Goal: Information Seeking & Learning: Compare options

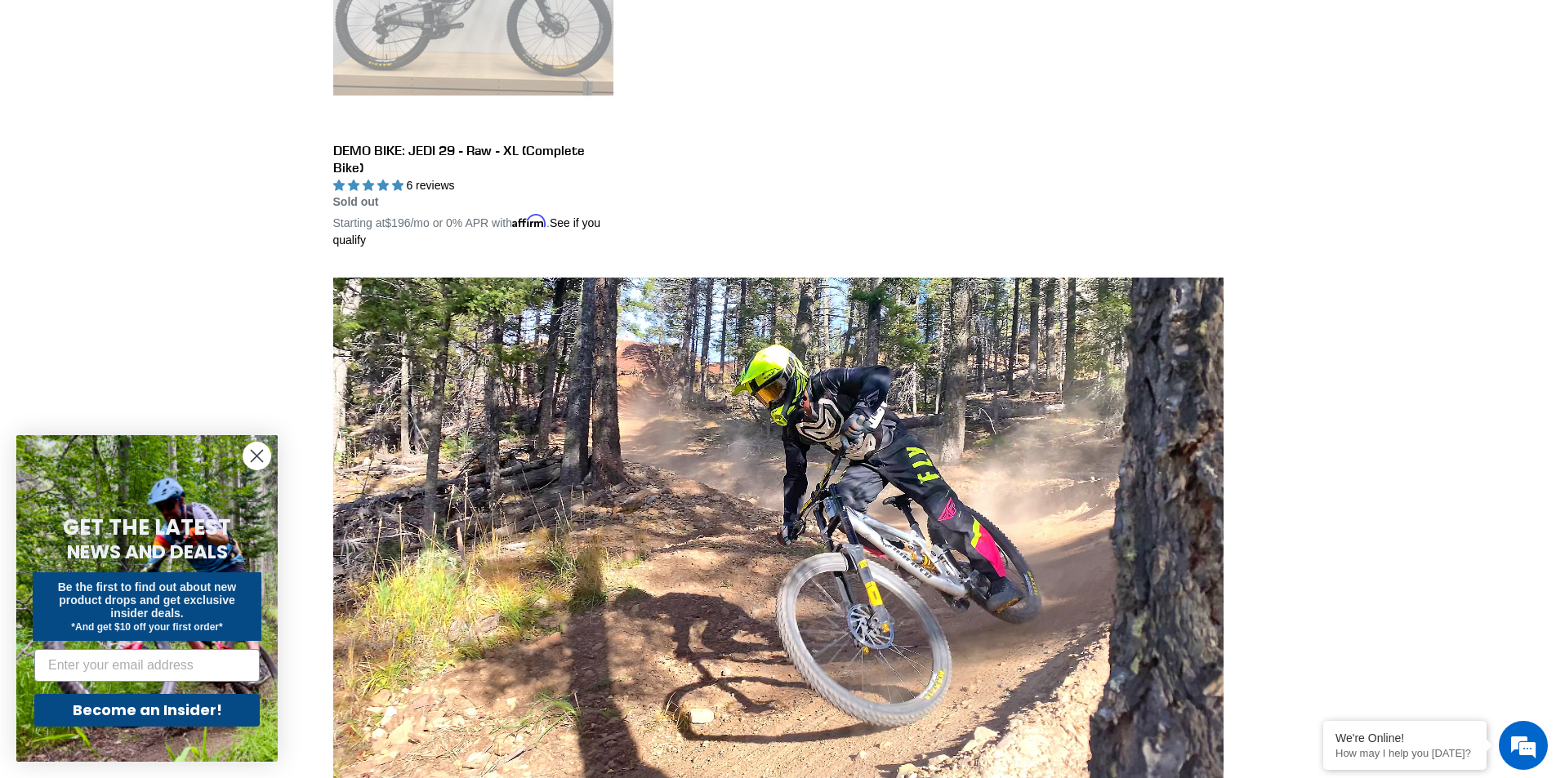
scroll to position [1062, 0]
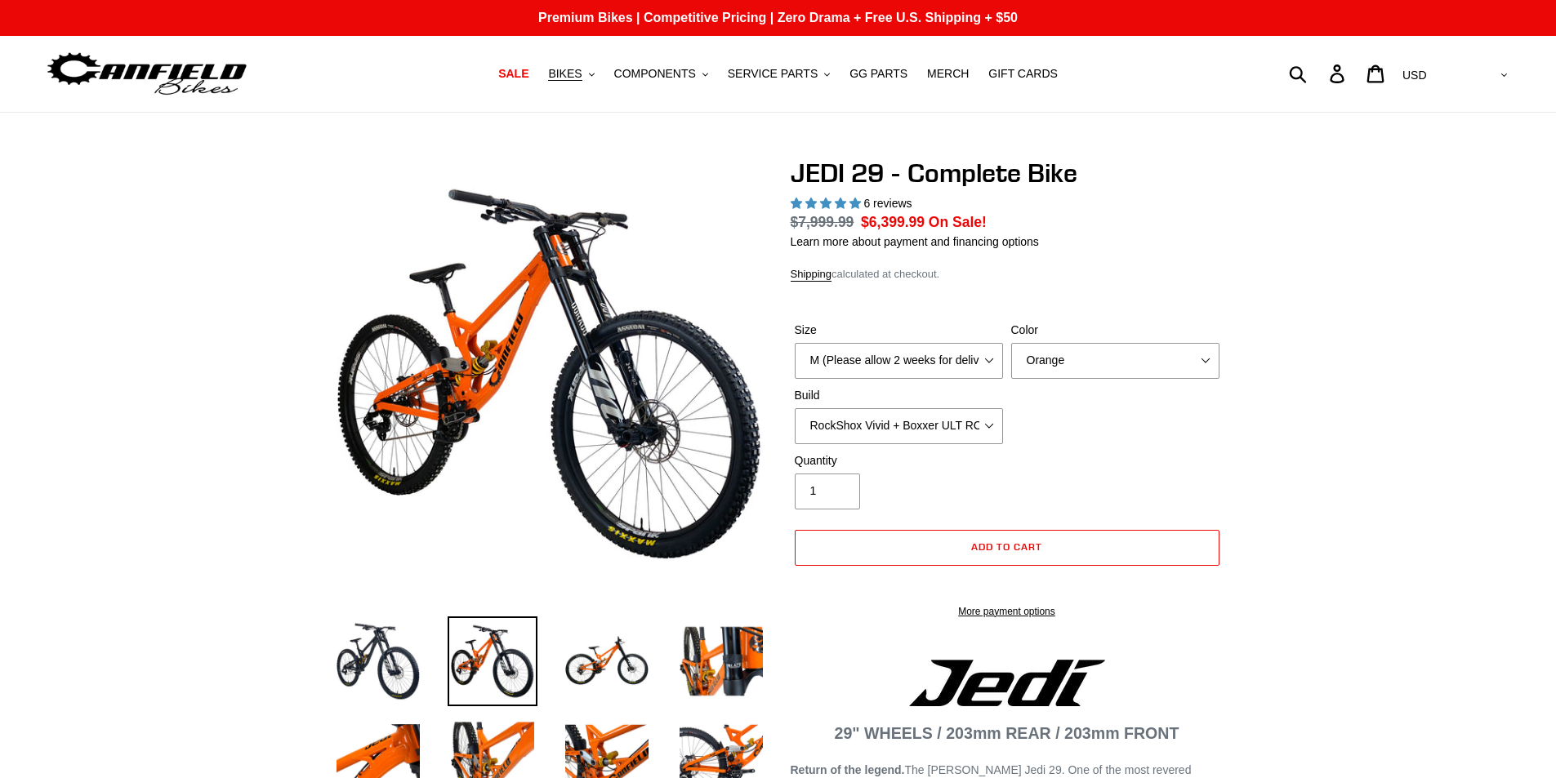
select select "highest-rating"
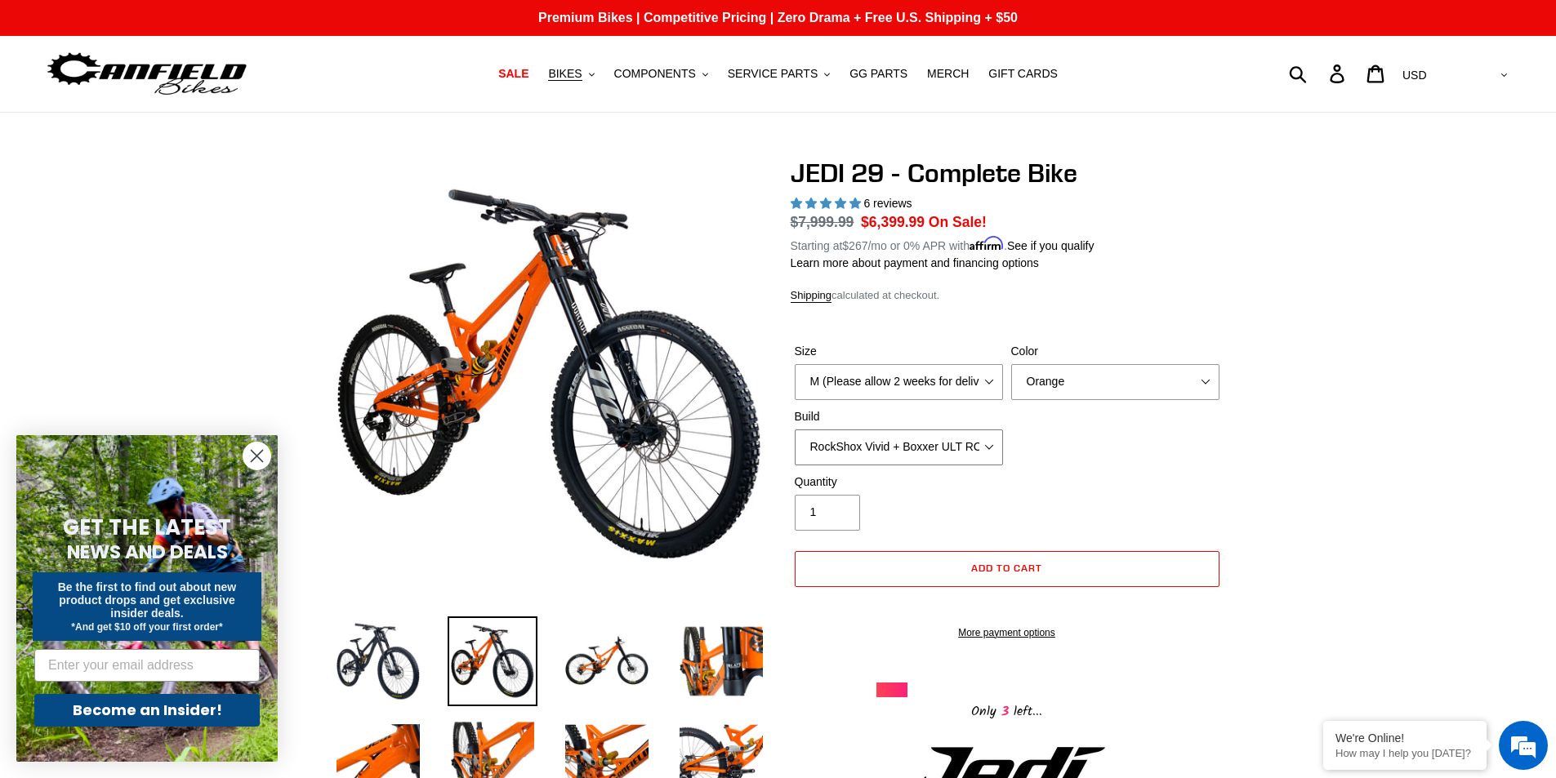
click at [961, 436] on select "RockShox Vivid + Boxxer ULT RC2 C3 200 + SRAM XO RockShox Vivid + Boxxer ULT RC…" at bounding box center [899, 448] width 208 height 36
click at [963, 439] on select "RockShox Vivid + Boxxer ULT RC2 C3 200 + SRAM XO RockShox Vivid + Boxxer ULT RC…" at bounding box center [899, 448] width 208 height 36
click at [368, 674] on img at bounding box center [378, 662] width 90 height 90
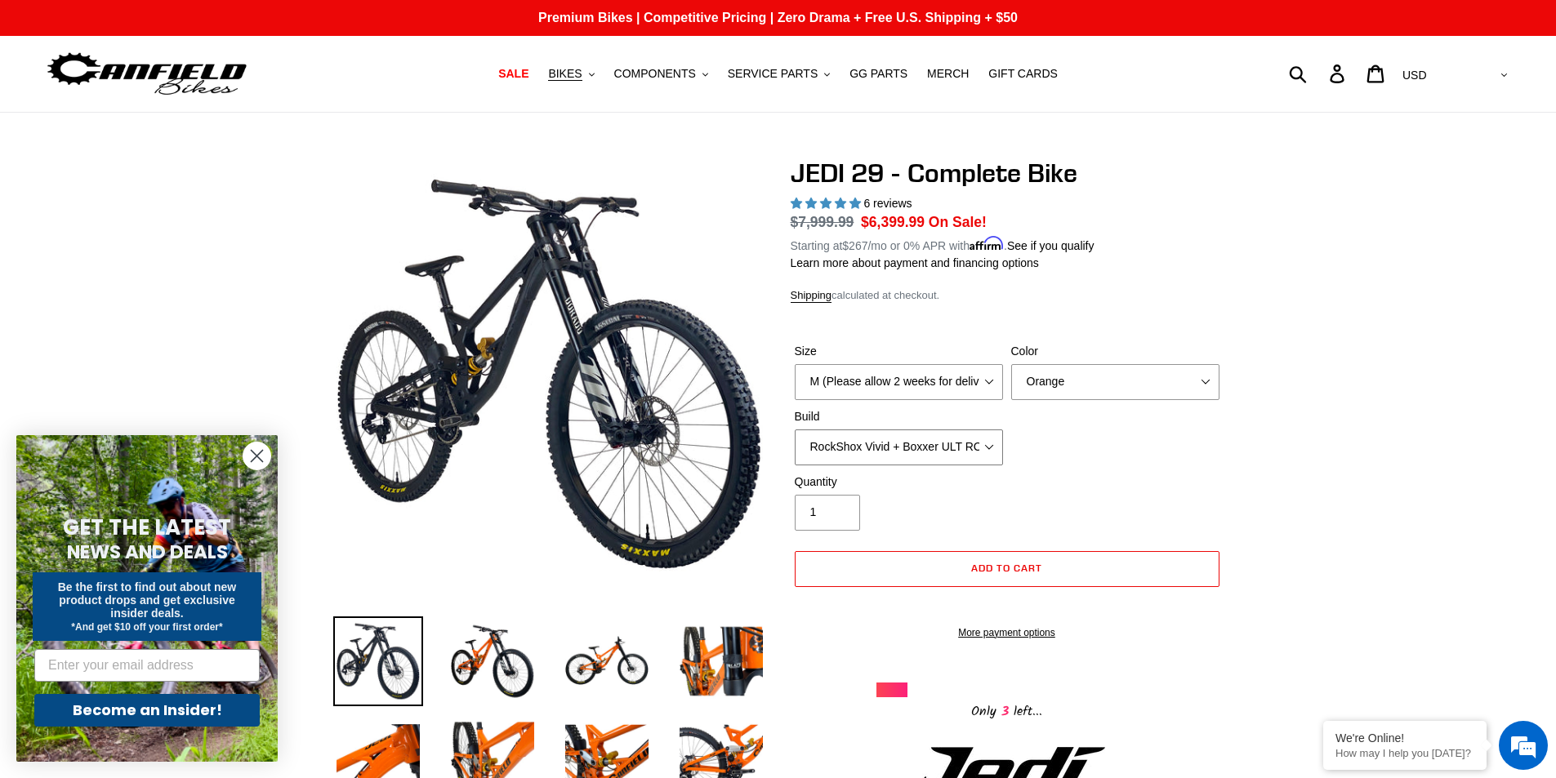
click at [946, 463] on select "RockShox Vivid + Boxxer ULT RC2 C3 200 + SRAM XO RockShox Vivid + Boxxer ULT RC…" at bounding box center [899, 448] width 208 height 36
click at [795, 430] on select "RockShox Vivid + Boxxer ULT RC2 C3 200 + SRAM XO RockShox Vivid + Boxxer ULT RC…" at bounding box center [899, 448] width 208 height 36
click at [934, 453] on select "RockShox Vivid + Boxxer ULT RC2 C3 200 + SRAM XO RockShox Vivid + Boxxer ULT RC…" at bounding box center [899, 448] width 208 height 36
select select "Fox DHX2 + Fox 40 Float Grip 2 203 + Shimano"
click at [795, 430] on select "RockShox Vivid + Boxxer ULT RC2 C3 200 + SRAM XO RockShox Vivid + Boxxer ULT RC…" at bounding box center [899, 448] width 208 height 36
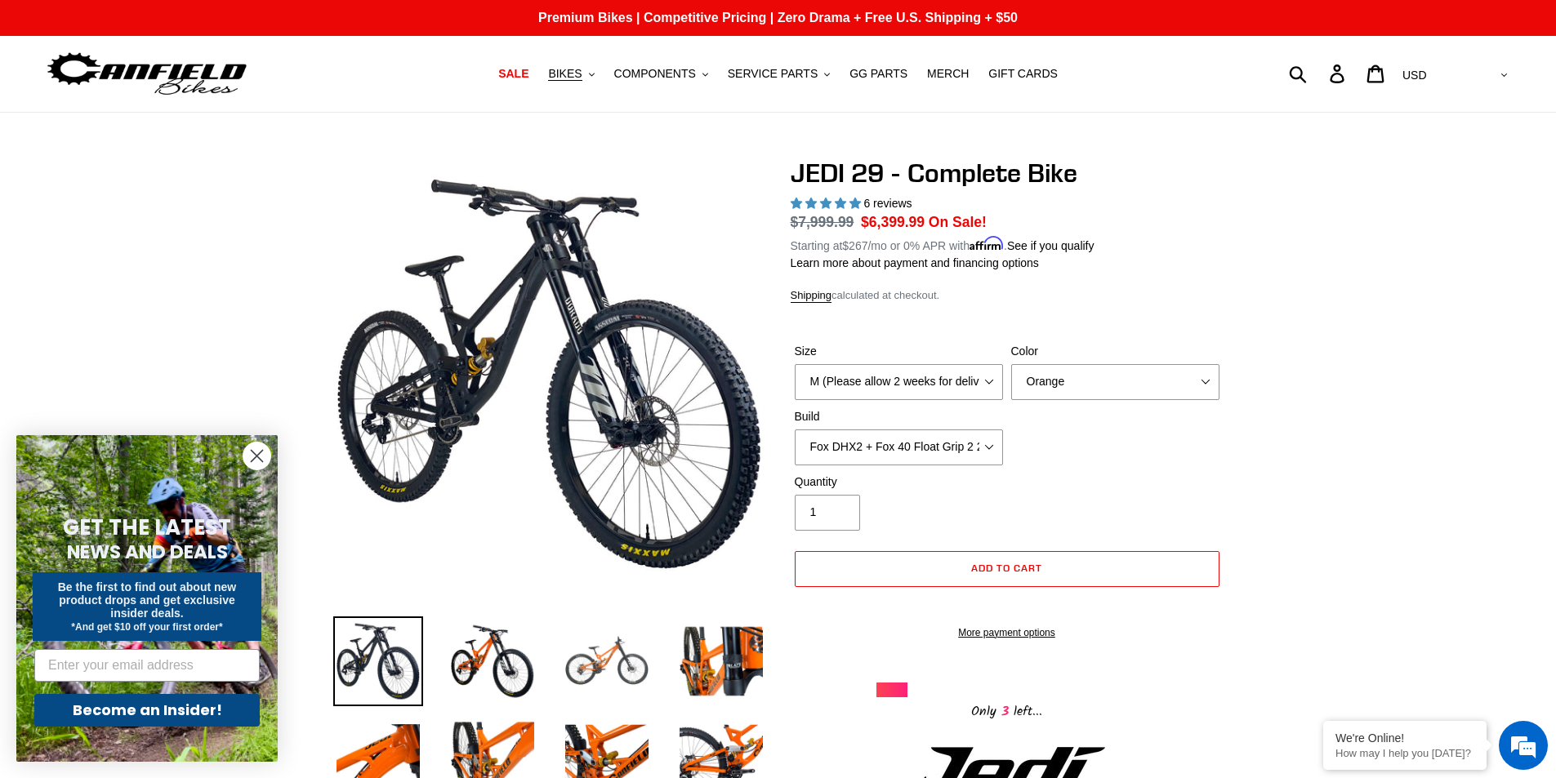
click at [592, 663] on img at bounding box center [607, 662] width 90 height 90
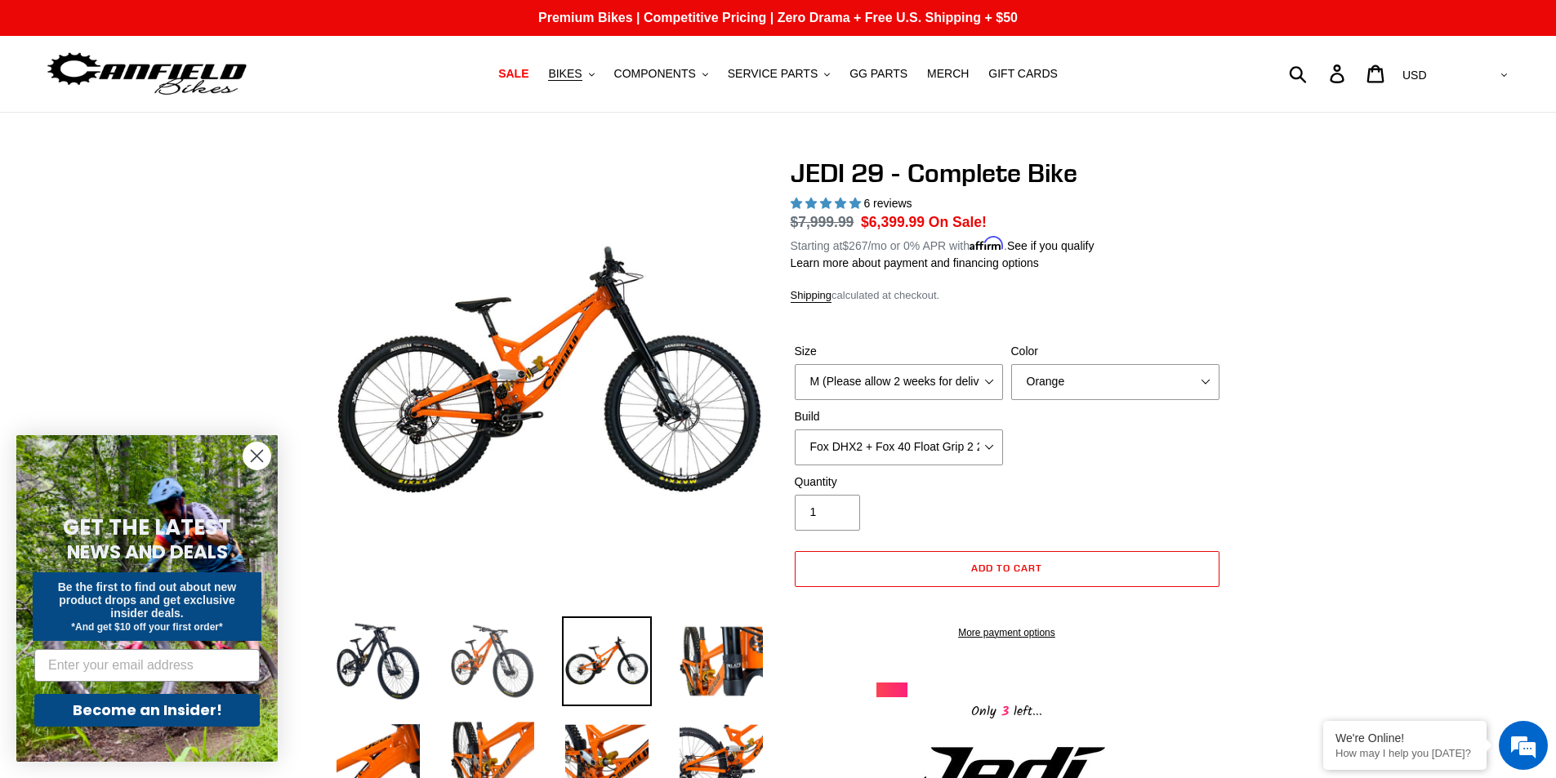
click at [503, 643] on img at bounding box center [493, 662] width 90 height 90
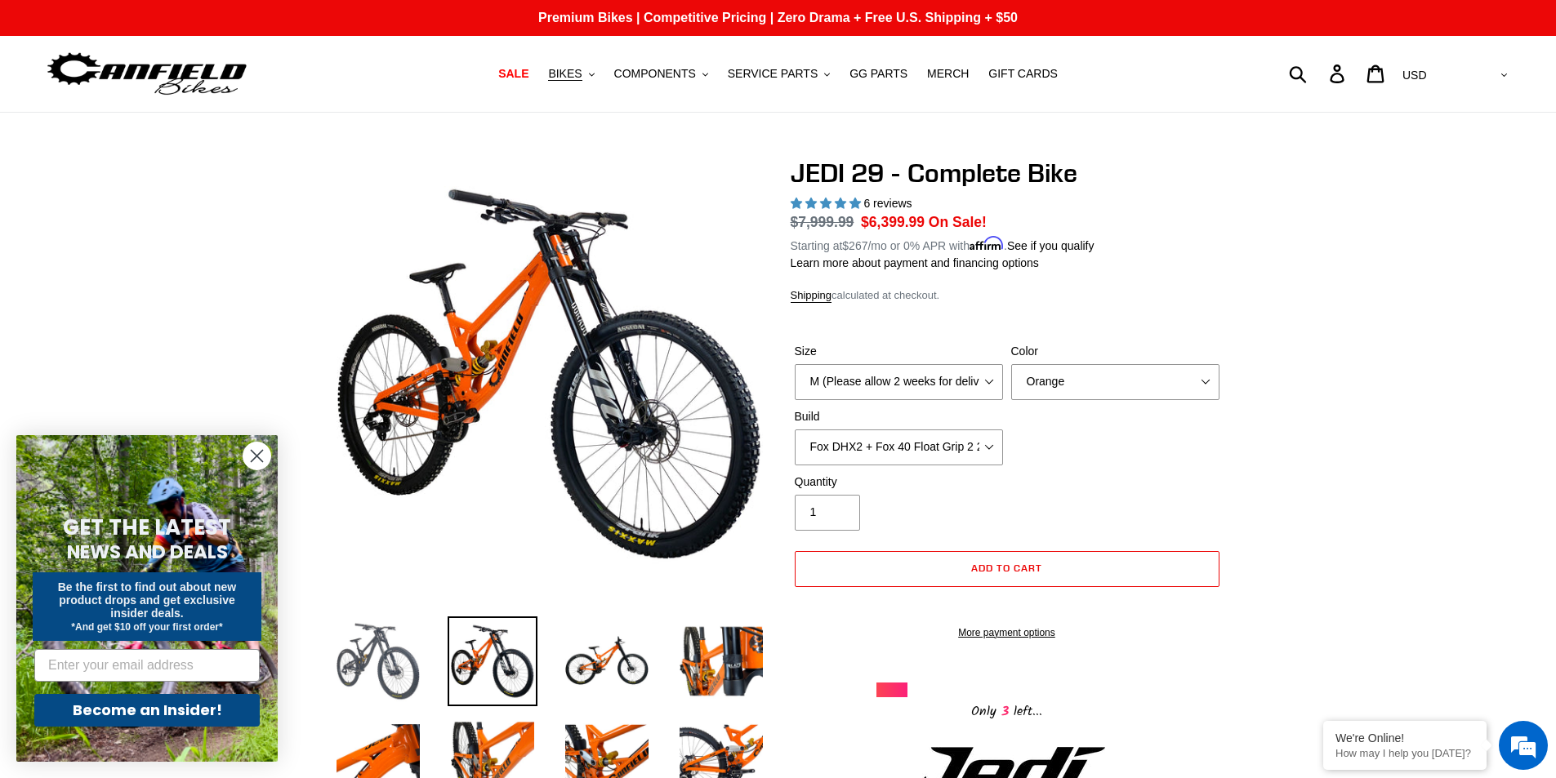
click at [413, 647] on img at bounding box center [378, 662] width 90 height 90
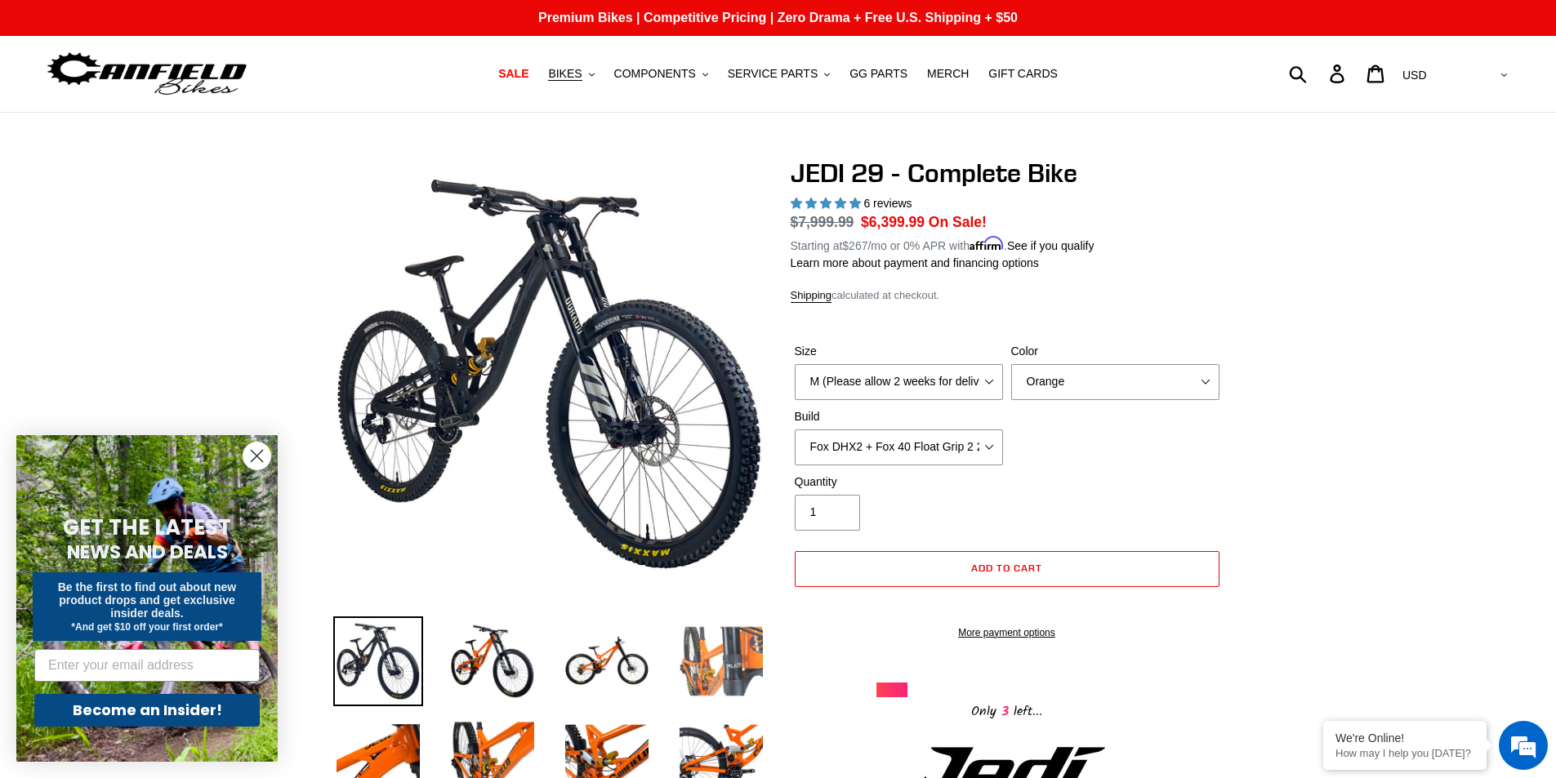
click at [702, 676] on img at bounding box center [721, 662] width 90 height 90
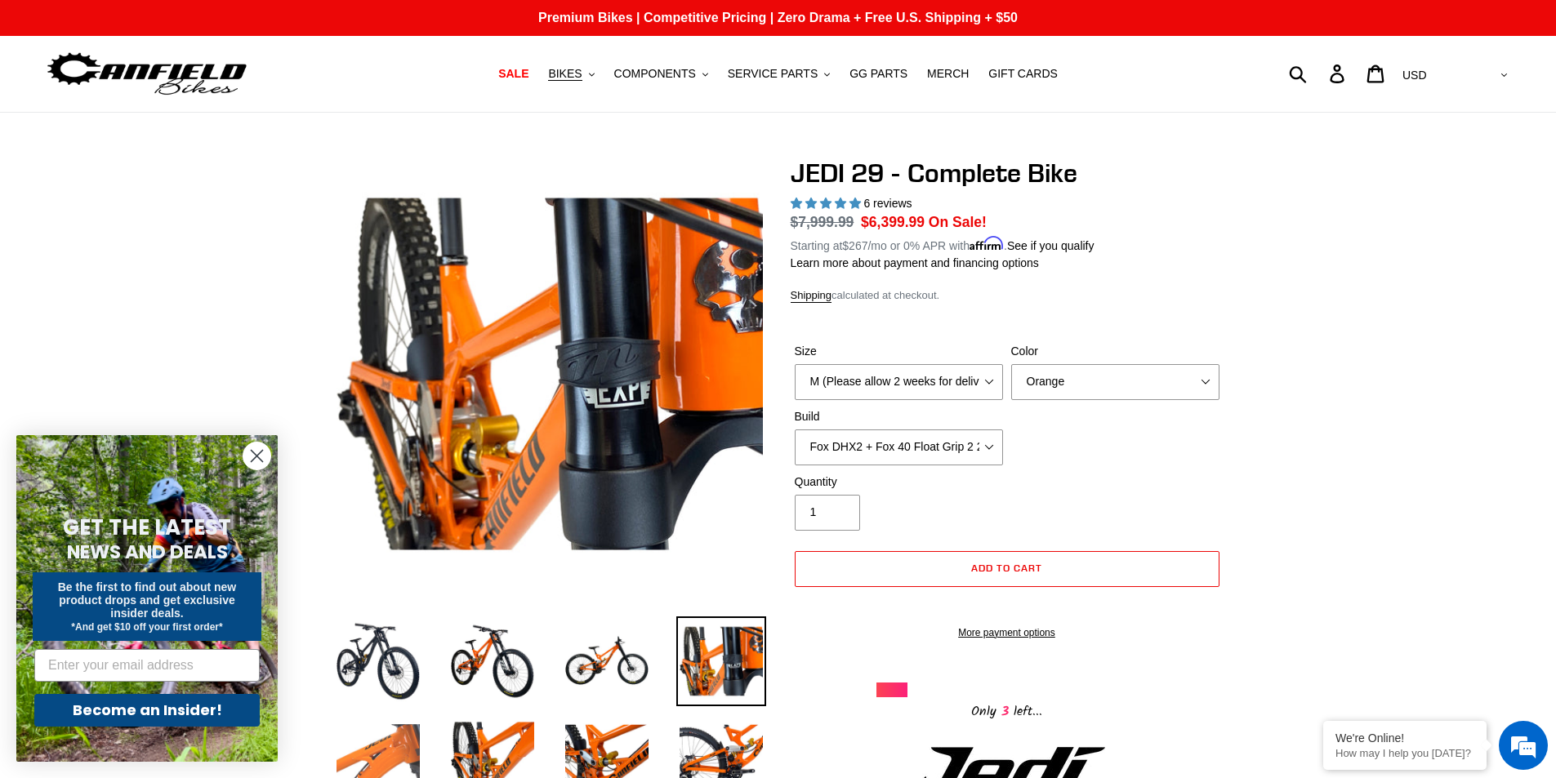
click at [413, 743] on img at bounding box center [378, 756] width 90 height 90
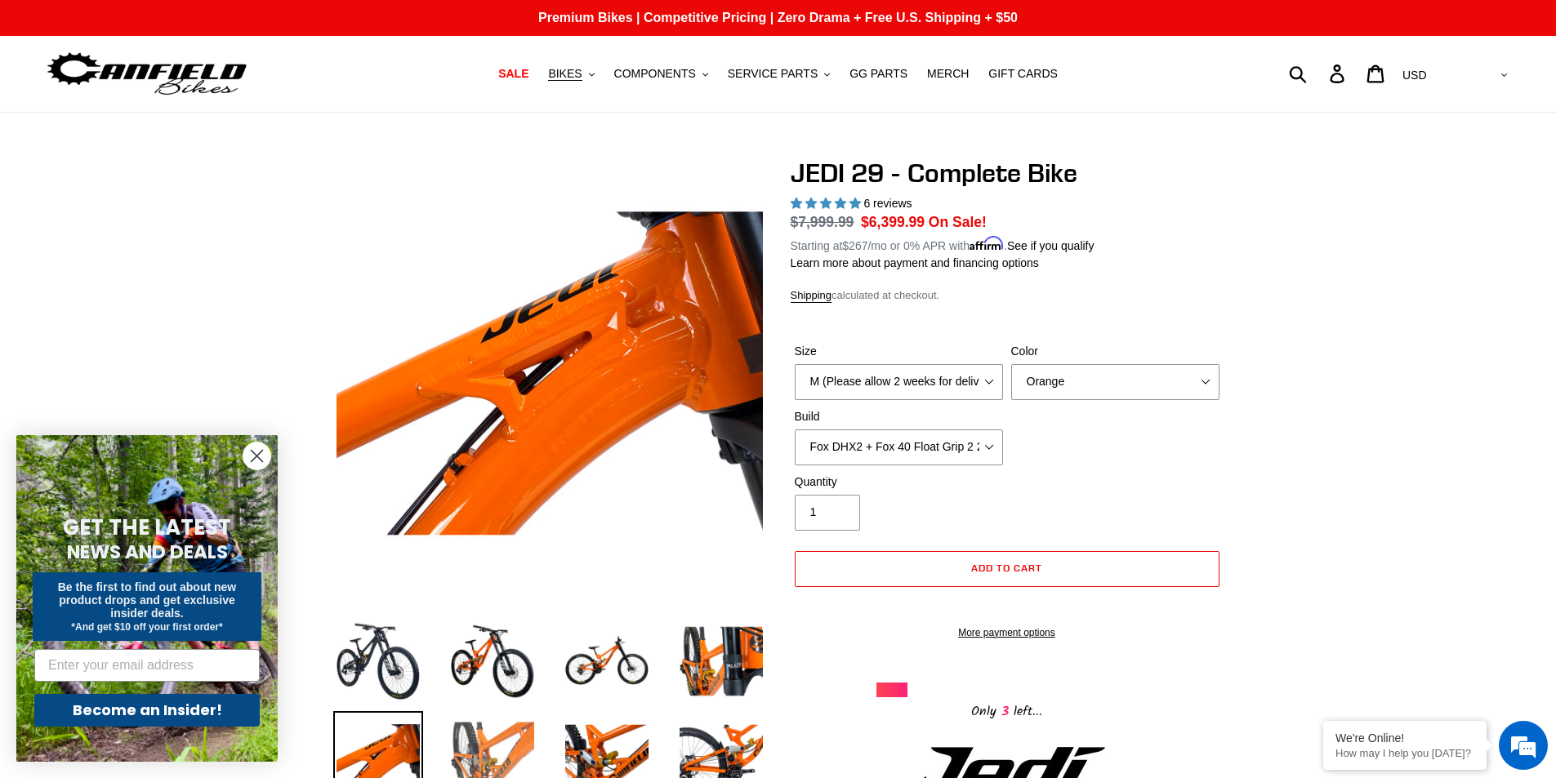
click at [470, 731] on img at bounding box center [493, 756] width 90 height 90
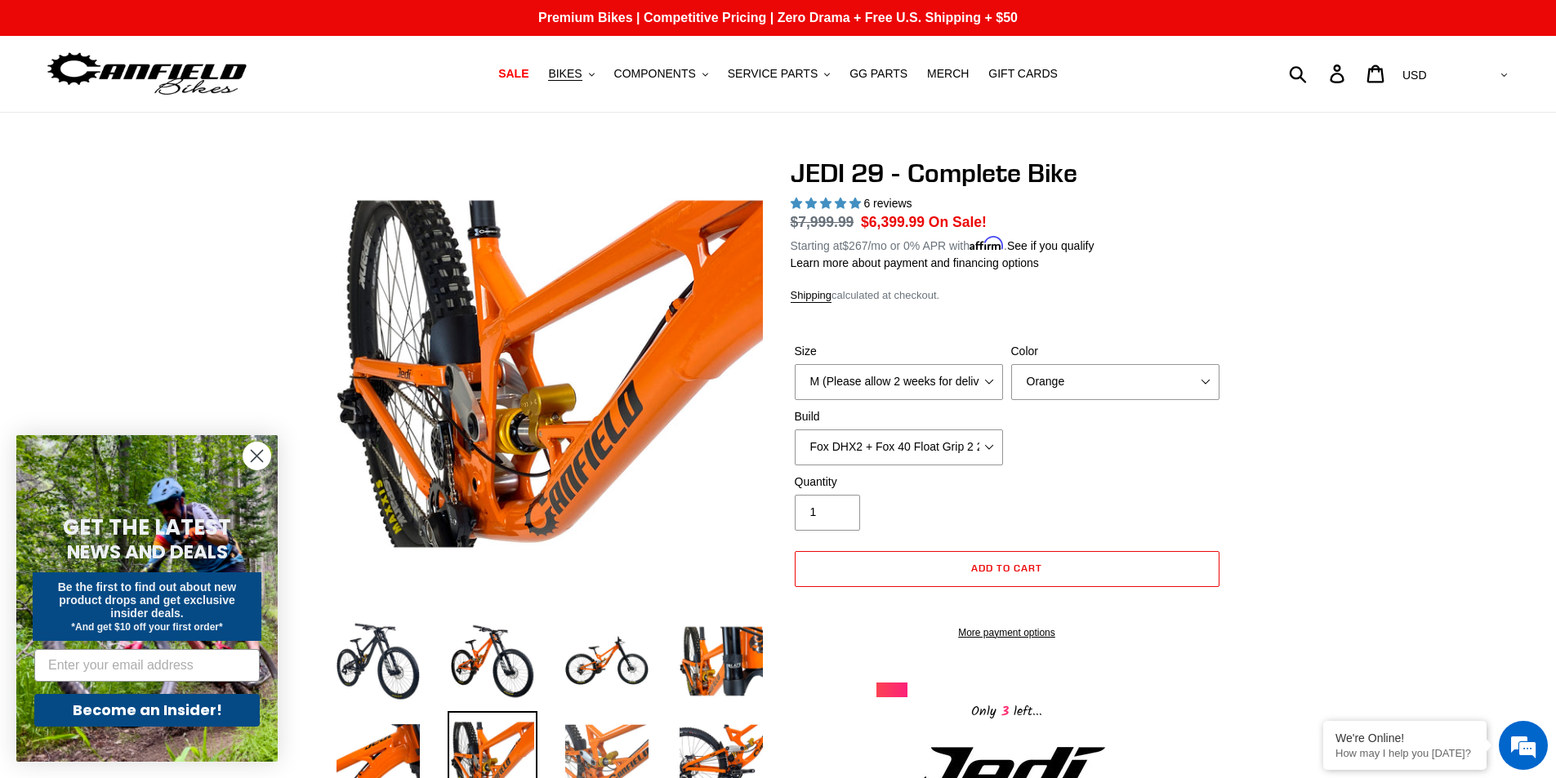
click at [580, 725] on img at bounding box center [607, 756] width 90 height 90
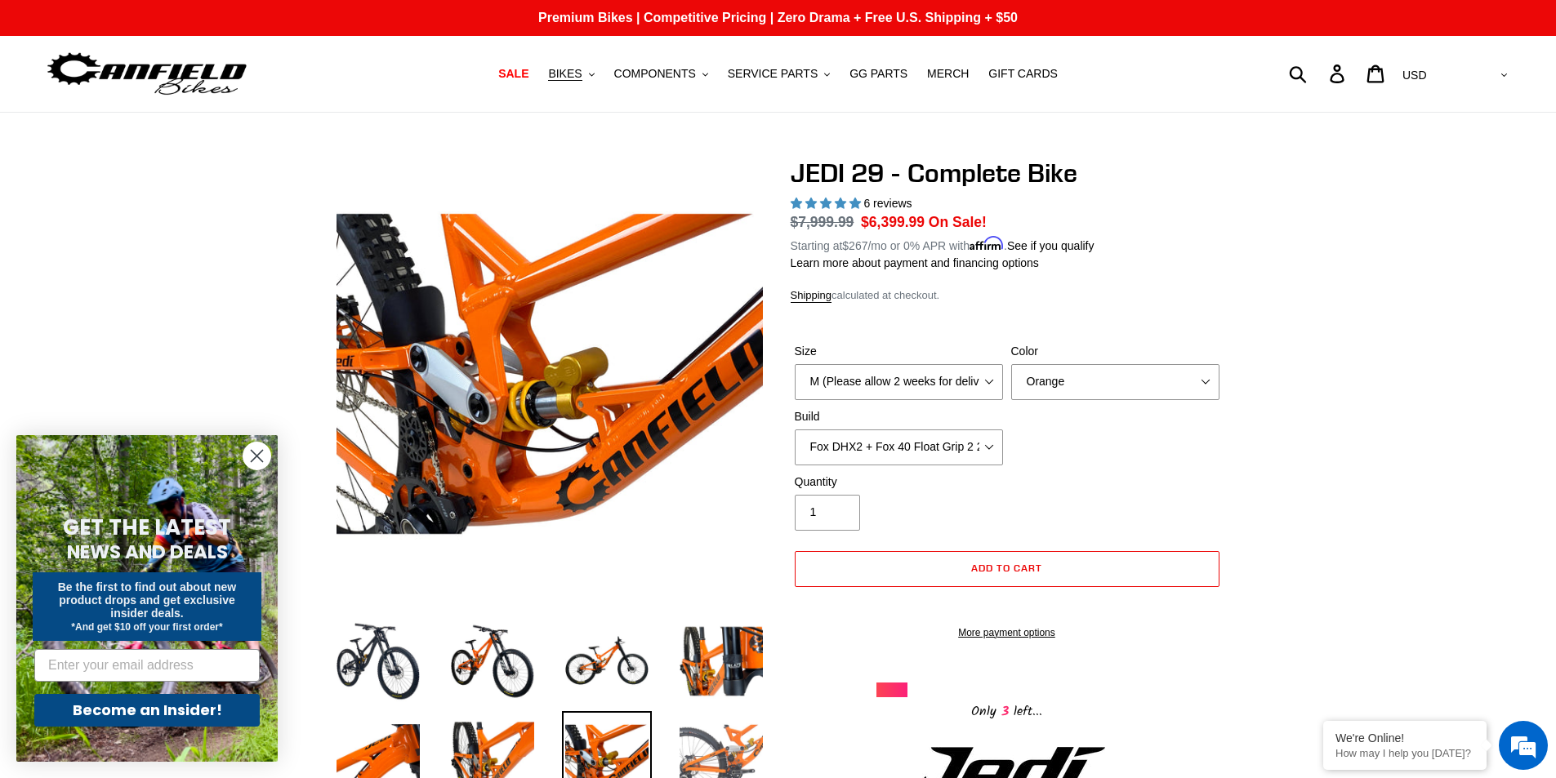
click at [692, 743] on img at bounding box center [721, 756] width 90 height 90
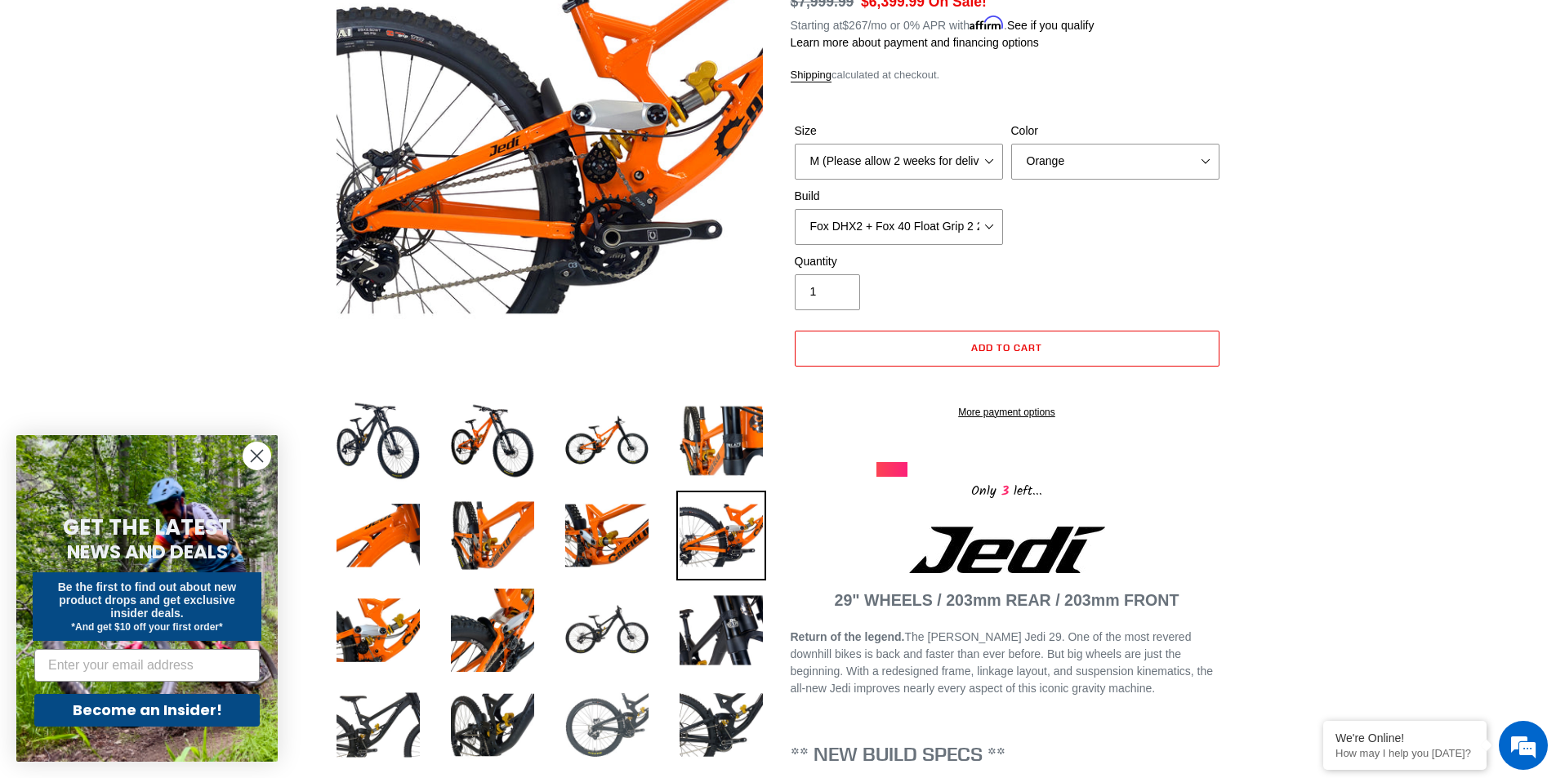
scroll to position [245, 0]
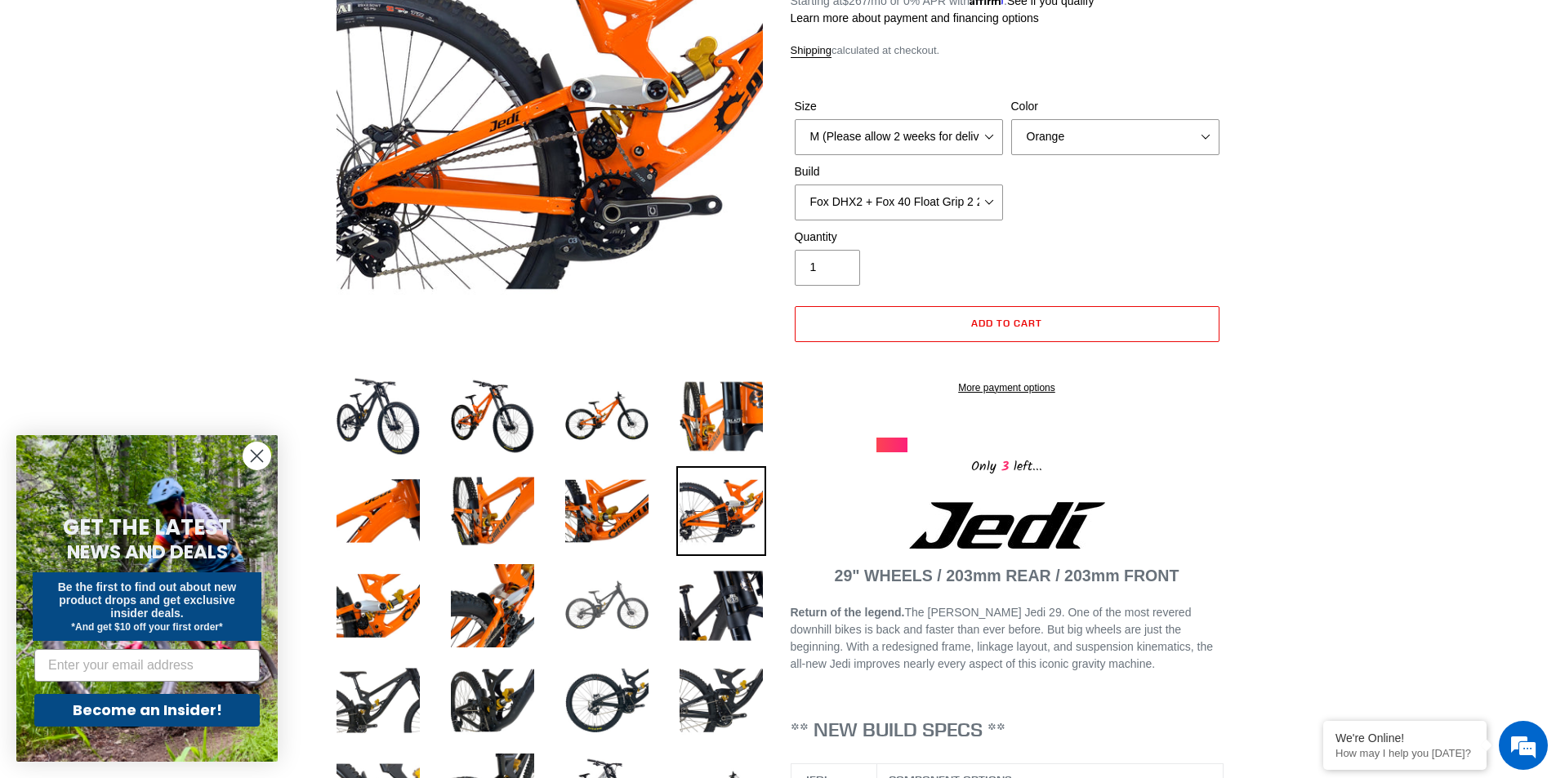
click at [612, 621] on img at bounding box center [607, 606] width 90 height 90
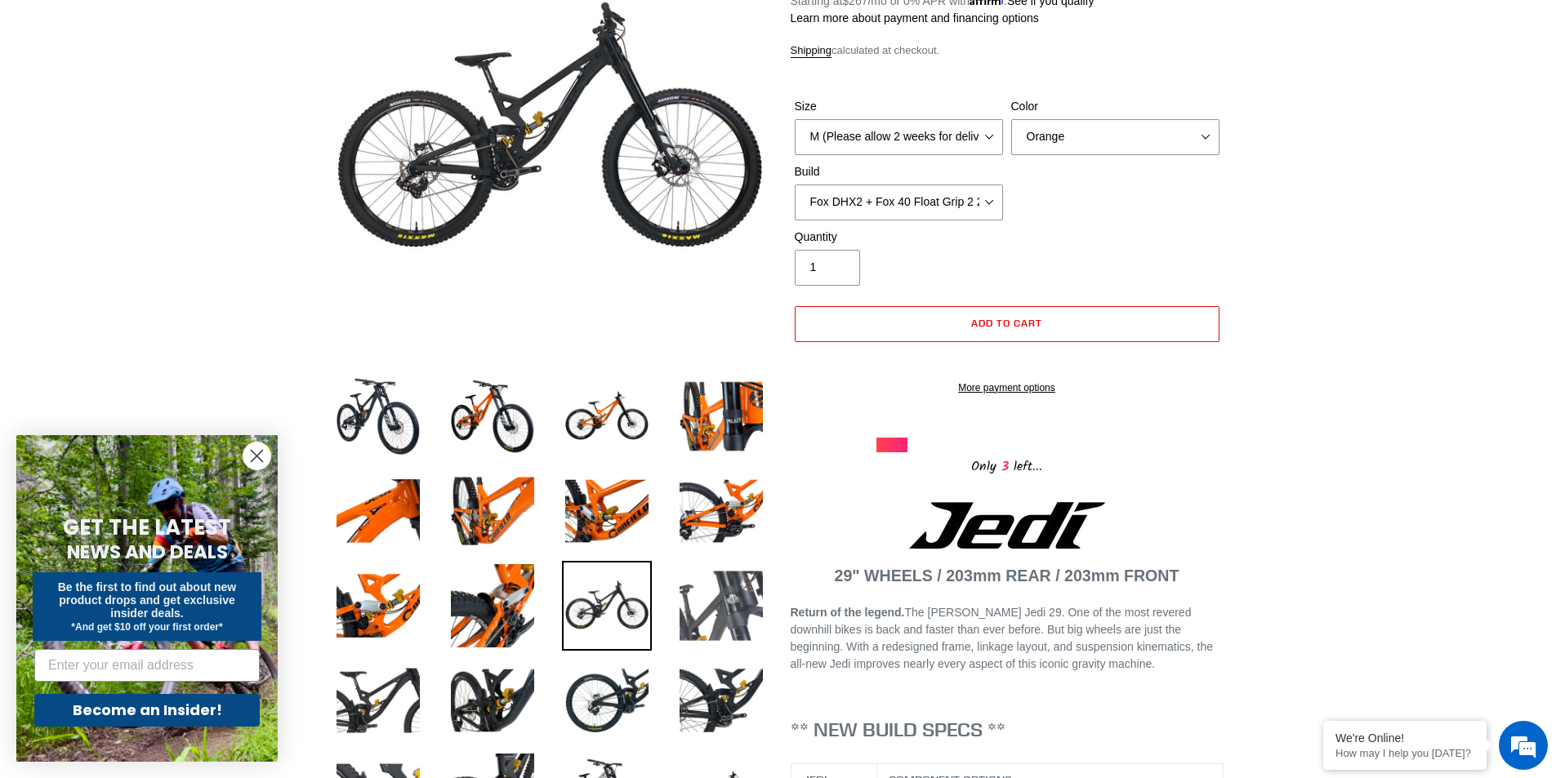
click at [755, 589] on img at bounding box center [721, 606] width 90 height 90
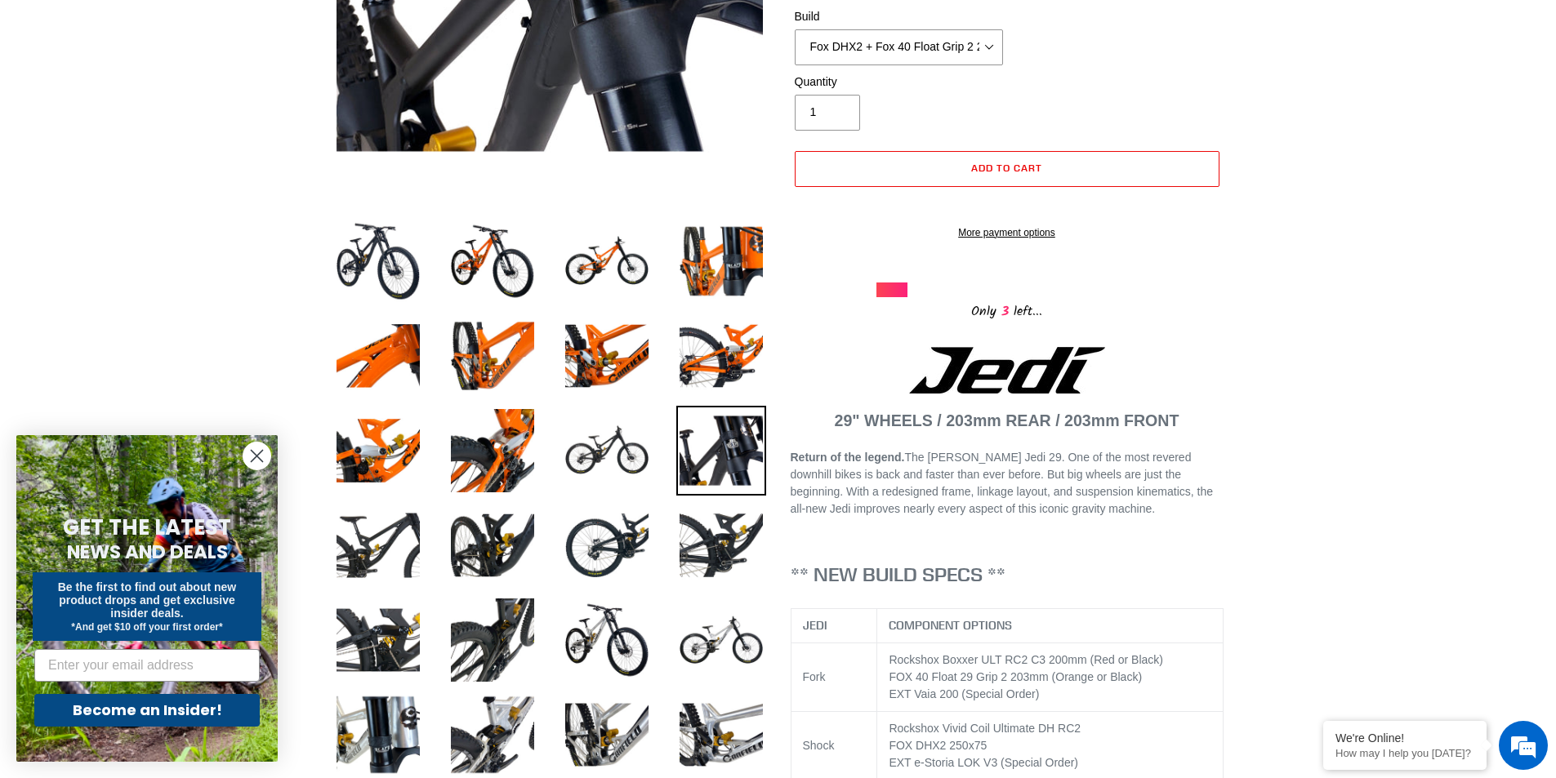
scroll to position [408, 0]
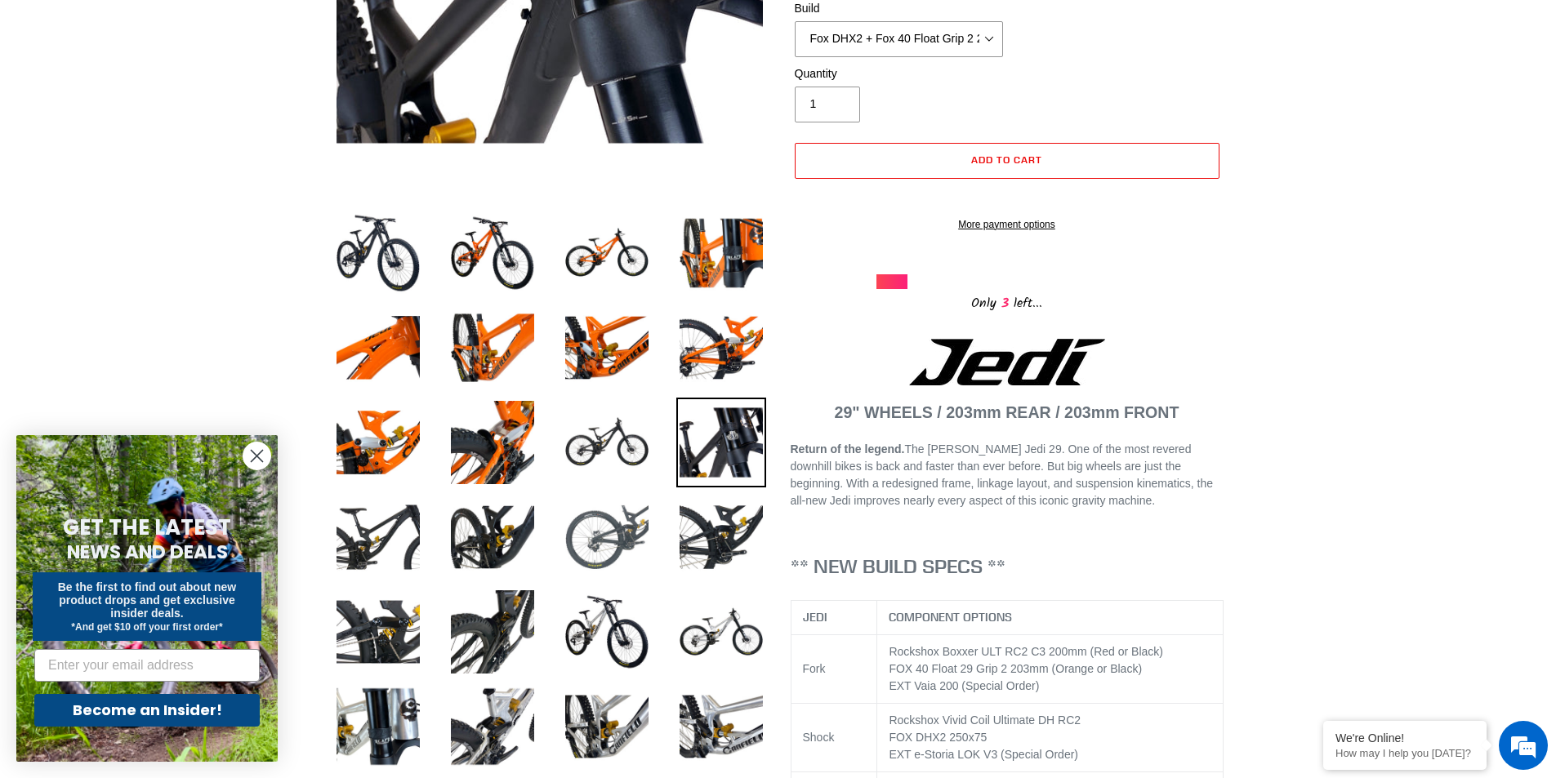
click at [591, 545] on img at bounding box center [607, 538] width 90 height 90
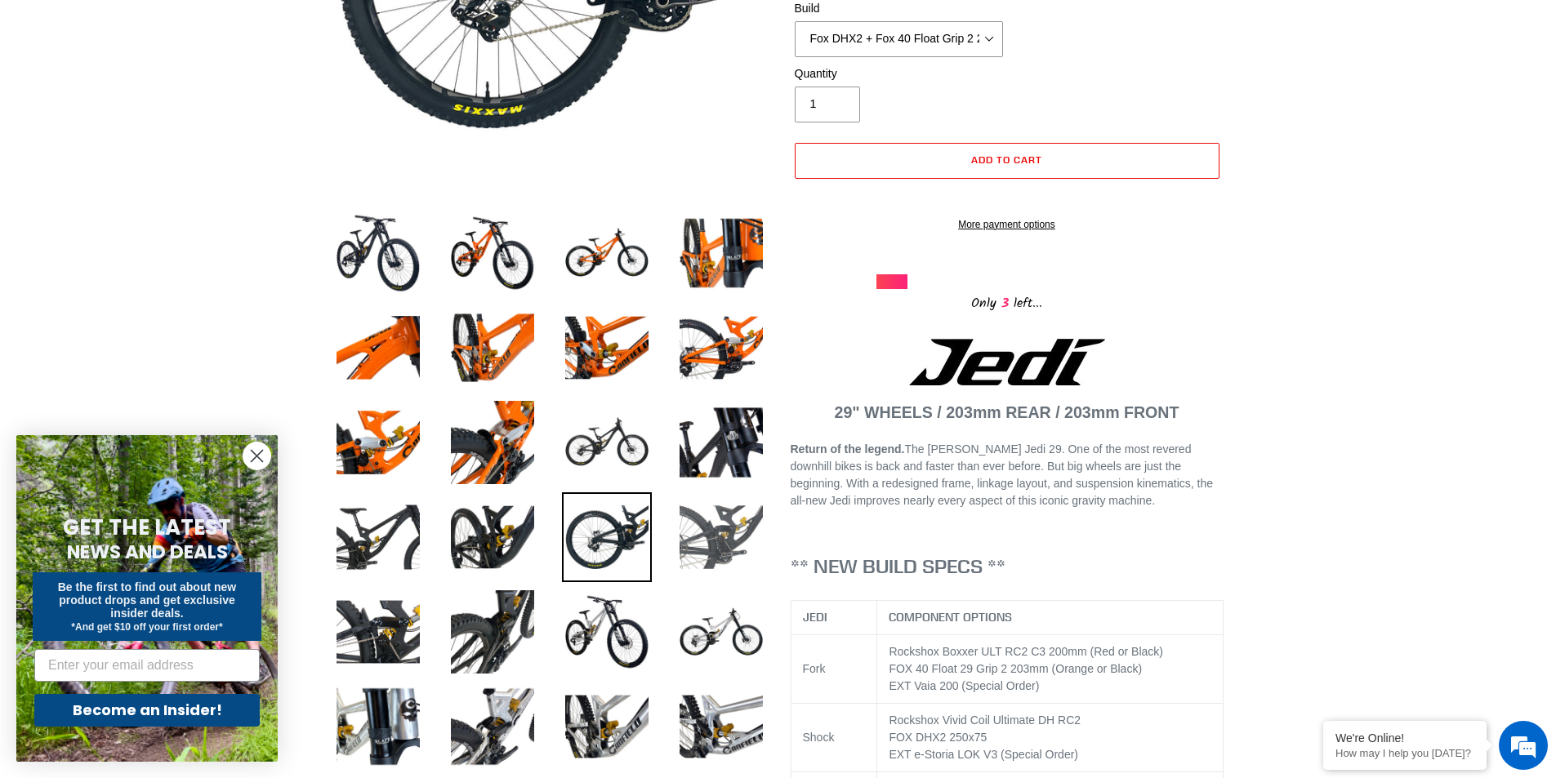
click at [681, 529] on img at bounding box center [721, 538] width 90 height 90
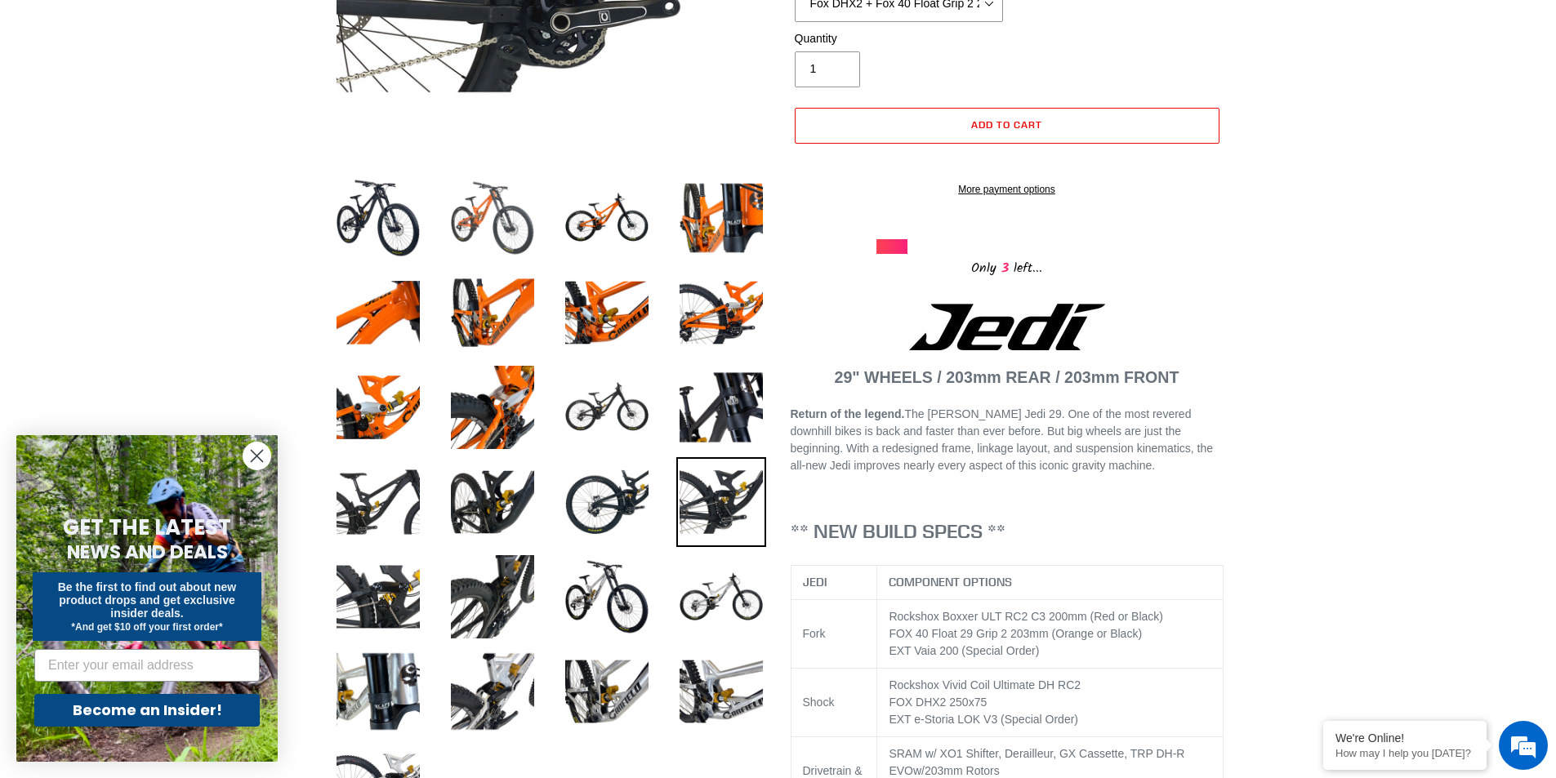
scroll to position [490, 0]
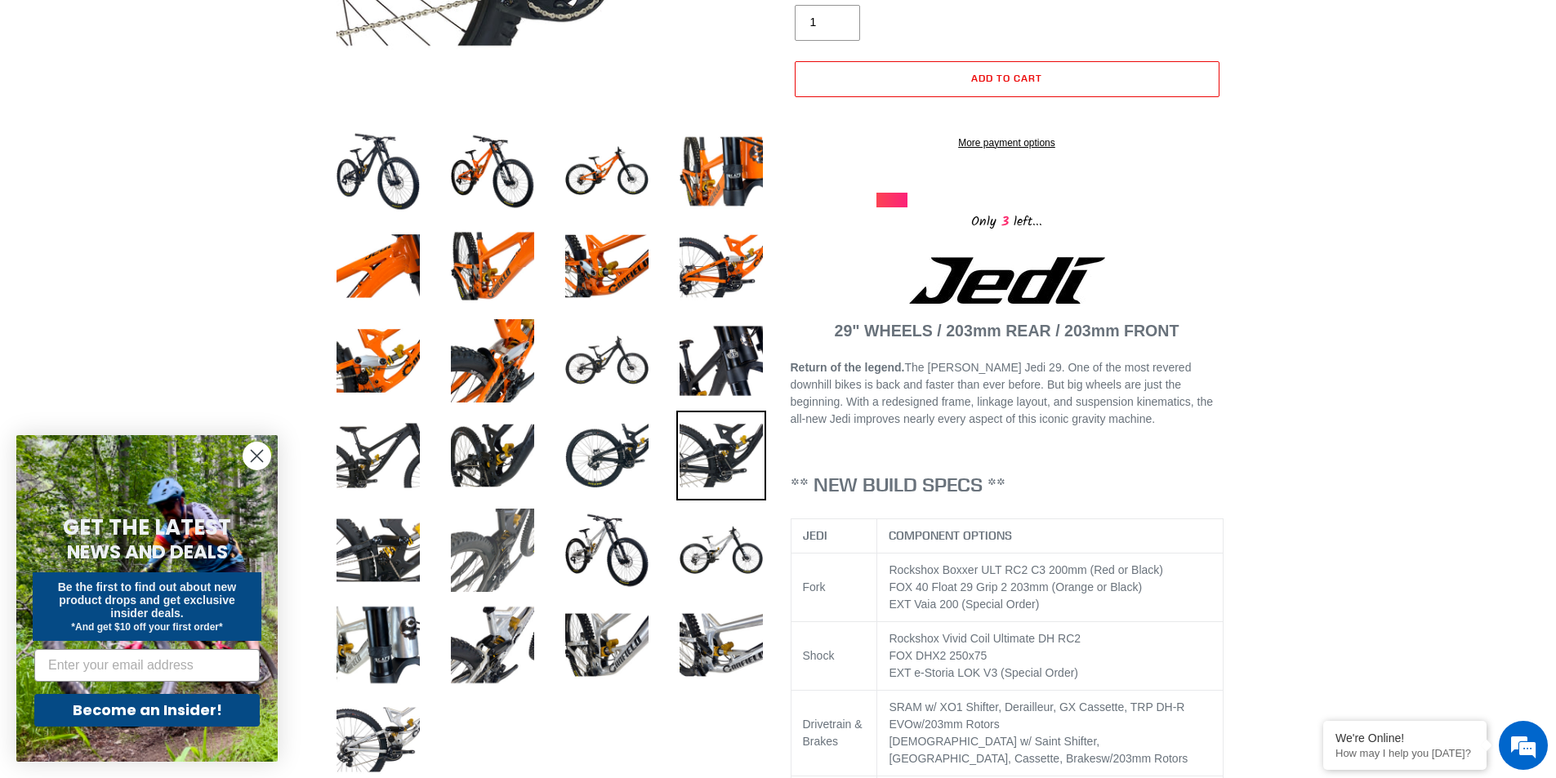
click at [487, 573] on img at bounding box center [493, 551] width 90 height 90
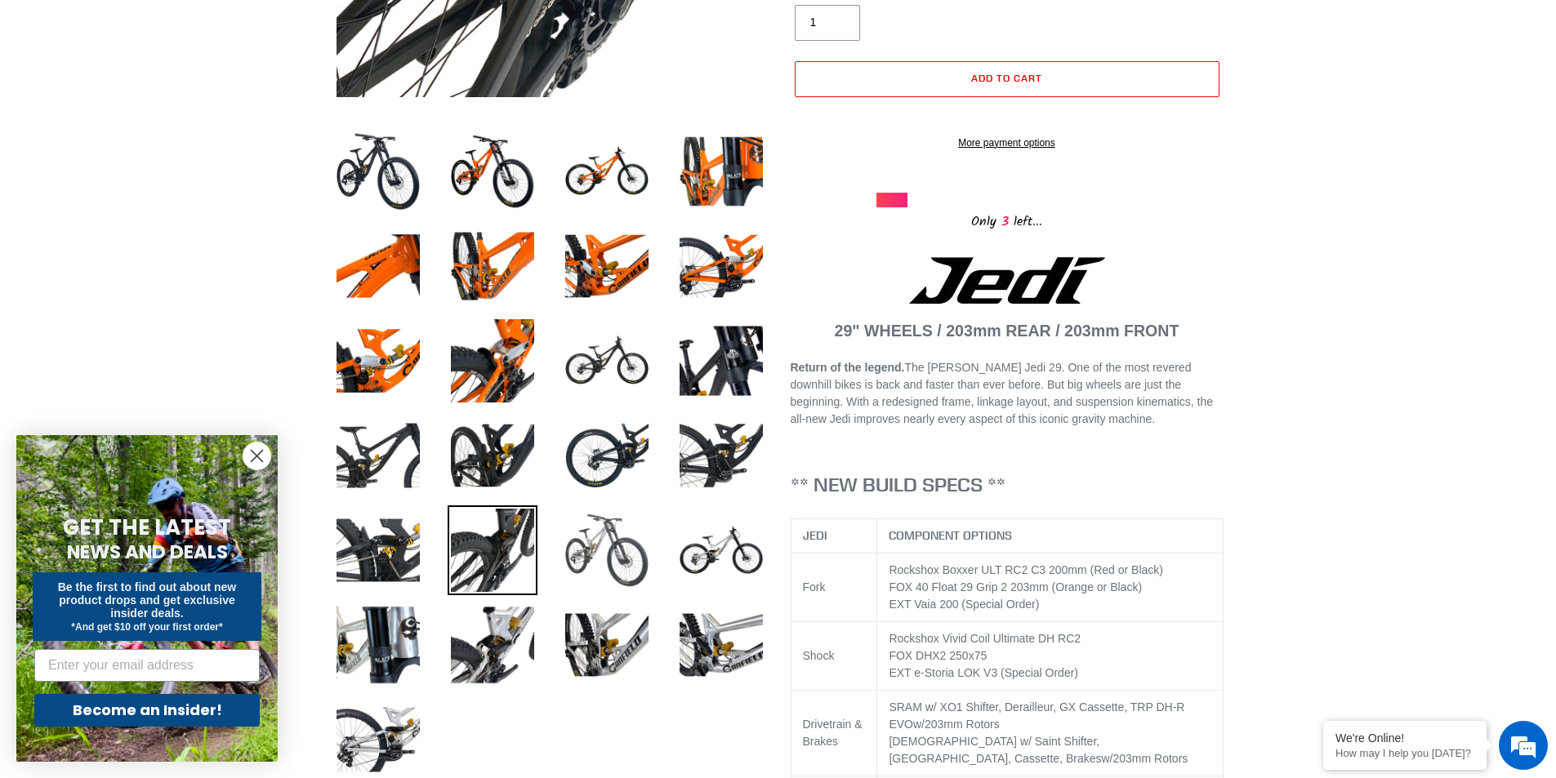
click at [582, 581] on img at bounding box center [607, 551] width 90 height 90
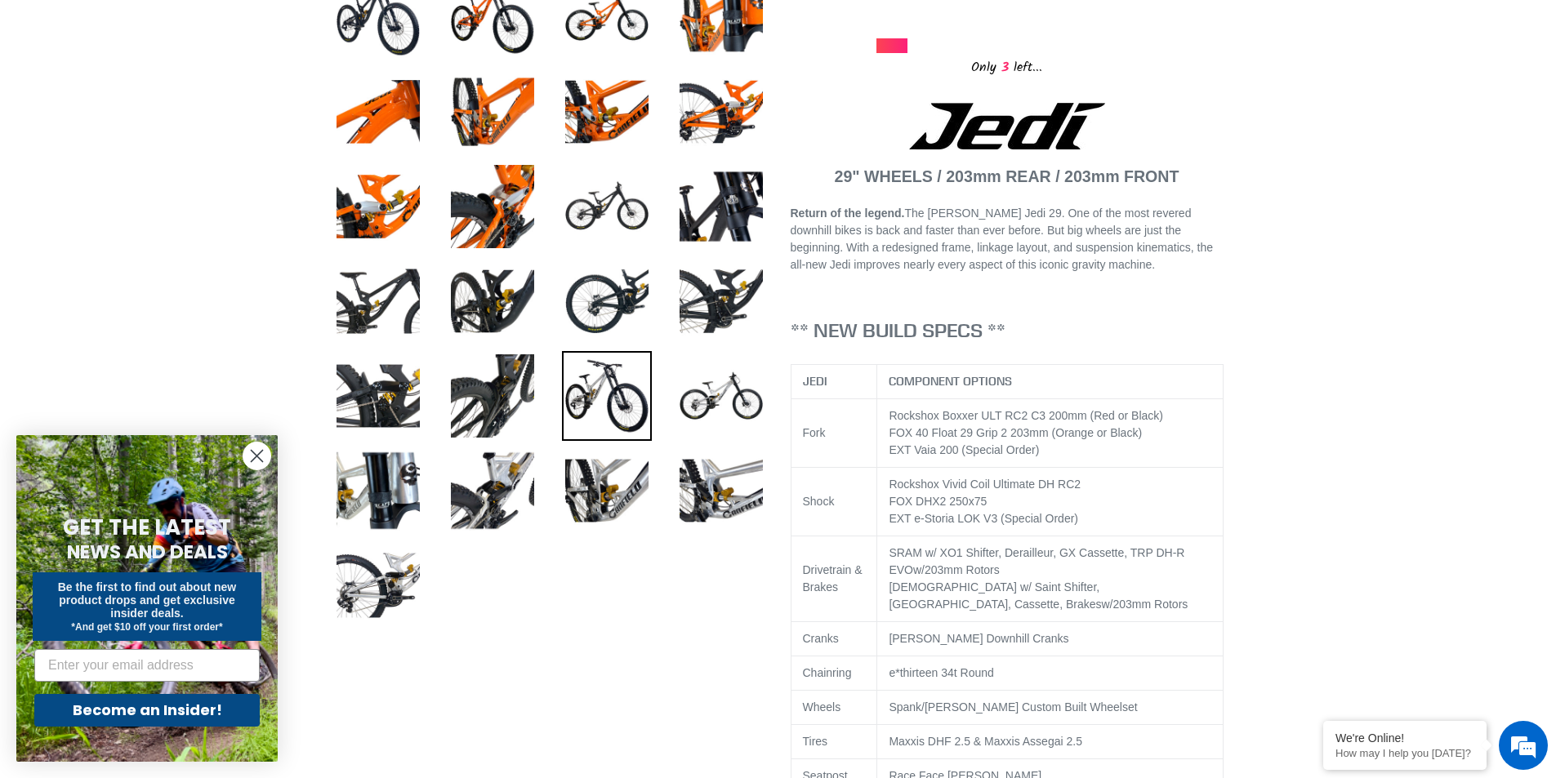
scroll to position [653, 0]
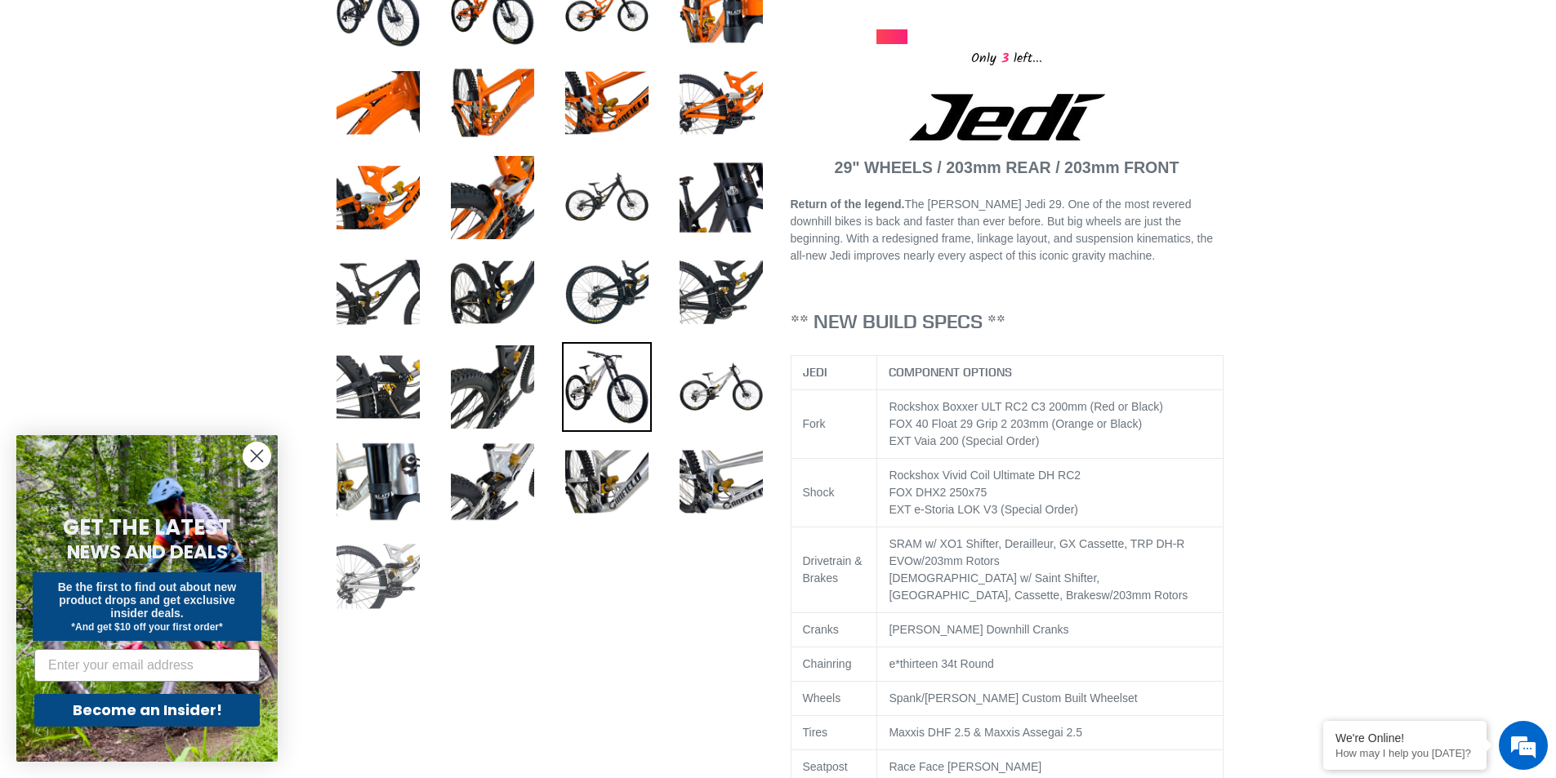
click at [406, 560] on img at bounding box center [378, 577] width 90 height 90
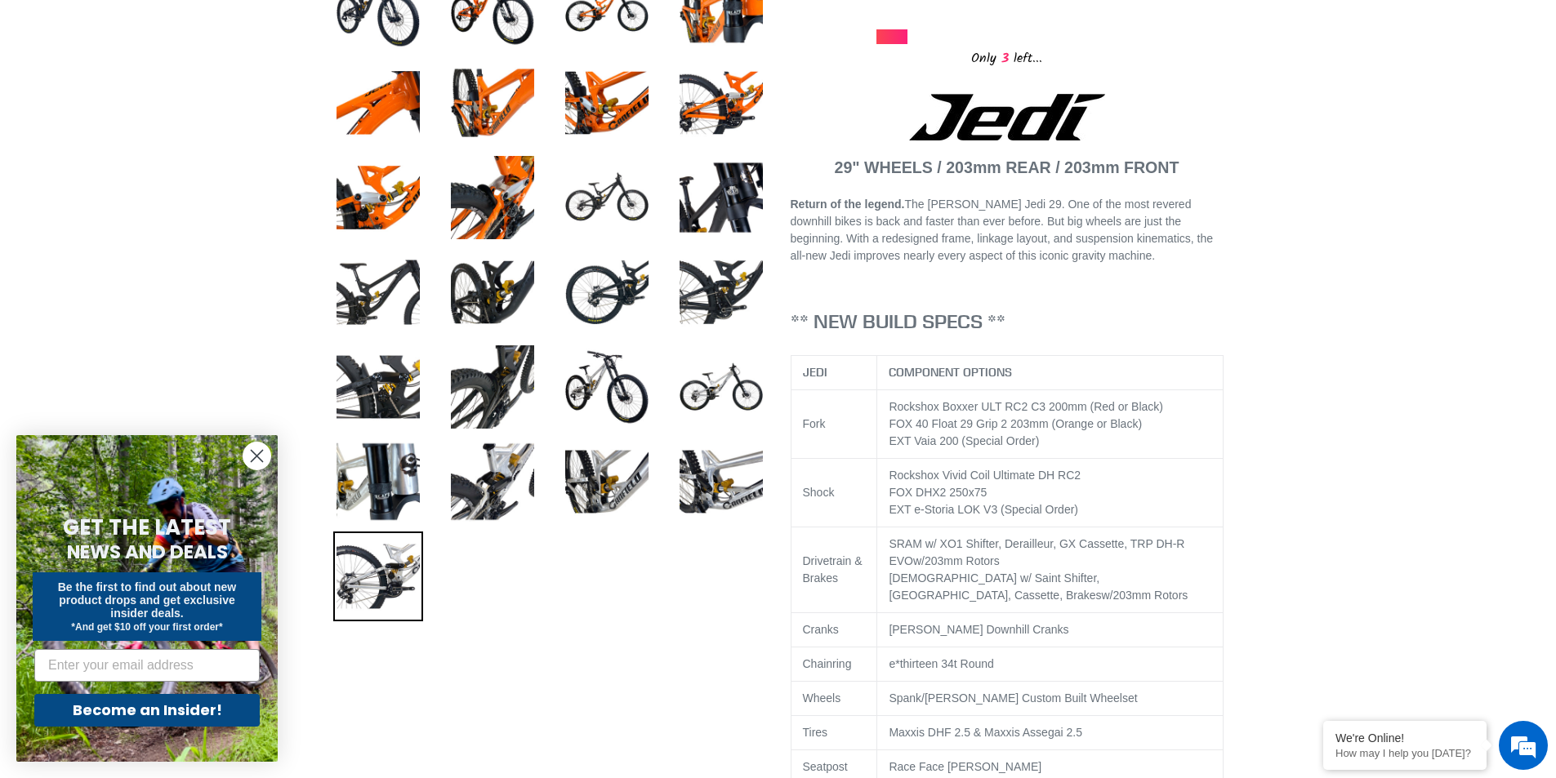
click at [557, 502] on li at bounding box center [594, 486] width 114 height 95
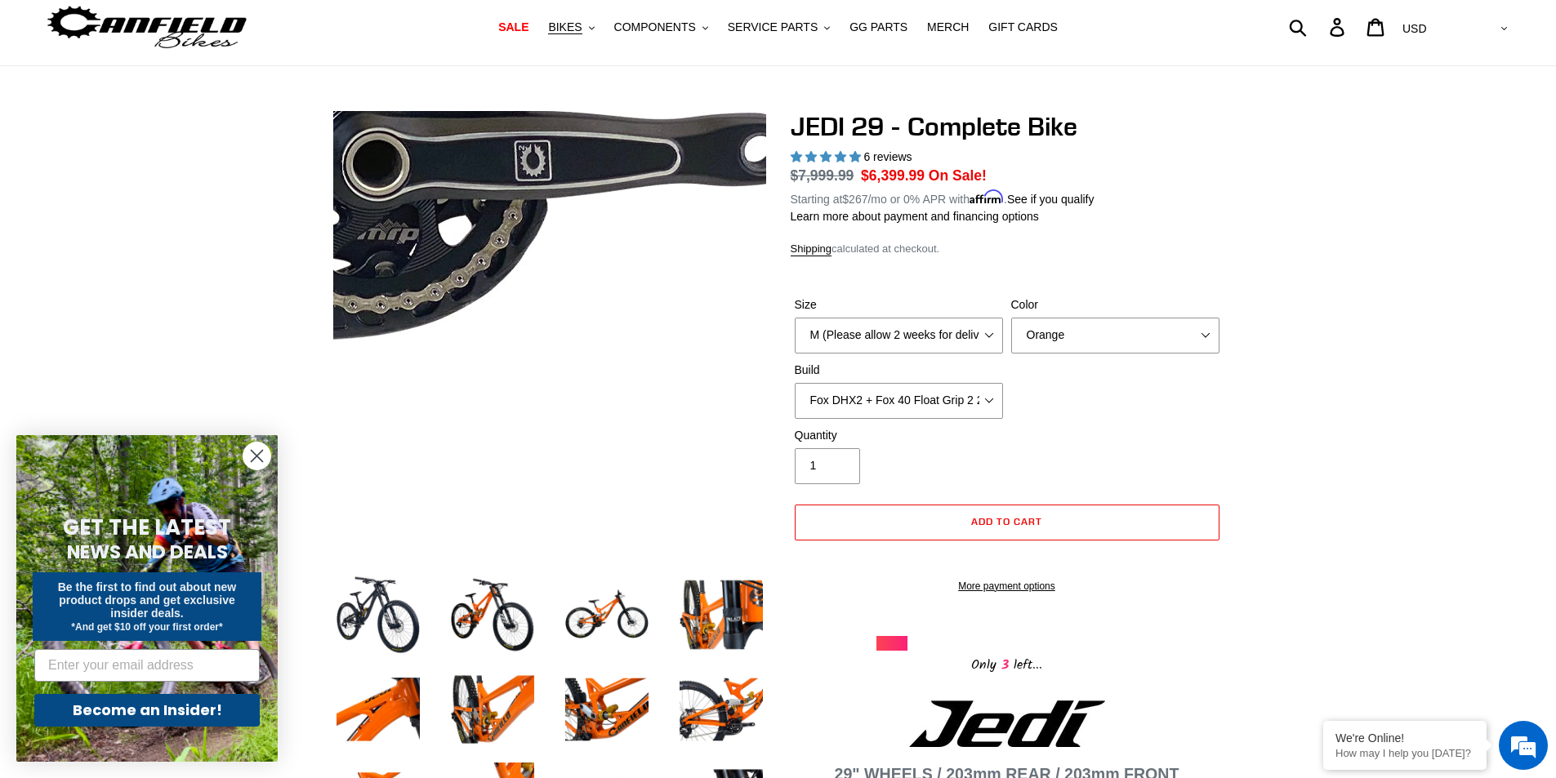
scroll to position [0, 0]
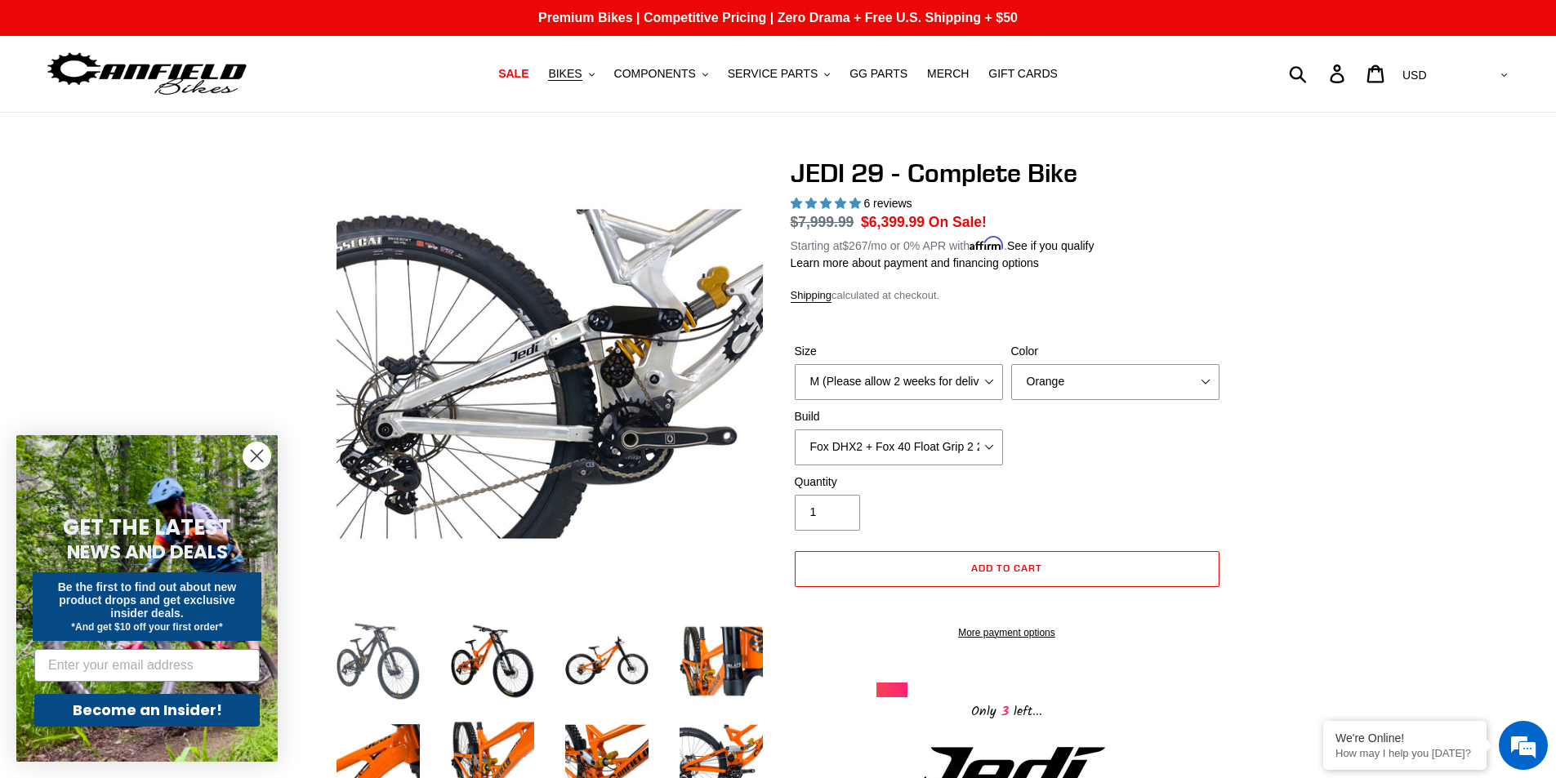
click at [381, 658] on img at bounding box center [378, 662] width 90 height 90
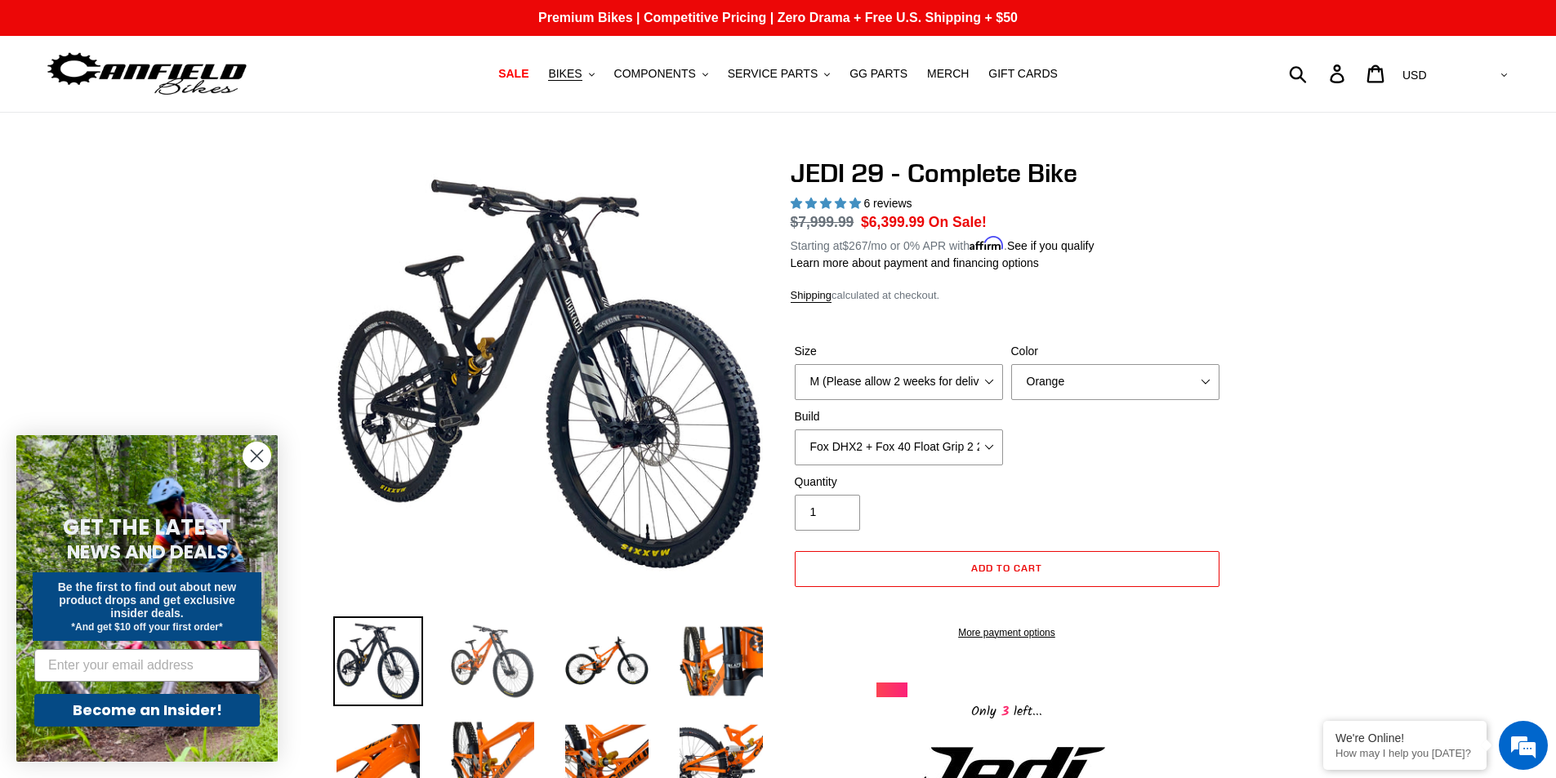
click at [474, 654] on img at bounding box center [493, 662] width 90 height 90
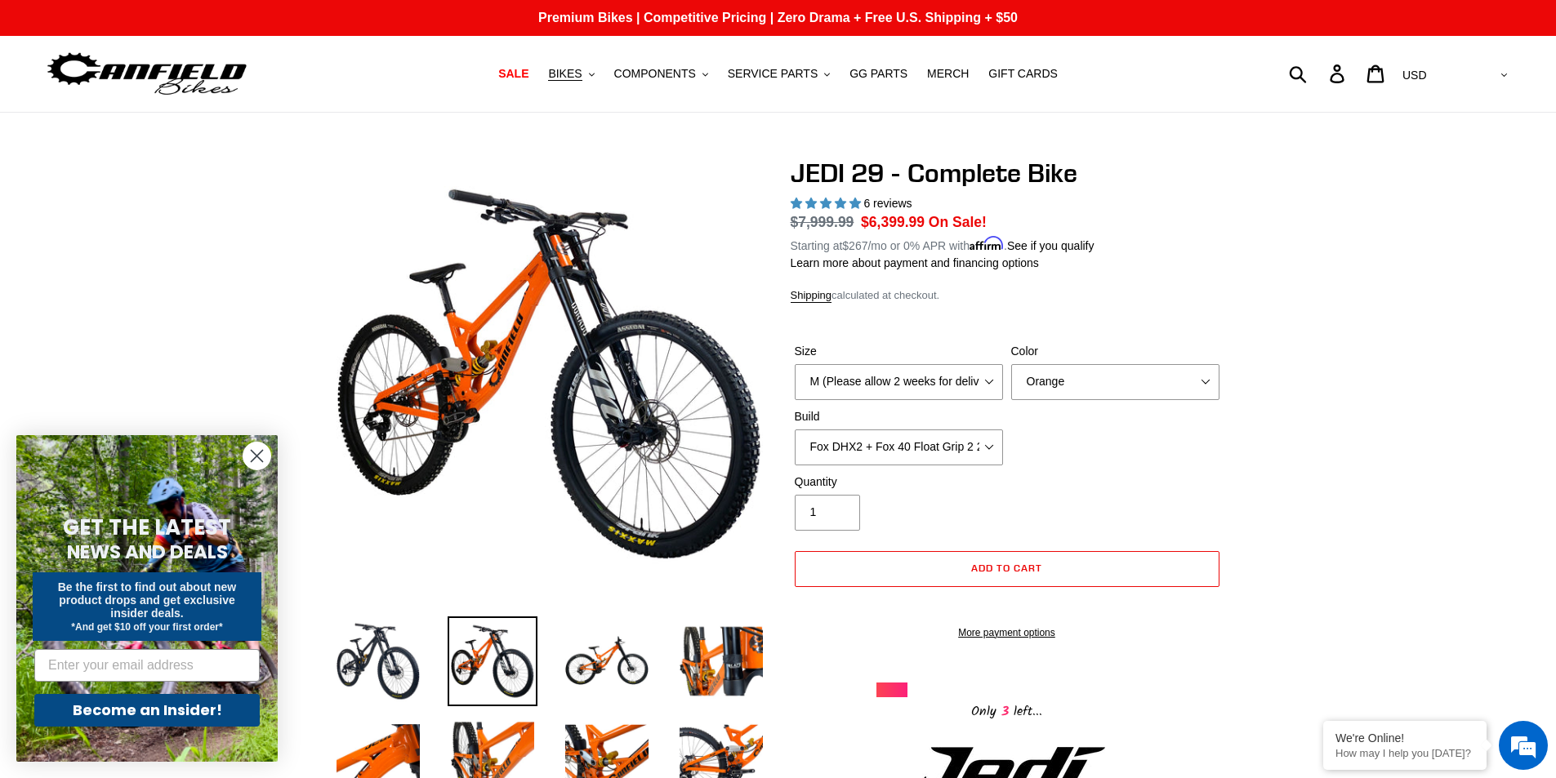
click at [520, 657] on img at bounding box center [493, 662] width 90 height 90
click at [569, 660] on img at bounding box center [607, 662] width 90 height 90
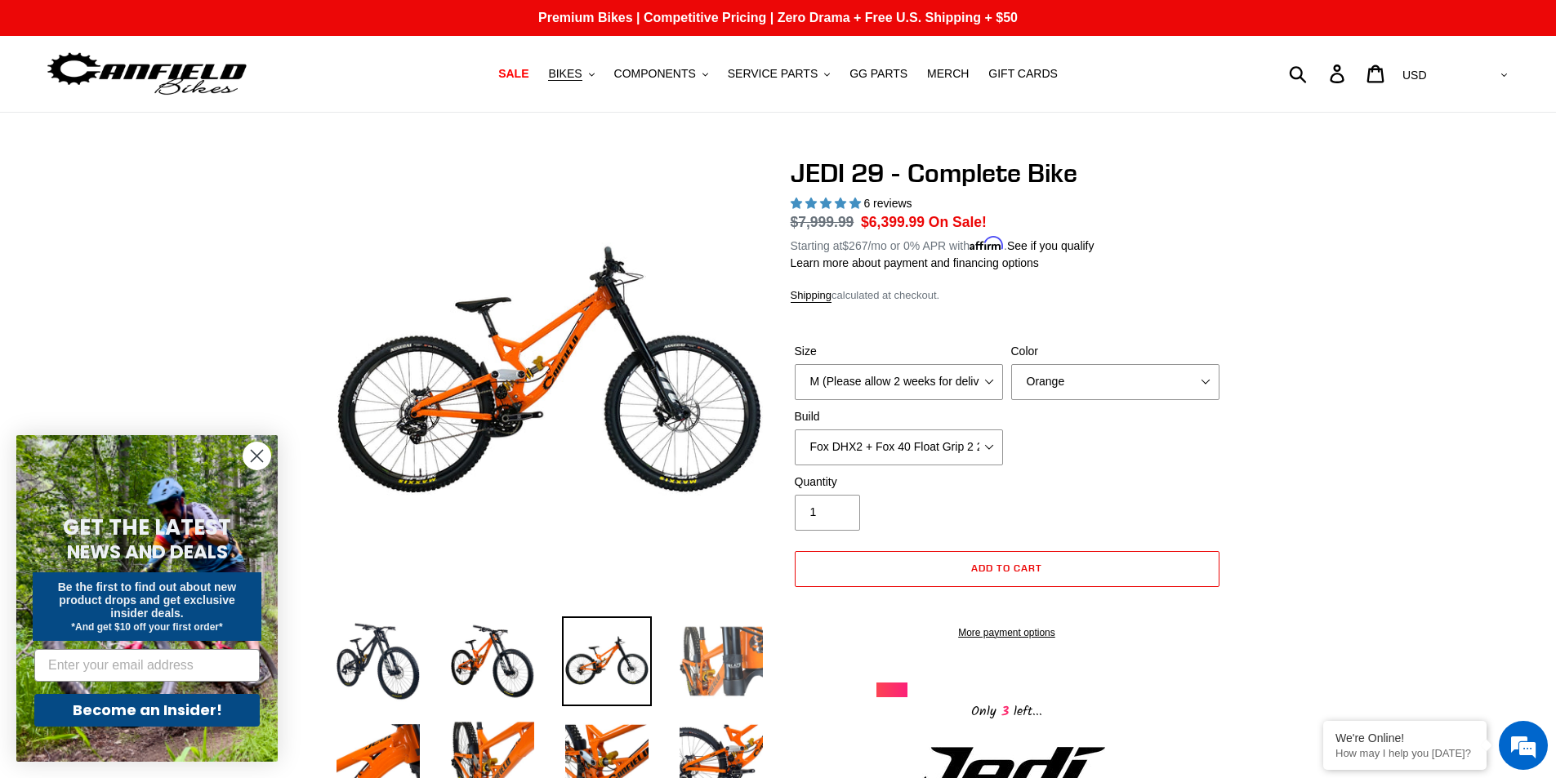
click at [683, 670] on img at bounding box center [721, 662] width 90 height 90
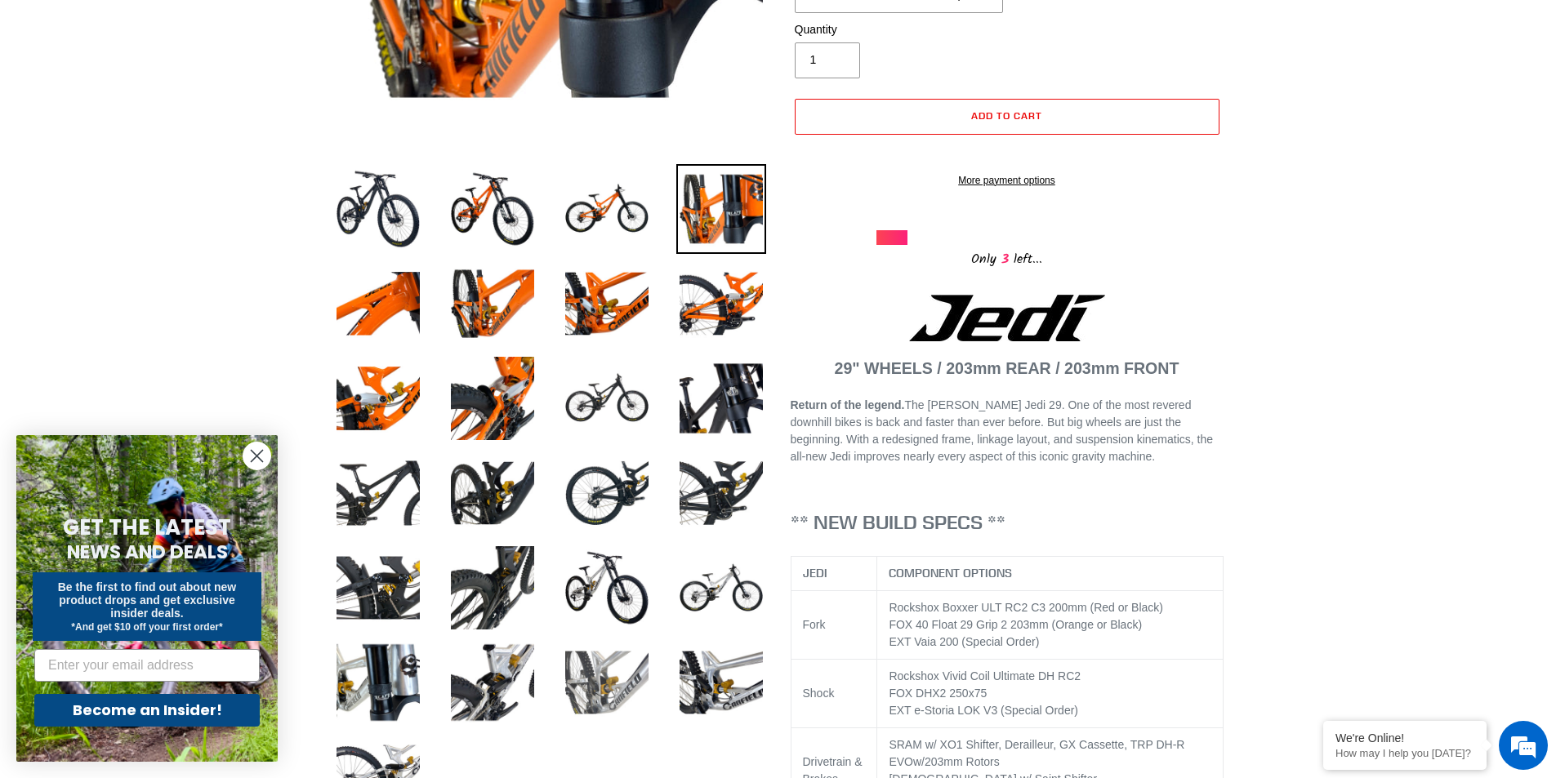
scroll to position [490, 0]
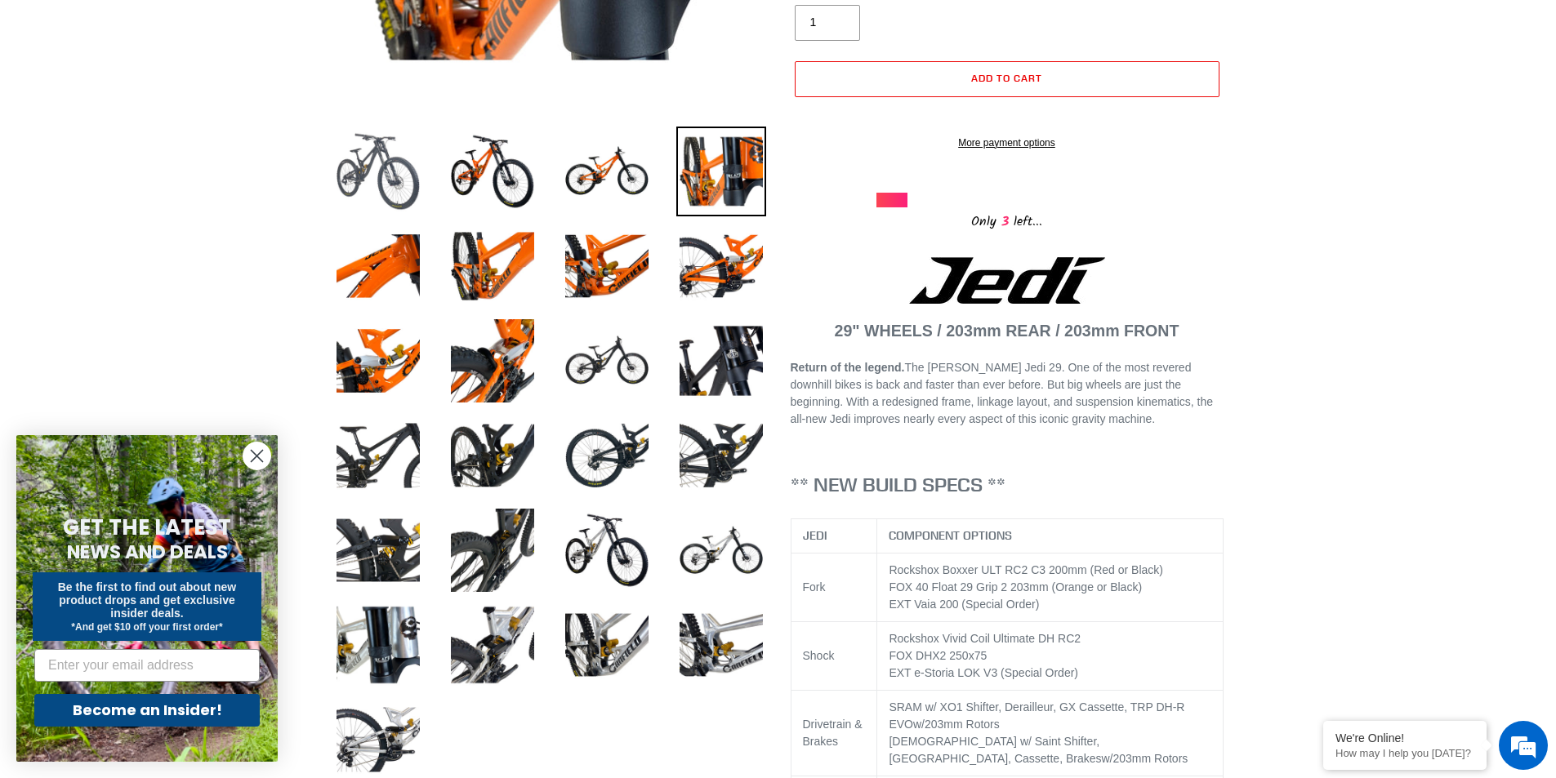
click at [406, 150] on img at bounding box center [378, 172] width 90 height 90
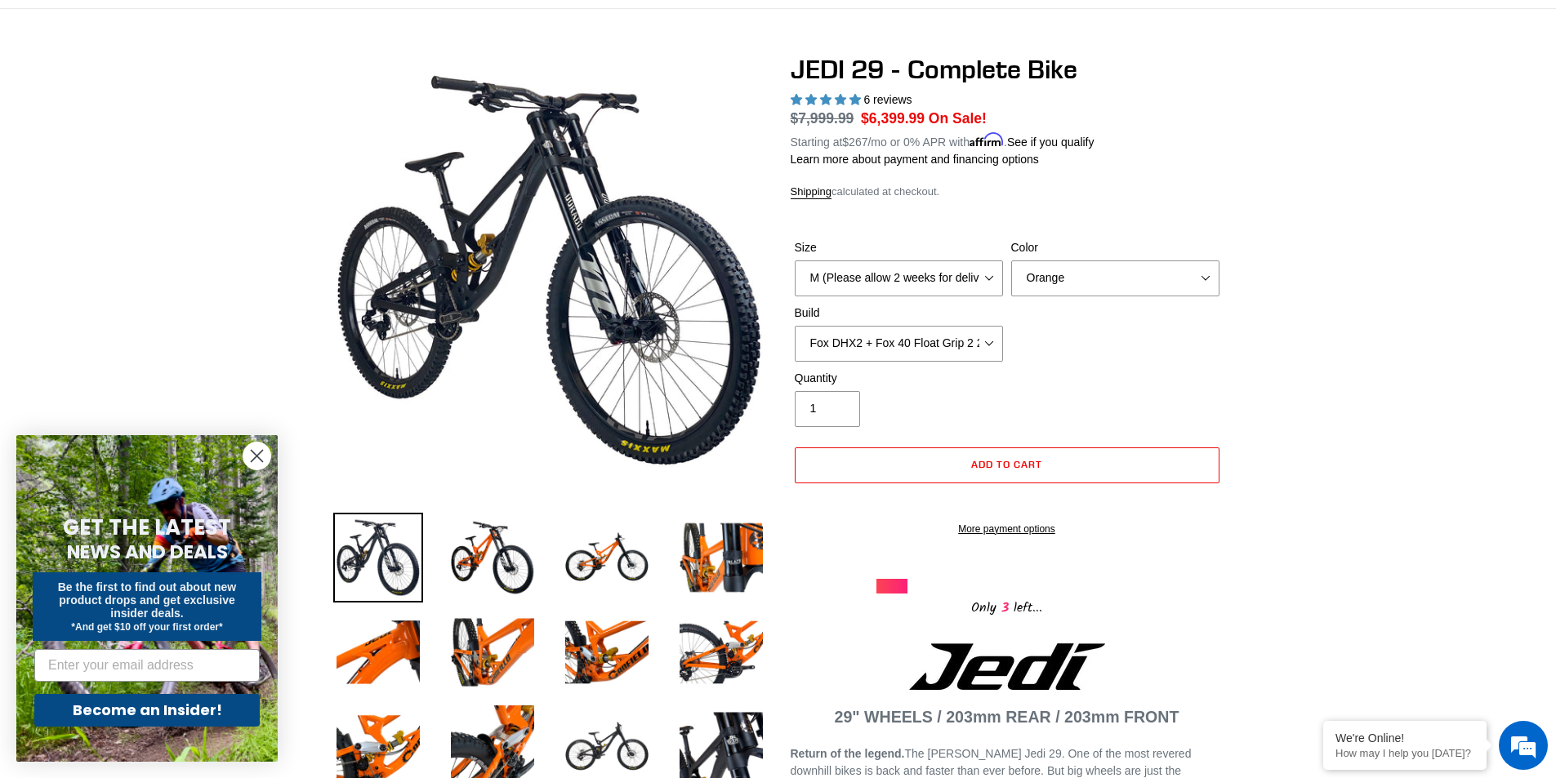
scroll to position [0, 0]
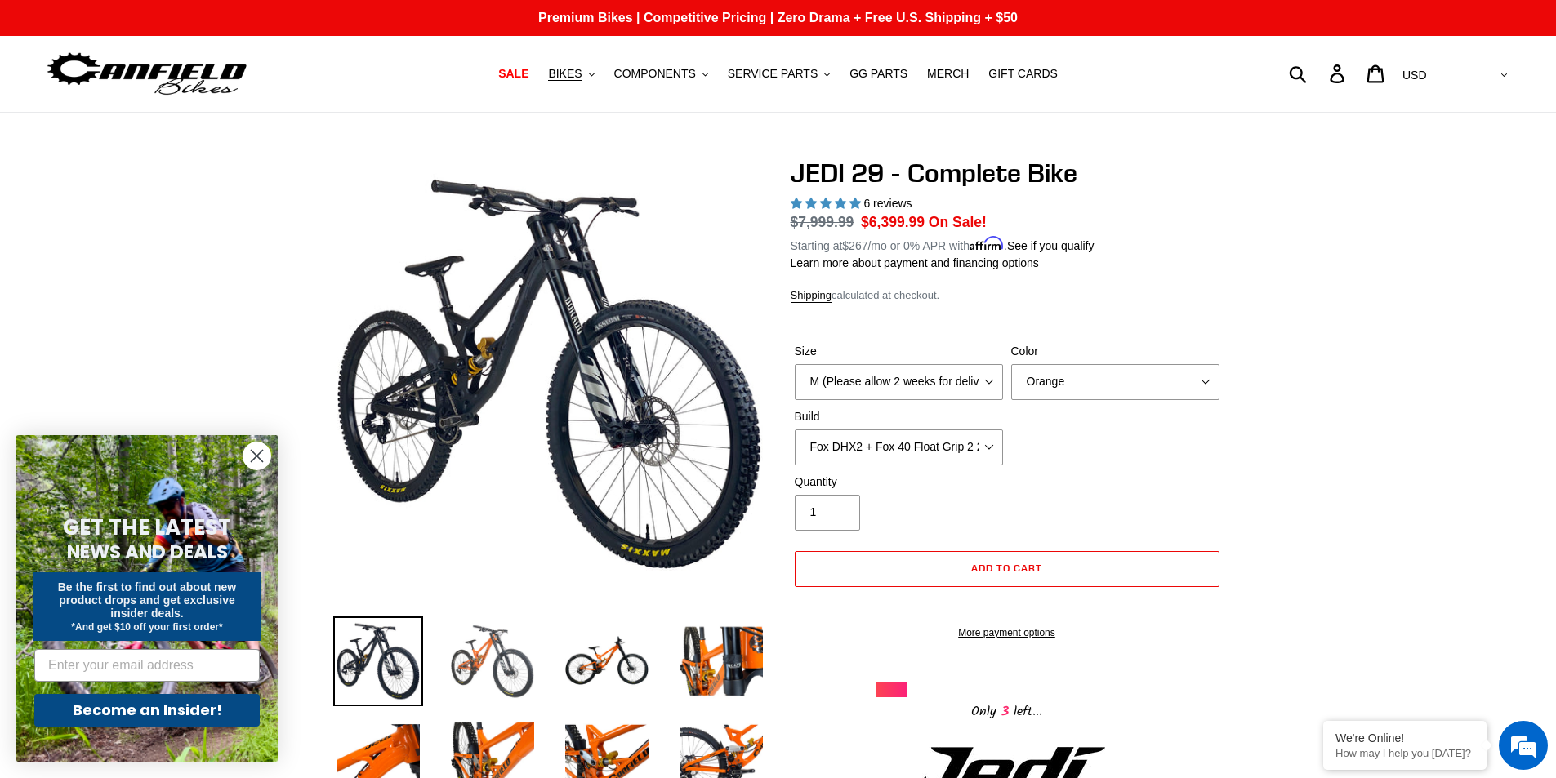
drag, startPoint x: 489, startPoint y: 640, endPoint x: 617, endPoint y: 258, distance: 402.2
click at [488, 639] on img at bounding box center [493, 662] width 90 height 90
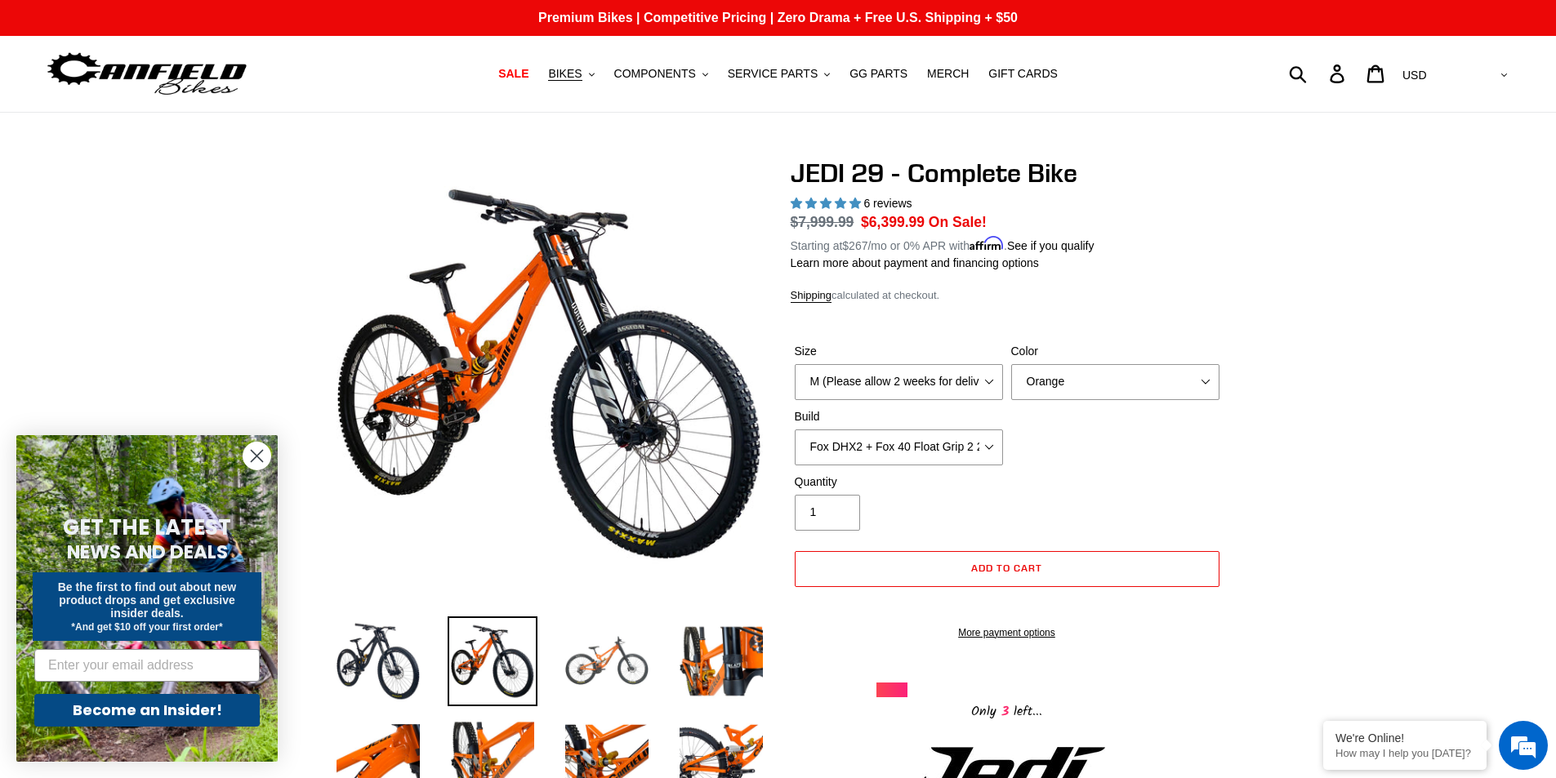
click at [601, 669] on img at bounding box center [607, 662] width 90 height 90
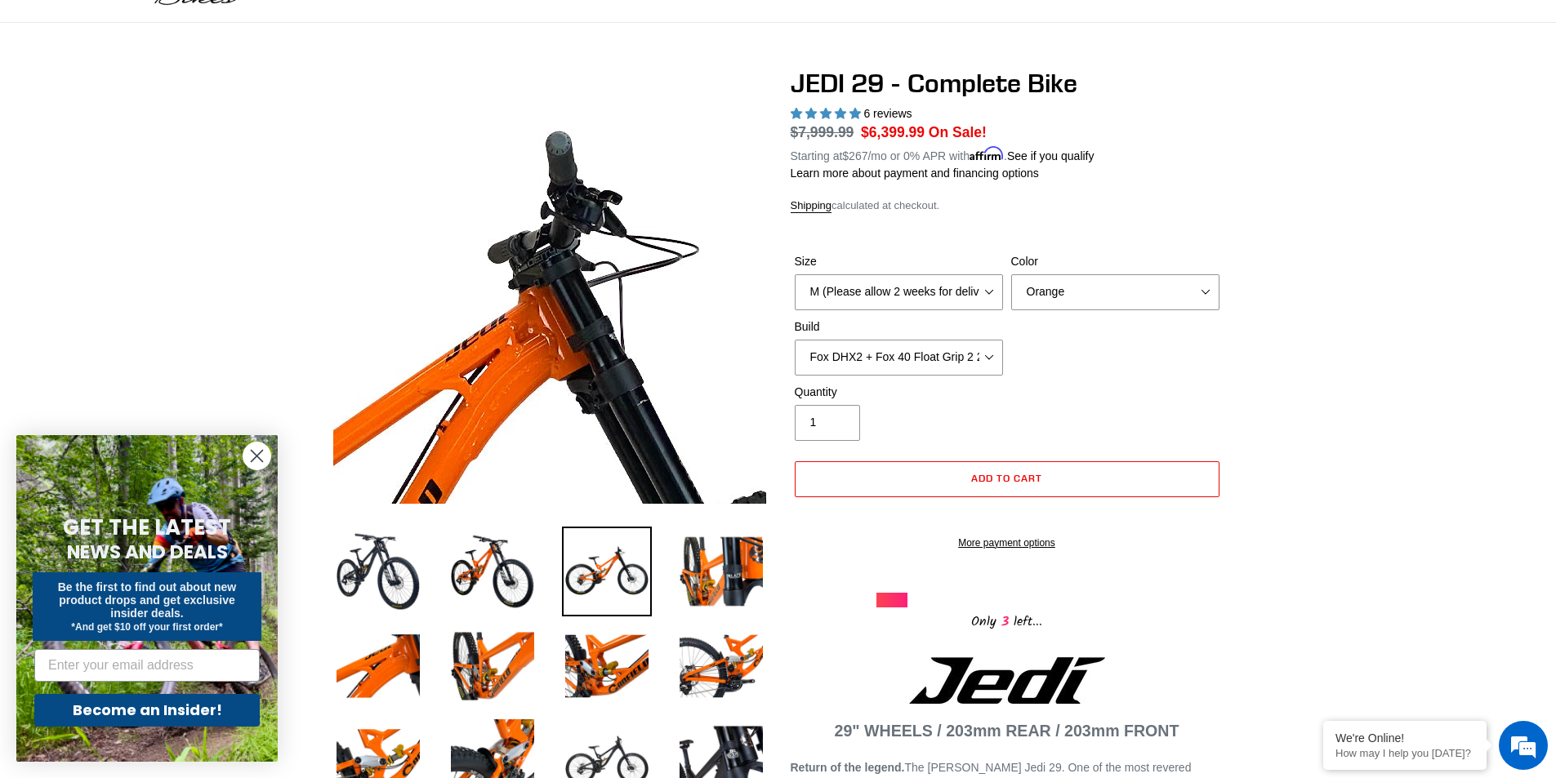
scroll to position [327, 0]
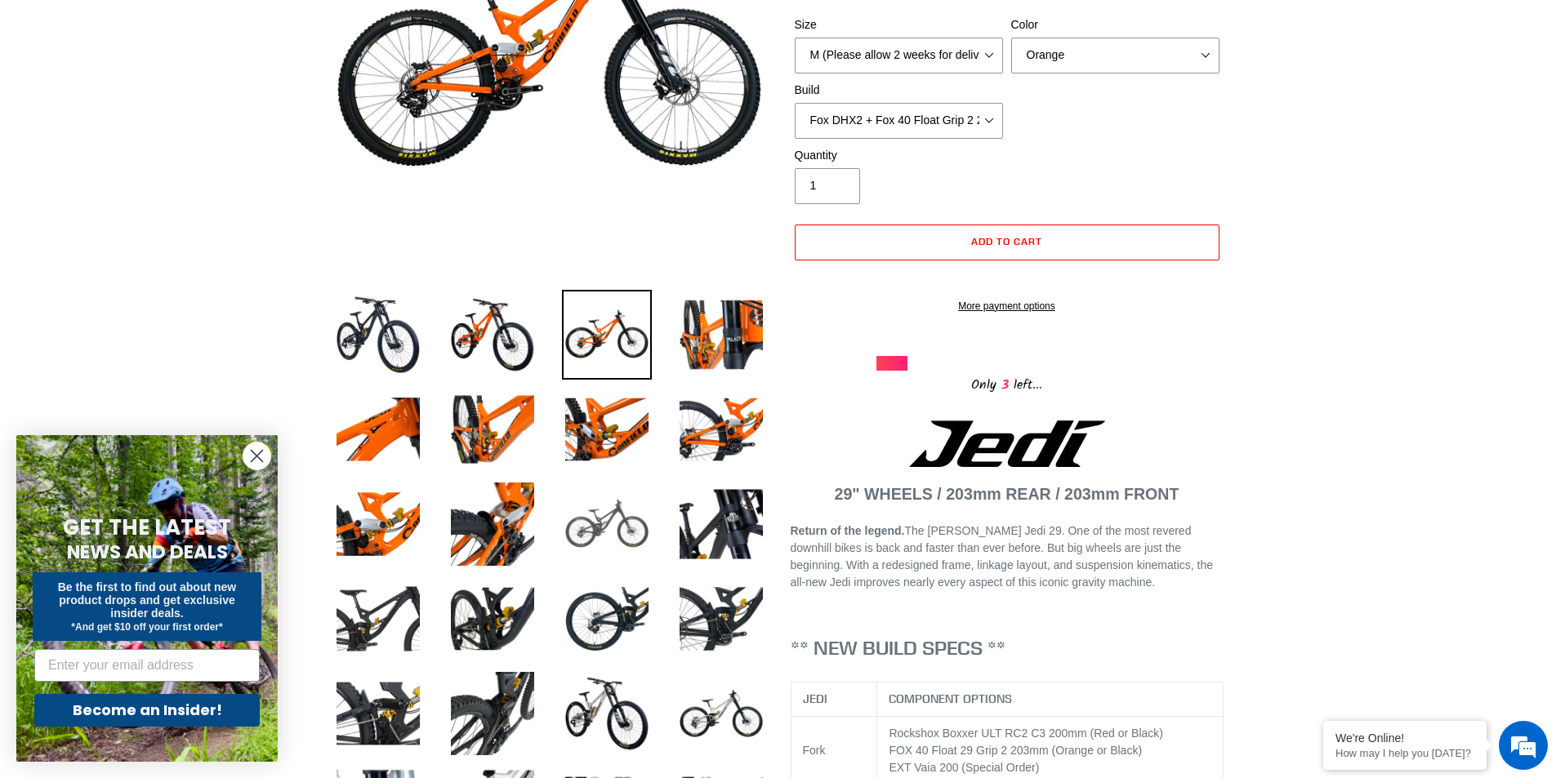
click at [650, 529] on img at bounding box center [607, 524] width 90 height 90
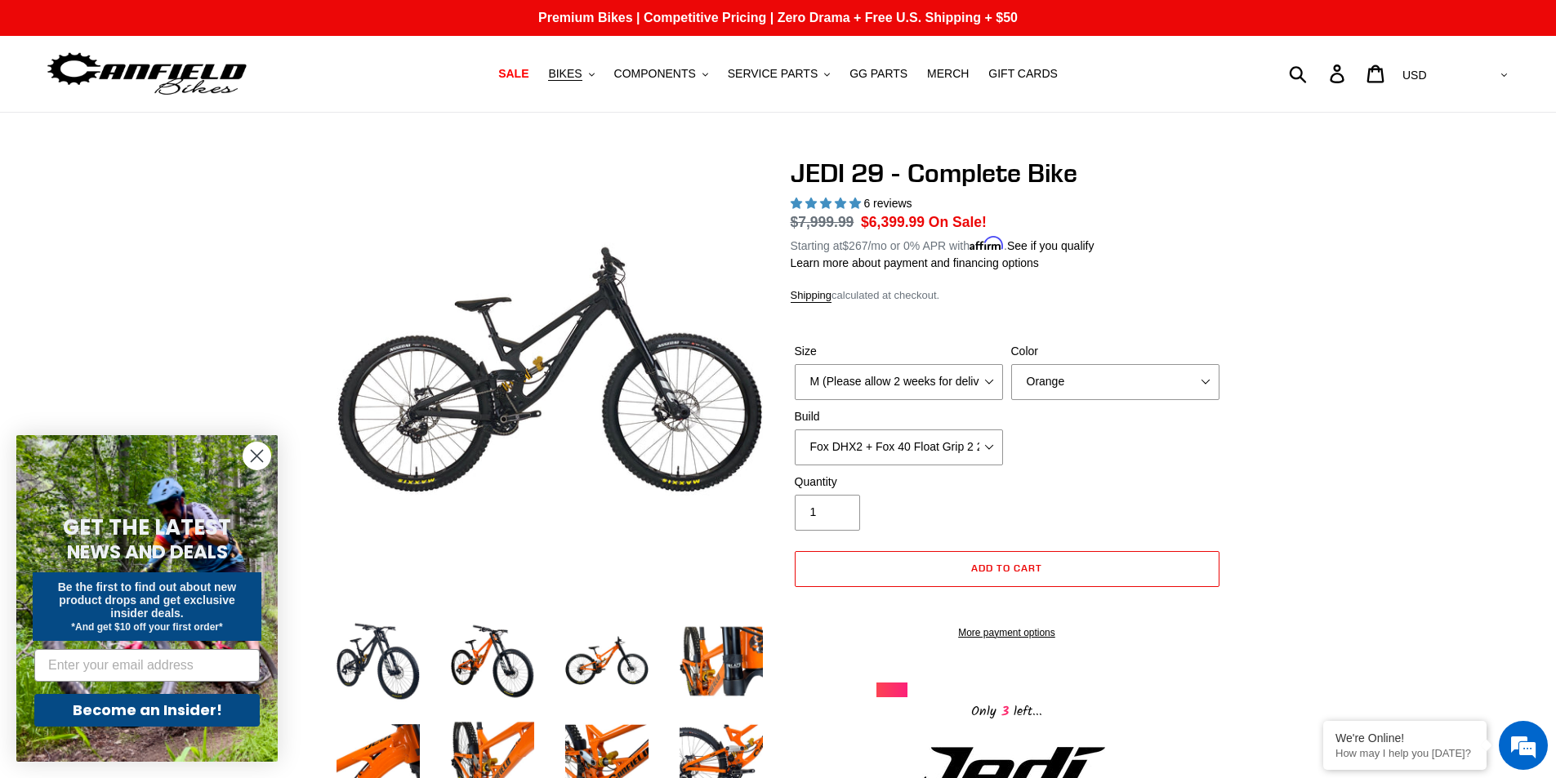
scroll to position [163, 0]
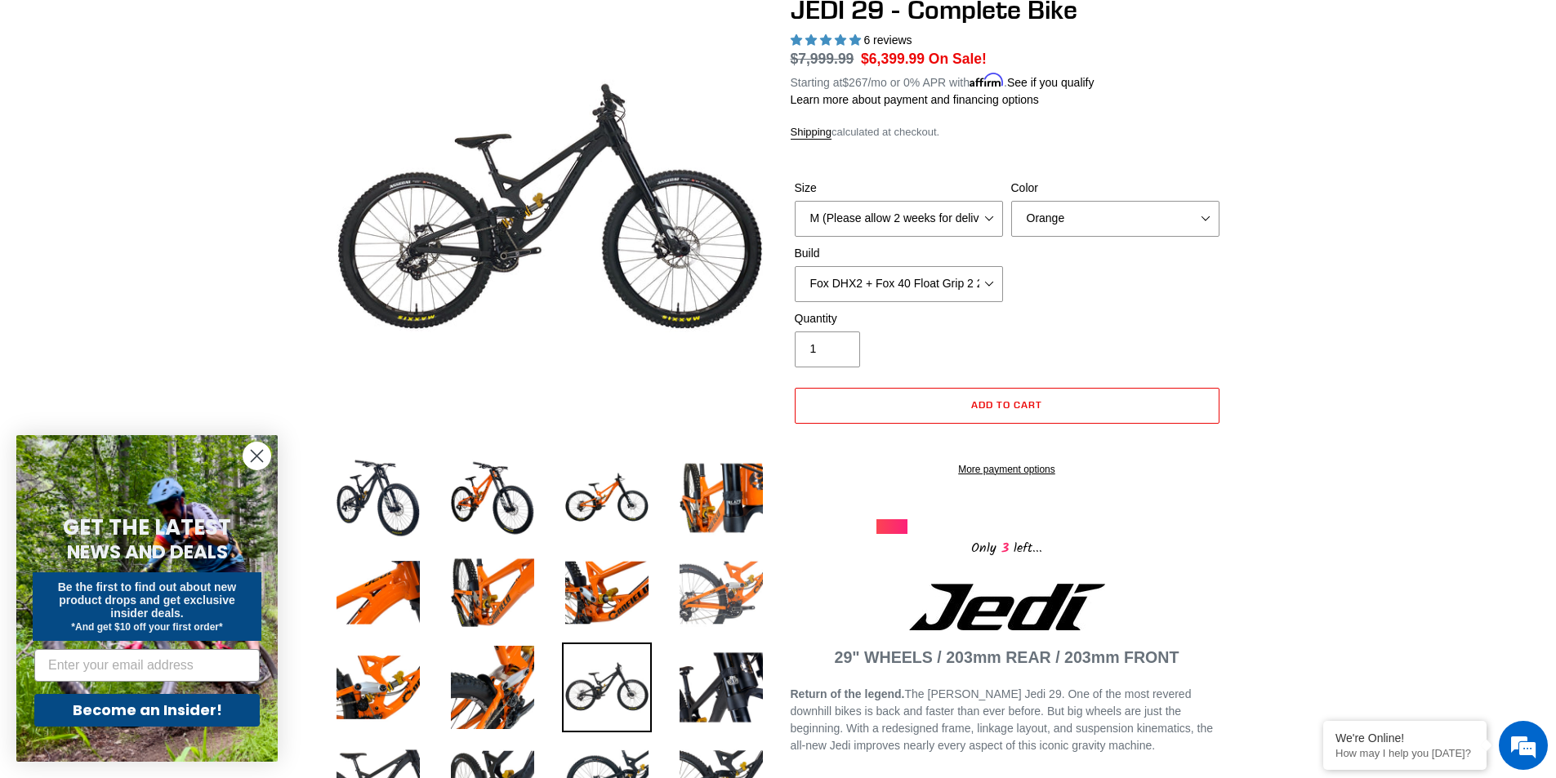
click at [723, 606] on img at bounding box center [721, 593] width 90 height 90
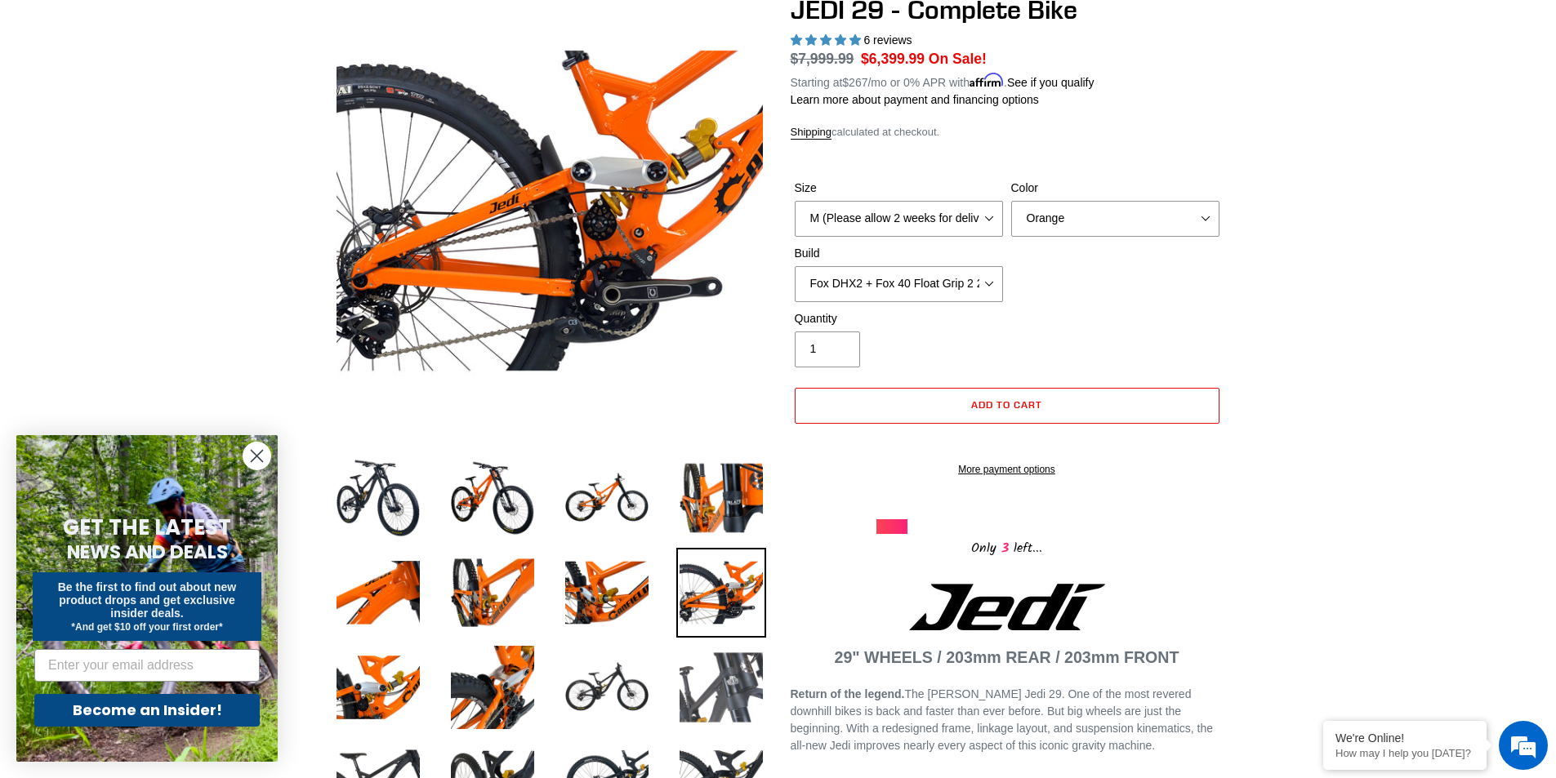
click at [727, 689] on img at bounding box center [721, 688] width 90 height 90
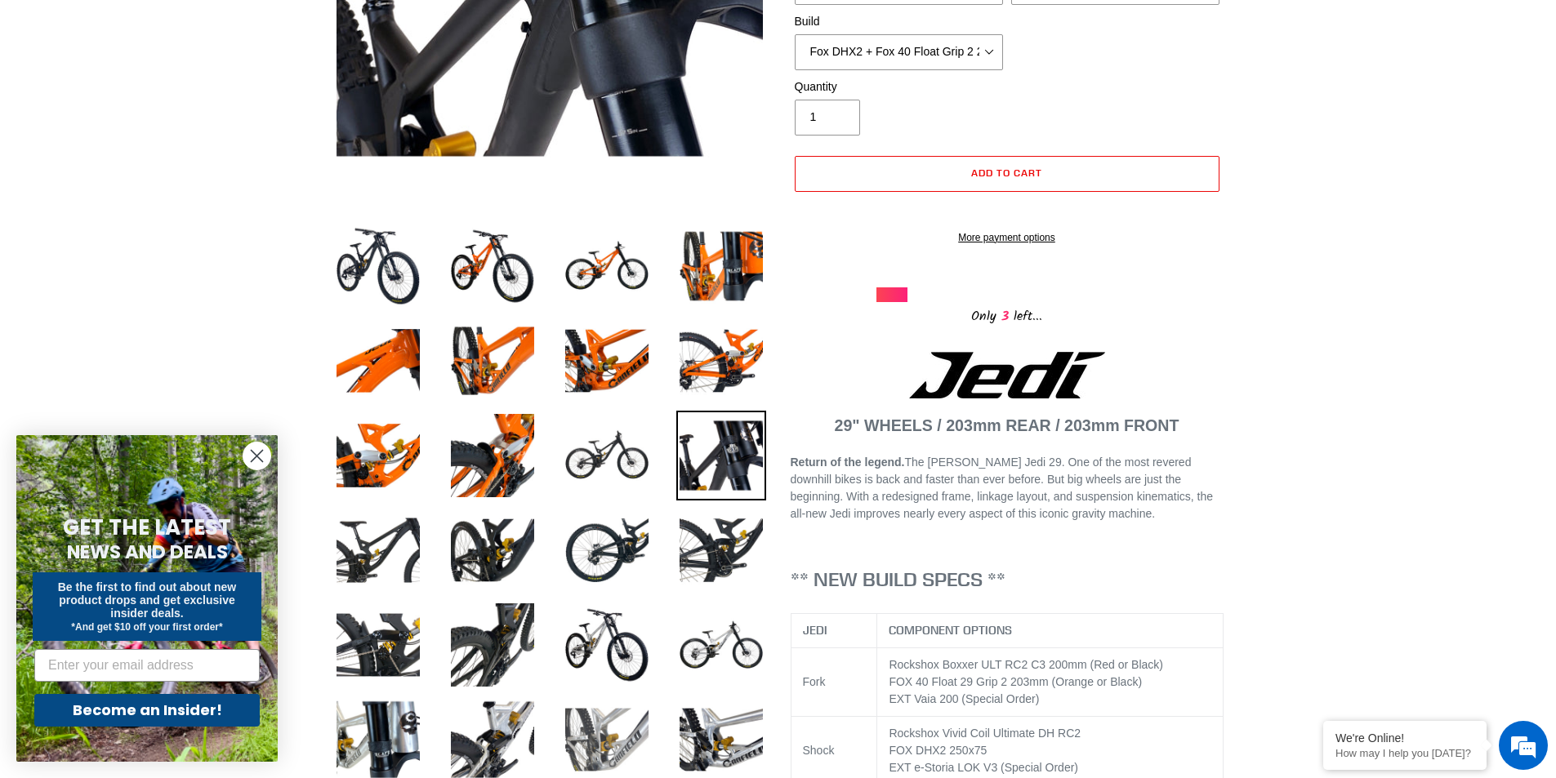
scroll to position [490, 0]
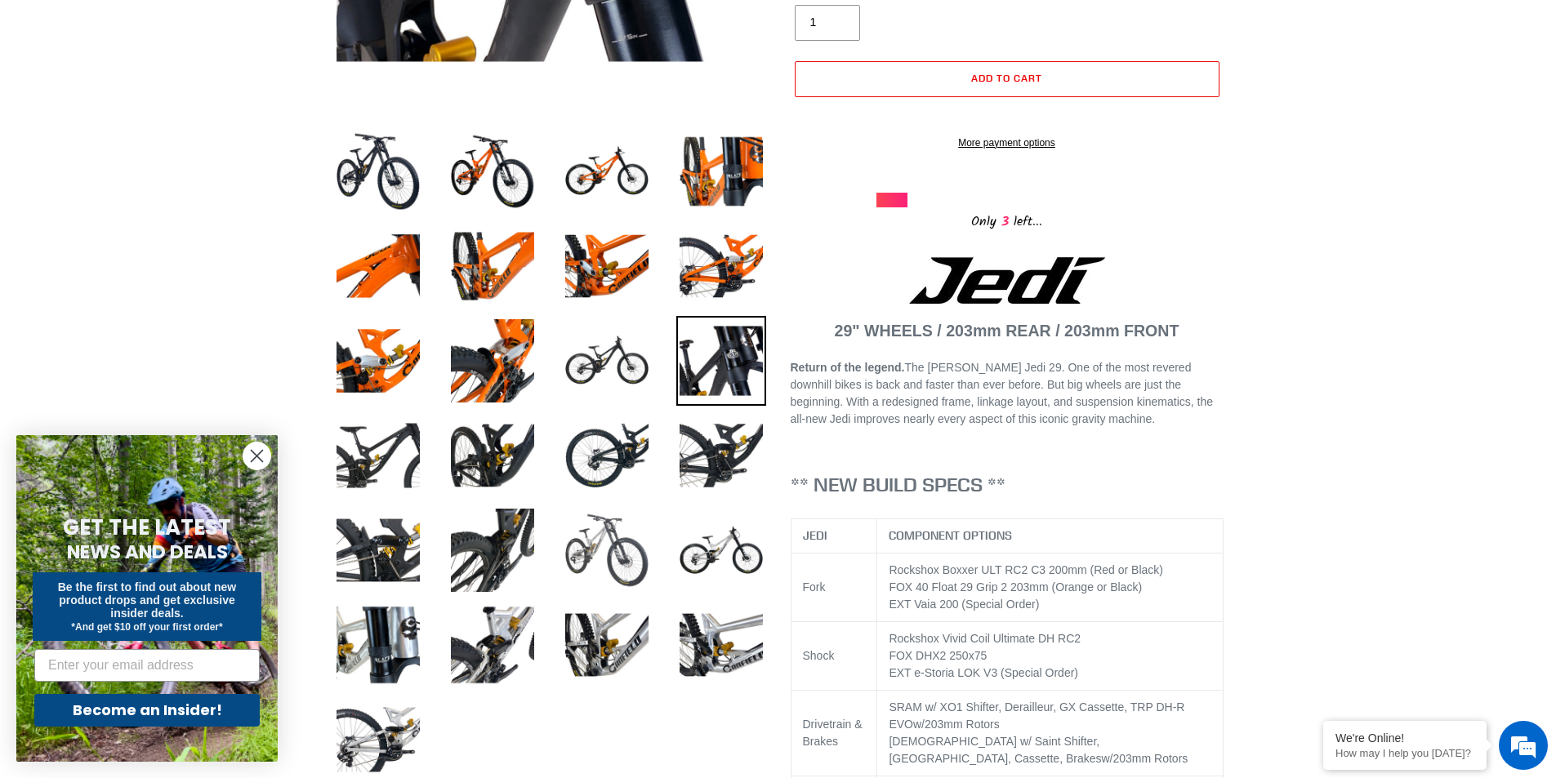
click at [578, 520] on img at bounding box center [607, 551] width 90 height 90
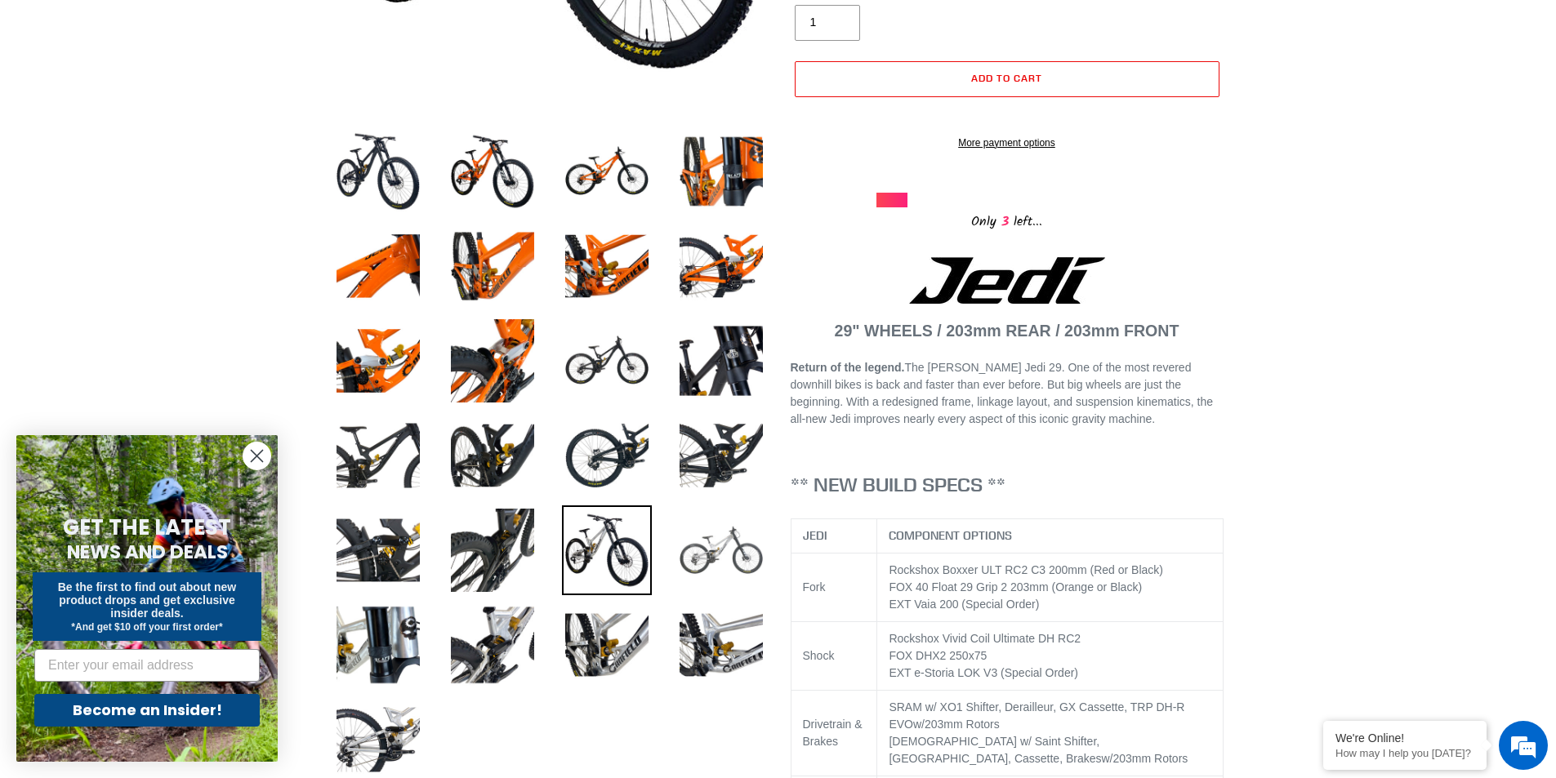
click at [695, 543] on img at bounding box center [721, 551] width 90 height 90
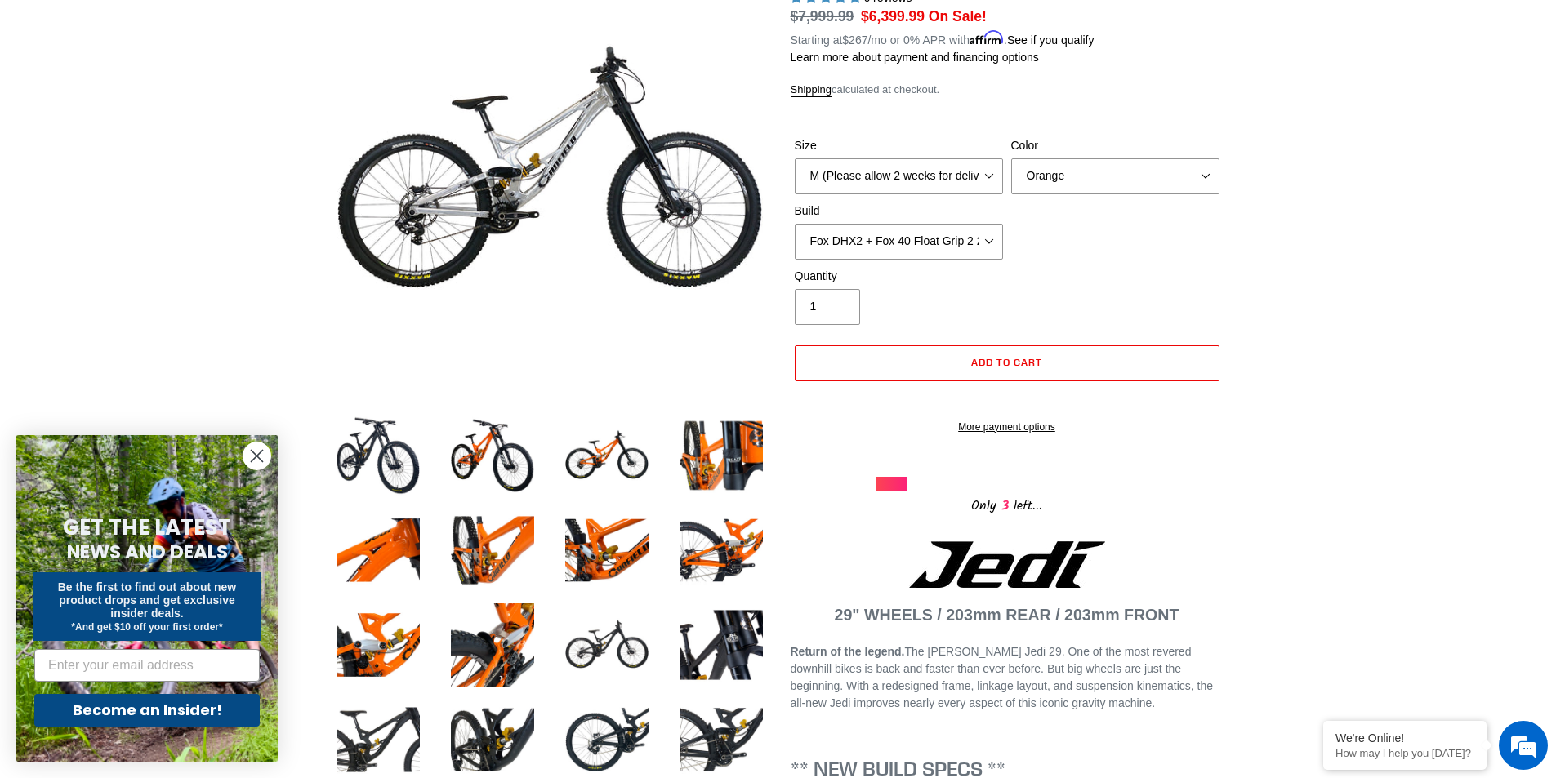
scroll to position [0, 0]
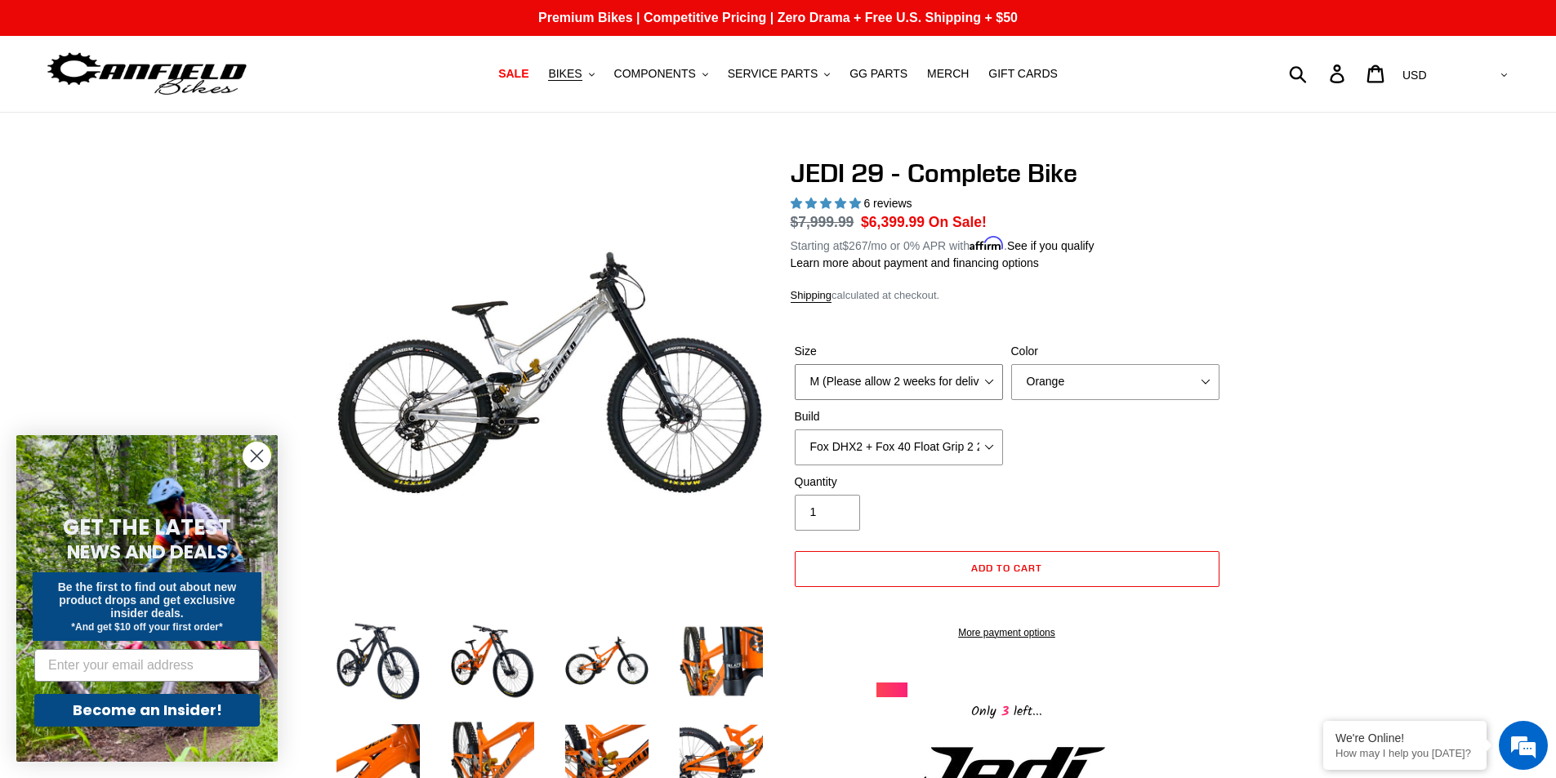
click at [952, 386] on select "M (Please allow 2 weeks for delivery) L (Please allow 2 weeks for delivery) XL …" at bounding box center [899, 382] width 208 height 36
select select "L (Please allow 2 weeks for delivery)"
click at [795, 364] on select "M (Please allow 2 weeks for delivery) L (Please allow 2 weeks for delivery) XL …" at bounding box center [899, 382] width 208 height 36
click at [974, 446] on select "RockShox Vivid + Boxxer ULT RC2 C3 200 + SRAM XO RockShox Vivid + Boxxer ULT RC…" at bounding box center [899, 448] width 208 height 36
click at [795, 430] on select "RockShox Vivid + Boxxer ULT RC2 C3 200 + SRAM XO RockShox Vivid + Boxxer ULT RC…" at bounding box center [899, 448] width 208 height 36
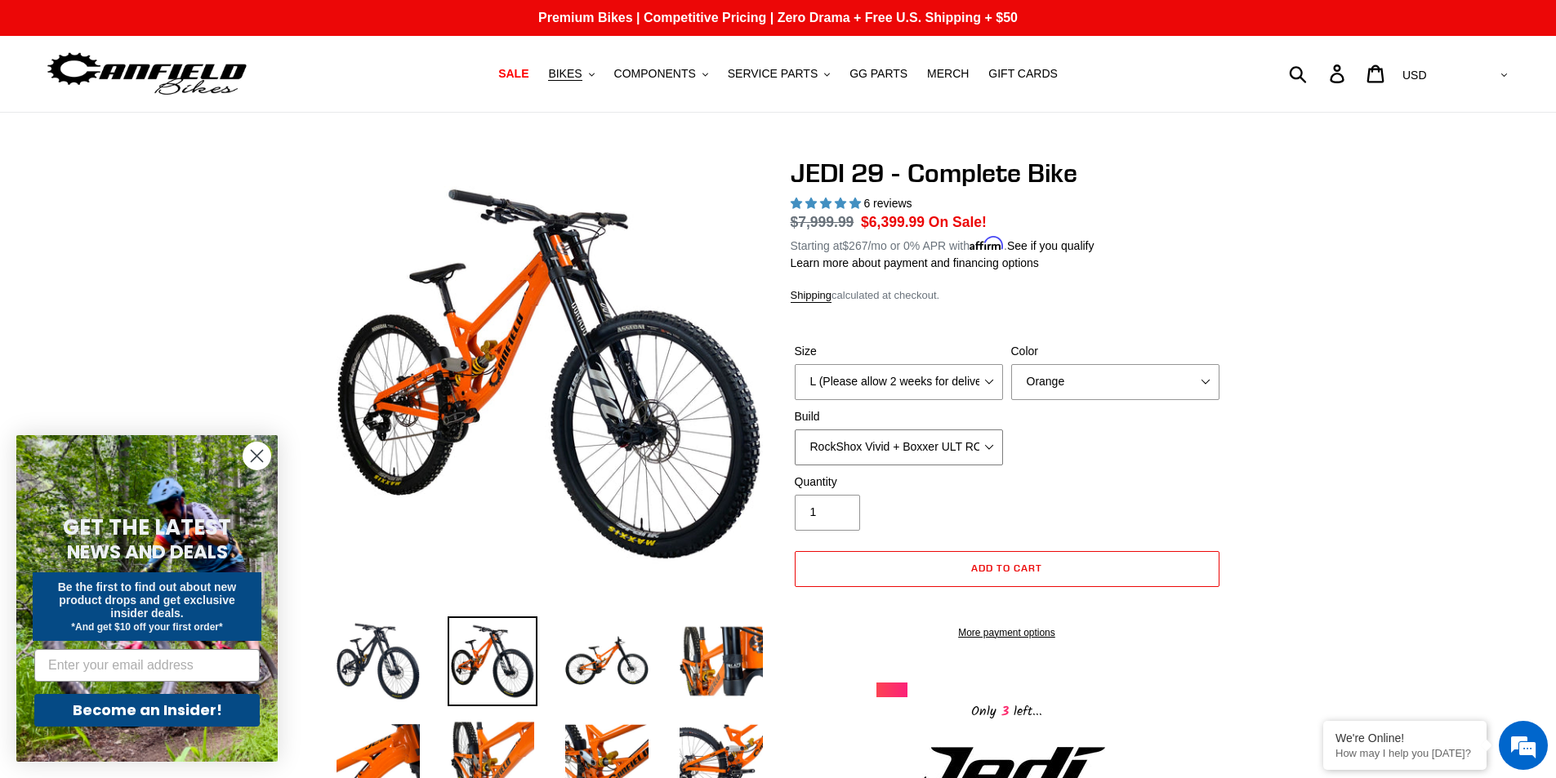
click at [983, 440] on select "RockShox Vivid + Boxxer ULT RC2 C3 200 + SRAM XO RockShox Vivid + Boxxer ULT RC…" at bounding box center [899, 448] width 208 height 36
click at [1148, 437] on div "Size M (Please allow 2 weeks for delivery) L (Please allow 2 weeks for delivery…" at bounding box center [1007, 408] width 433 height 131
click at [932, 437] on select "RockShox Vivid + Boxxer ULT RC2 C3 200 + SRAM XO RockShox Vivid + Boxxer ULT RC…" at bounding box center [899, 448] width 208 height 36
click at [795, 430] on select "RockShox Vivid + Boxxer ULT RC2 C3 200 + SRAM XO RockShox Vivid + Boxxer ULT RC…" at bounding box center [899, 448] width 208 height 36
click at [959, 460] on select "RockShox Vivid + Boxxer ULT RC2 C3 200 + SRAM XO RockShox Vivid + Boxxer ULT RC…" at bounding box center [899, 448] width 208 height 36
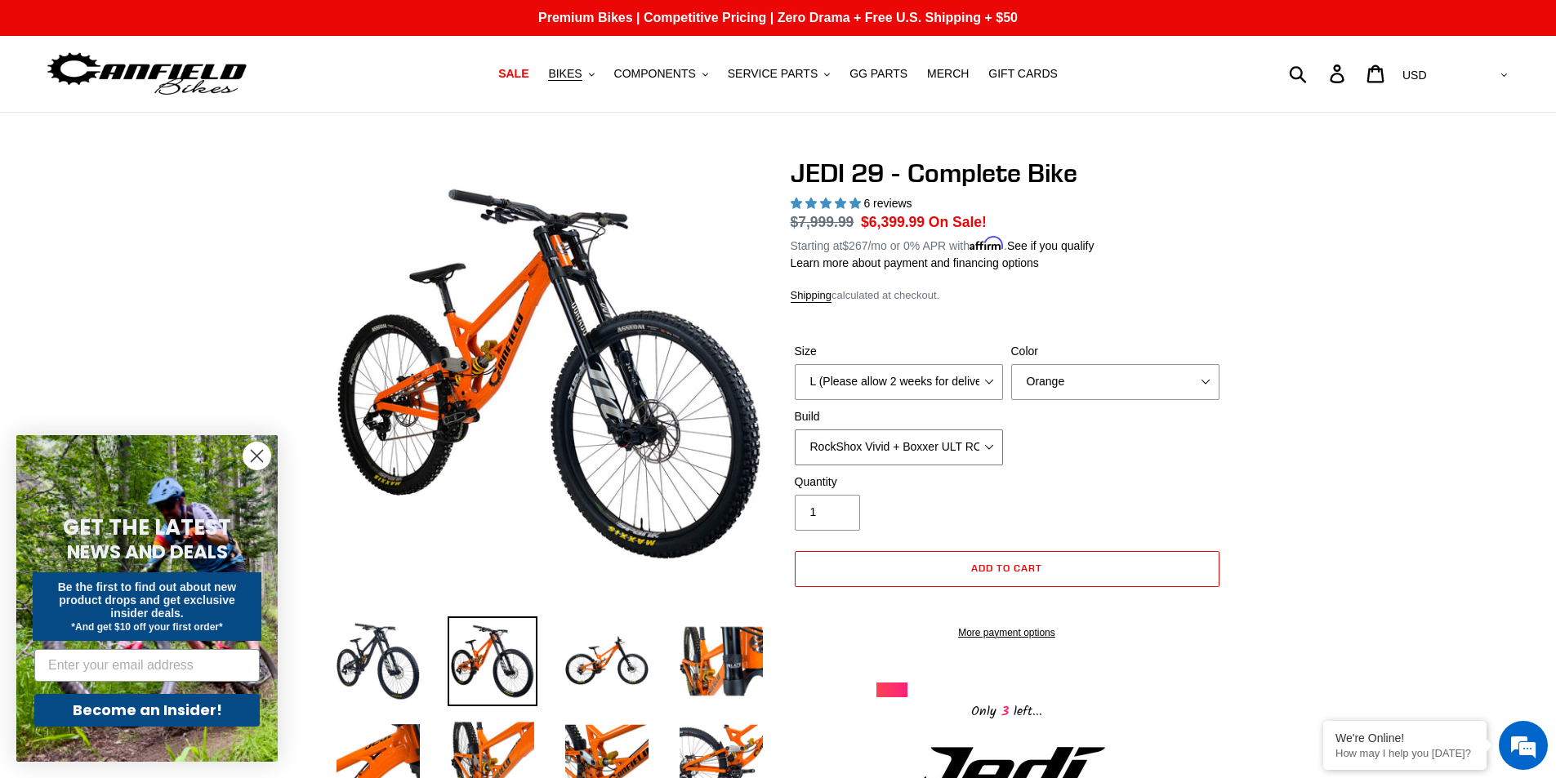
click at [795, 430] on select "RockShox Vivid + Boxxer ULT RC2 C3 200 + SRAM XO RockShox Vivid + Boxxer ULT RC…" at bounding box center [899, 448] width 208 height 36
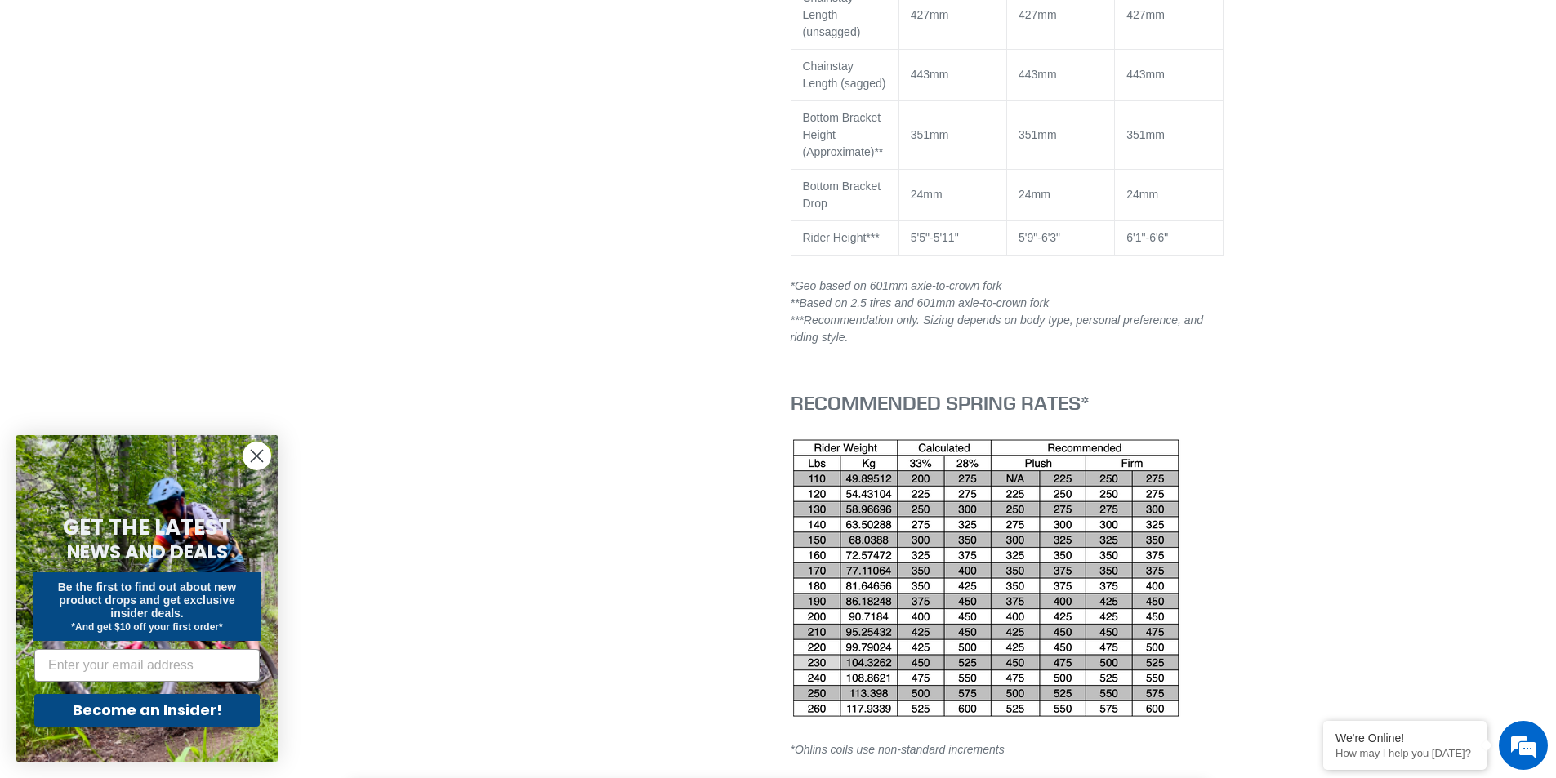
scroll to position [3267, 0]
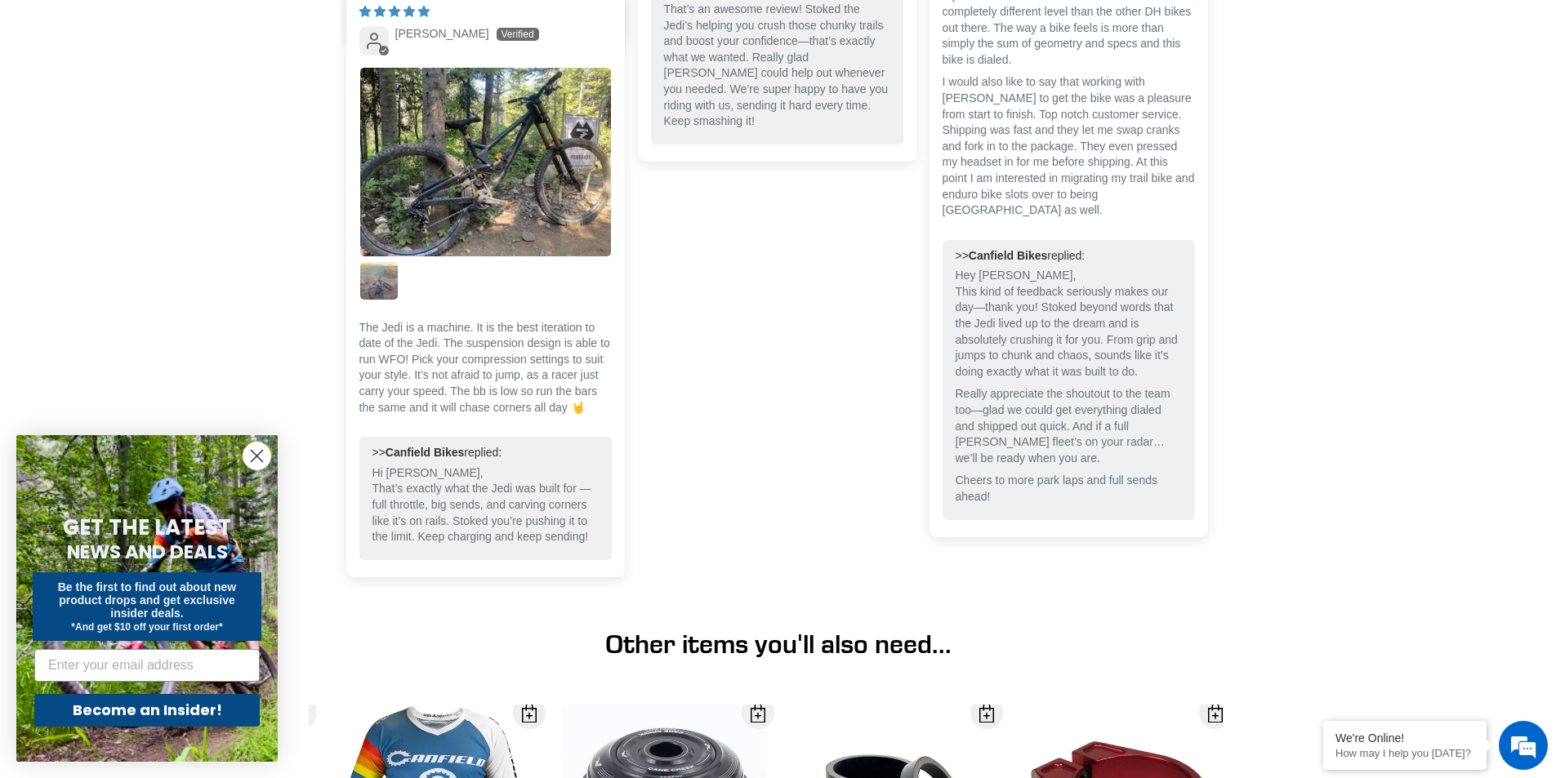
scroll to position [827, 0]
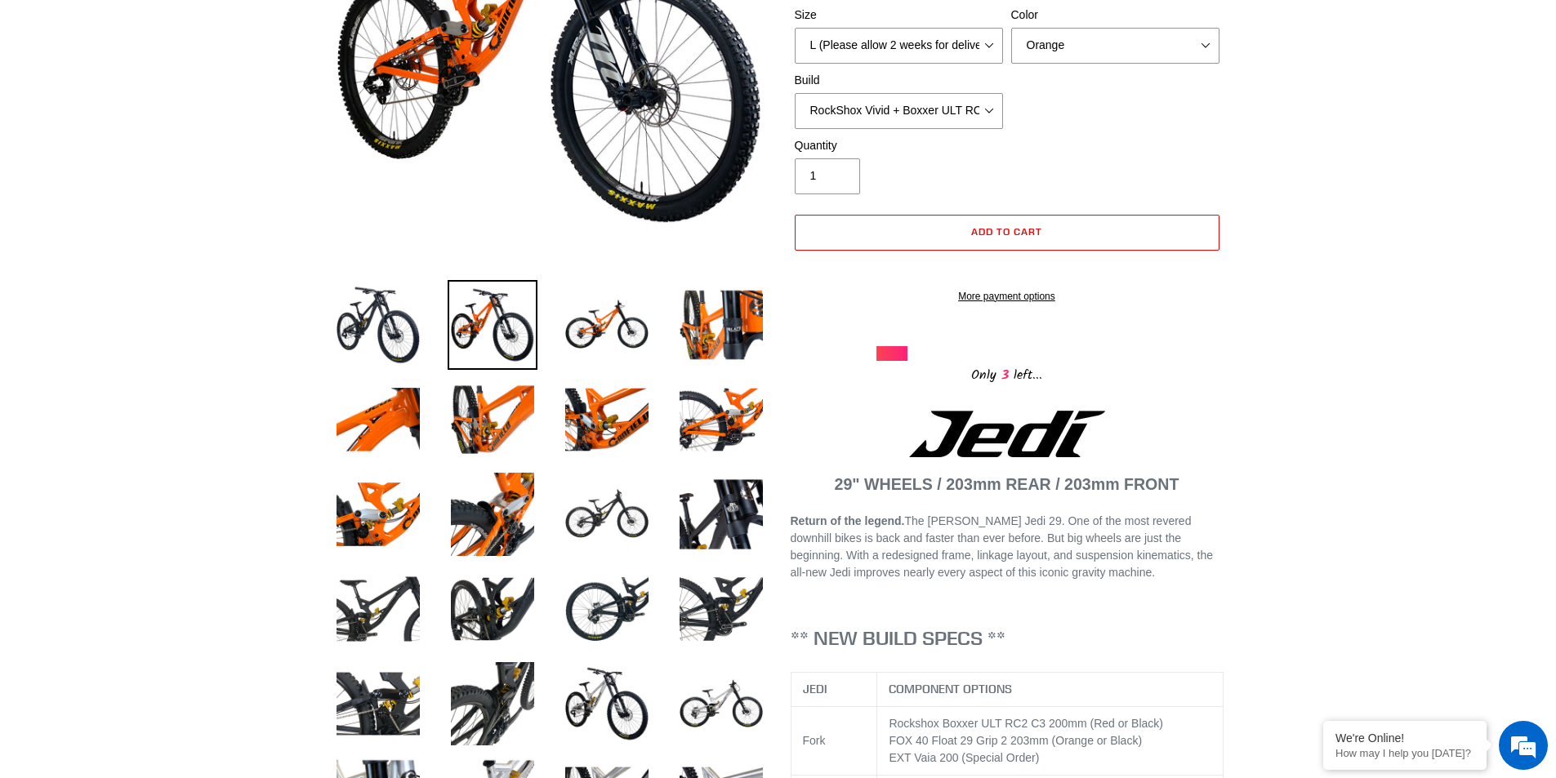
scroll to position [91, 0]
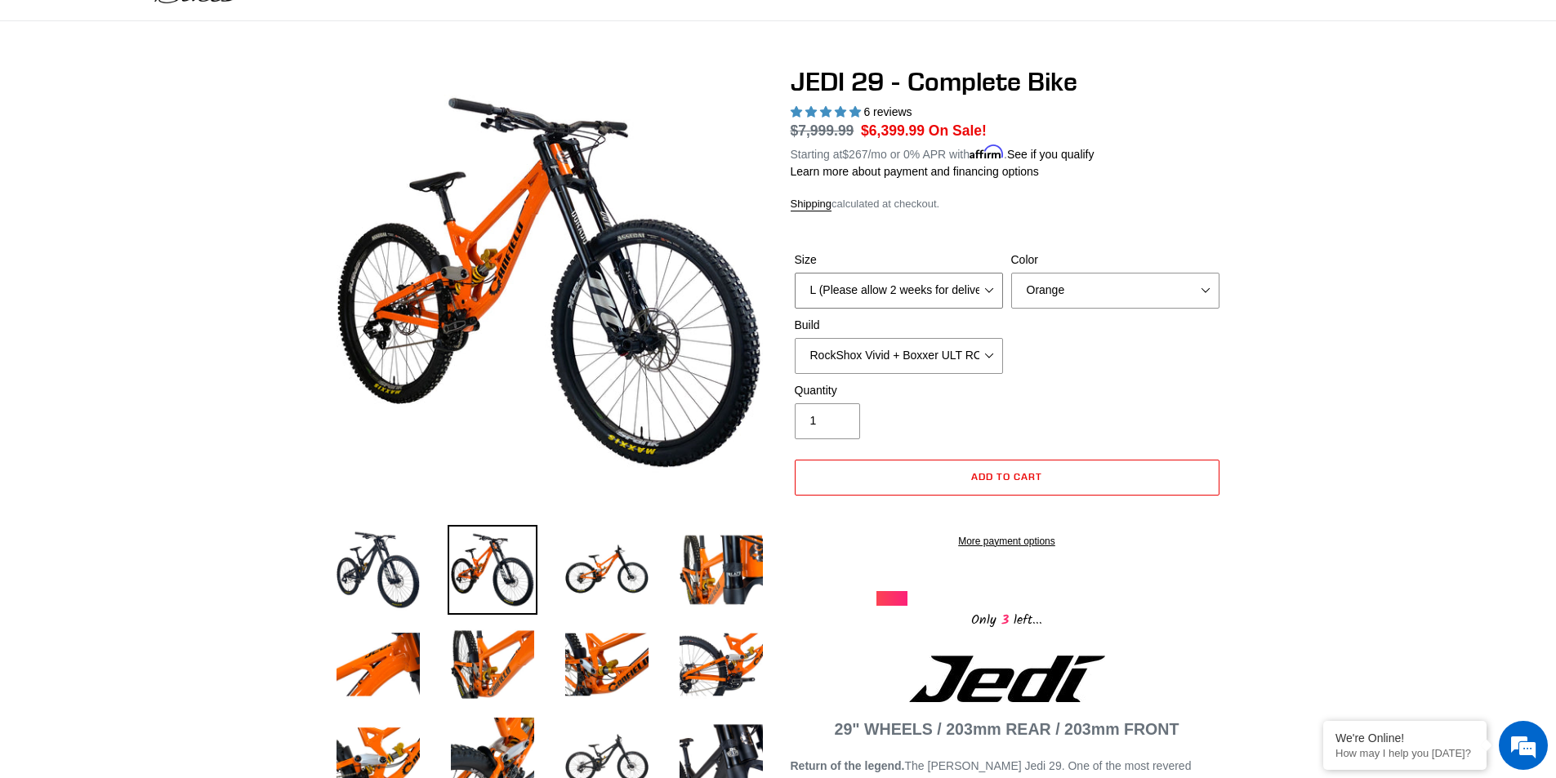
click at [926, 282] on select "M (Please allow 2 weeks for delivery) L (Please allow 2 weeks for delivery) XL …" at bounding box center [899, 291] width 208 height 36
click at [930, 282] on select "M (Please allow 2 weeks for delivery) L (Please allow 2 weeks for delivery) XL …" at bounding box center [899, 291] width 208 height 36
click at [981, 359] on select "RockShox Vivid + Boxxer ULT RC2 C3 200 + SRAM XO RockShox Vivid + Boxxer ULT RC…" at bounding box center [899, 356] width 208 height 36
select select "RockShox Vivid + Boxxer ULT RC2 C3 200 + Shimano"
click at [795, 338] on select "RockShox Vivid + Boxxer ULT RC2 C3 200 + SRAM XO RockShox Vivid + Boxxer ULT RC…" at bounding box center [899, 356] width 208 height 36
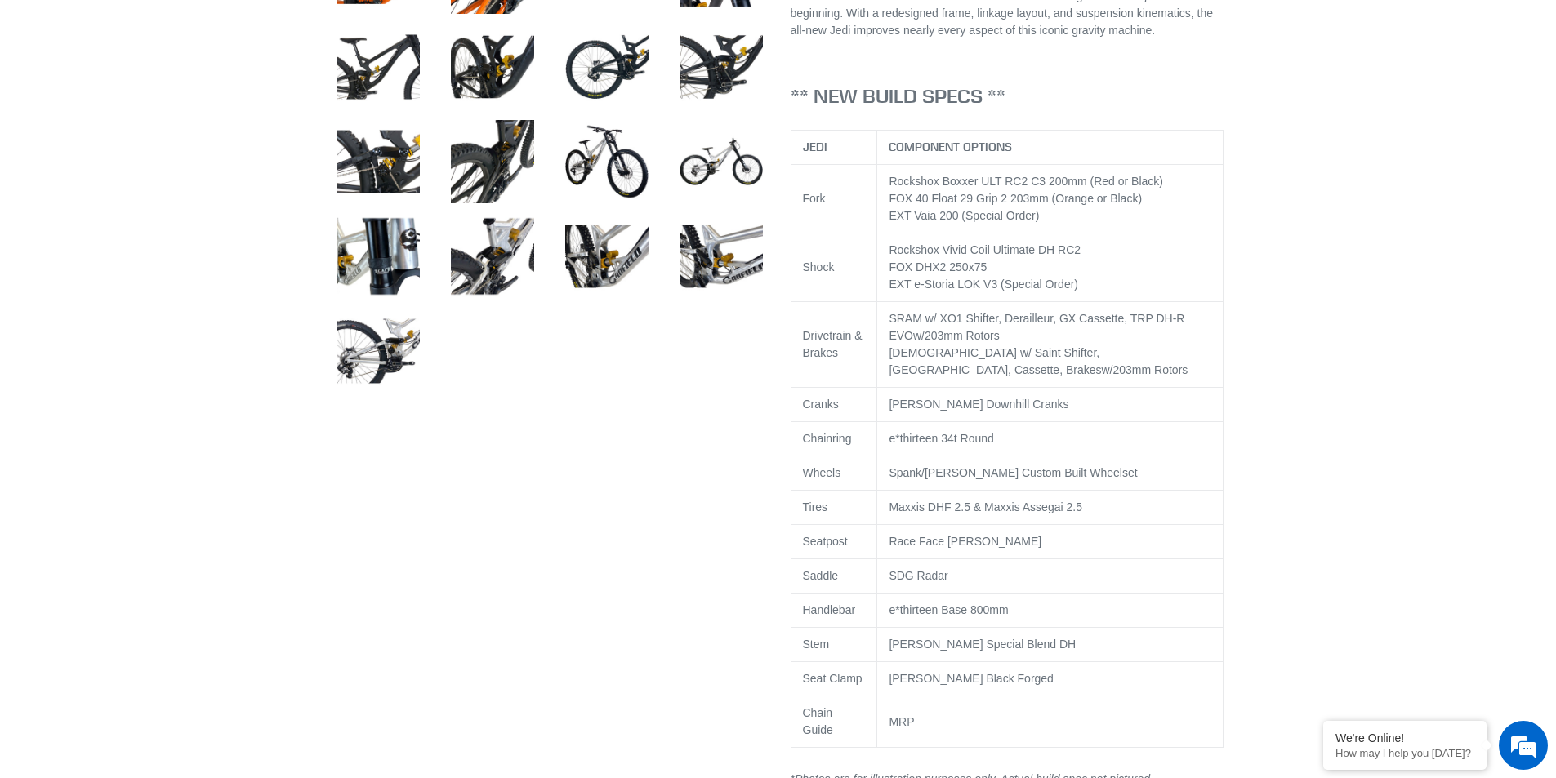
scroll to position [990, 0]
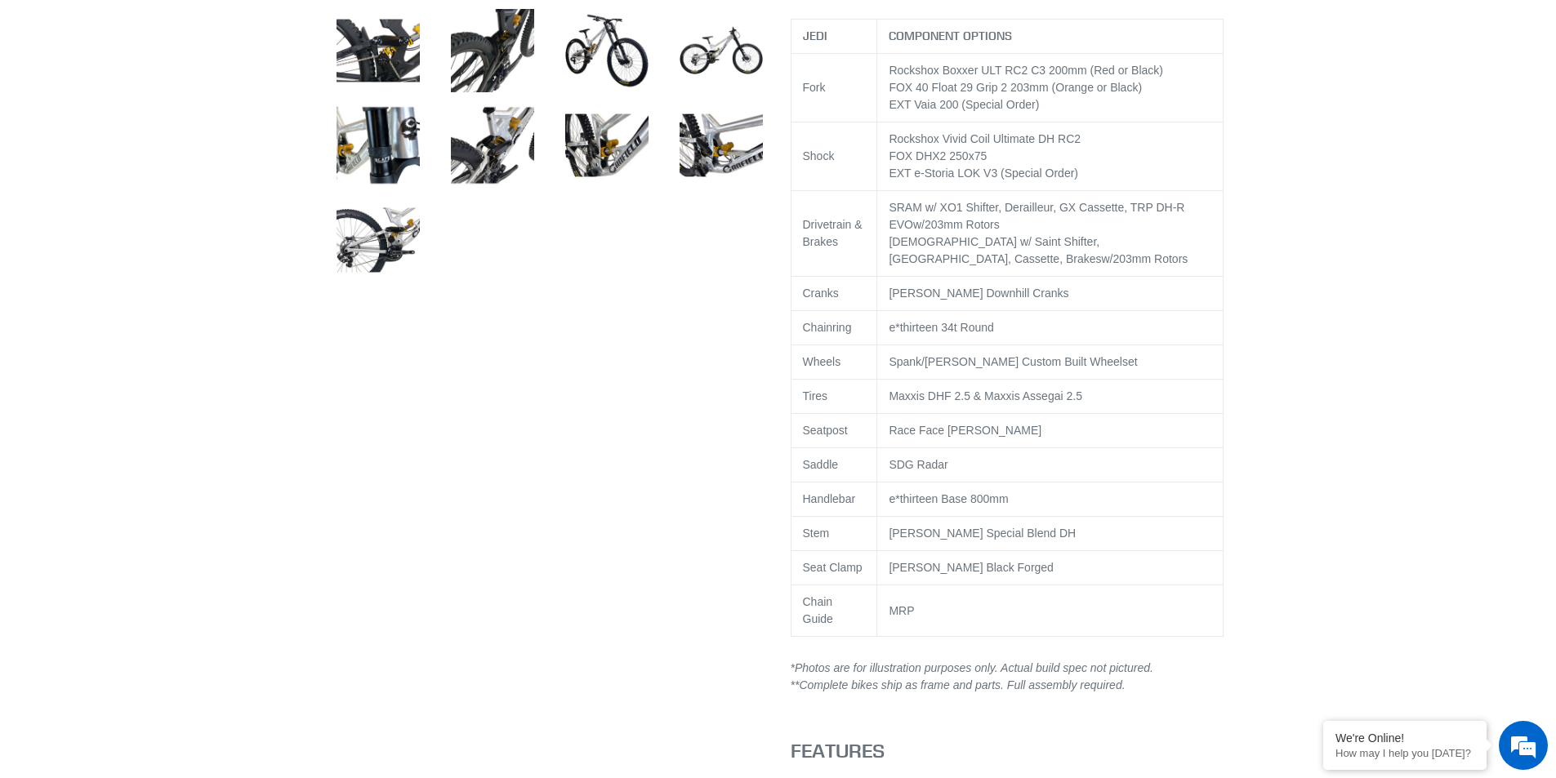
click at [1128, 268] on div "Shimano w/ Saint Shifter, [GEOGRAPHIC_DATA], Cassette, Brakes w/203mm Rotors" at bounding box center [1050, 251] width 323 height 34
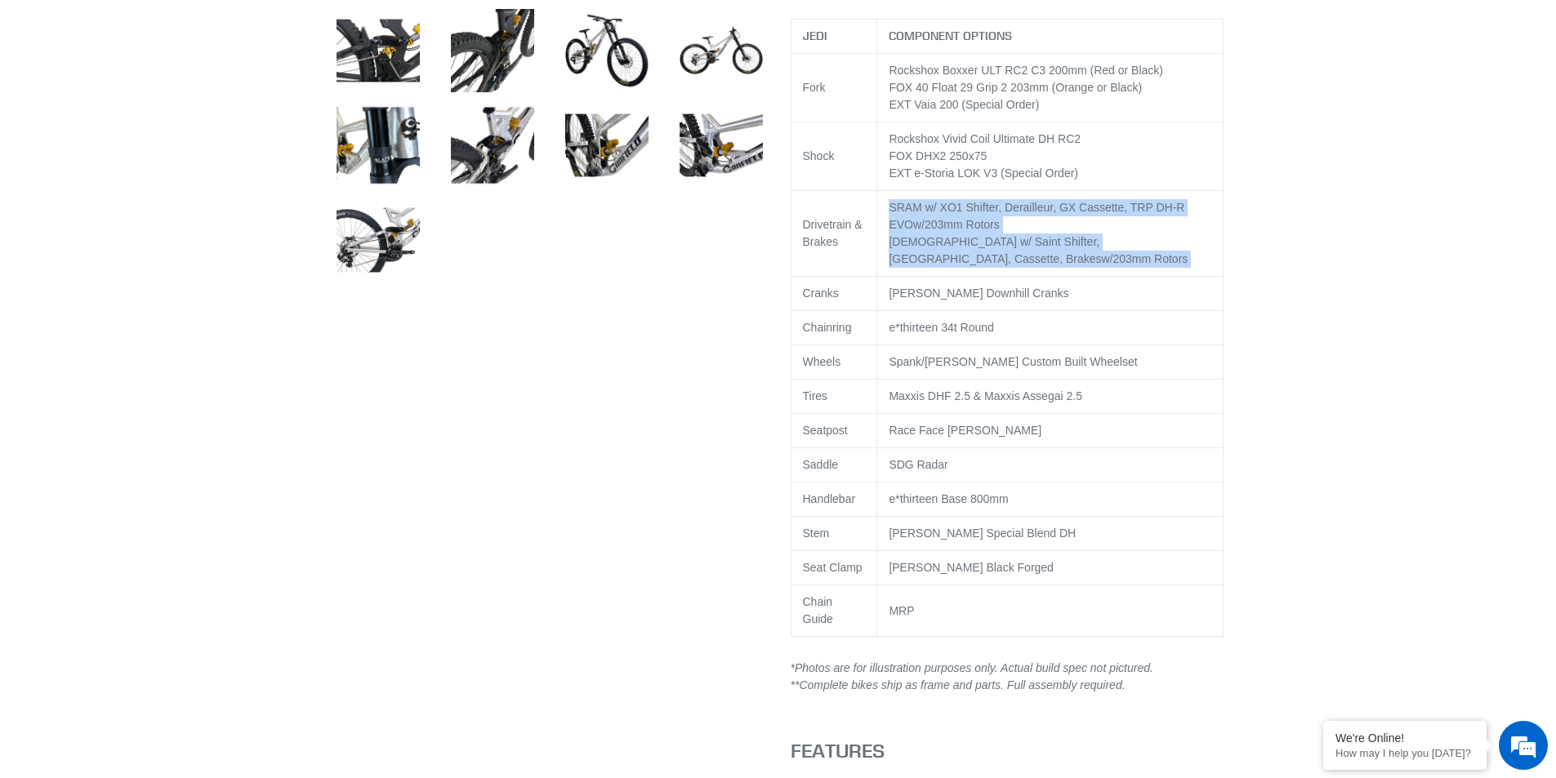
drag, startPoint x: 1128, startPoint y: 278, endPoint x: 1144, endPoint y: 226, distance: 54.0
click at [1144, 226] on td "SRAM w/ XO1 Shifter, Derailleur, GX Cassette, TRP DH-R EVO w/203mm Rotors Shima…" at bounding box center [1050, 234] width 346 height 86
click at [1144, 226] on span "TRP DH-R EVO" at bounding box center [1037, 216] width 296 height 30
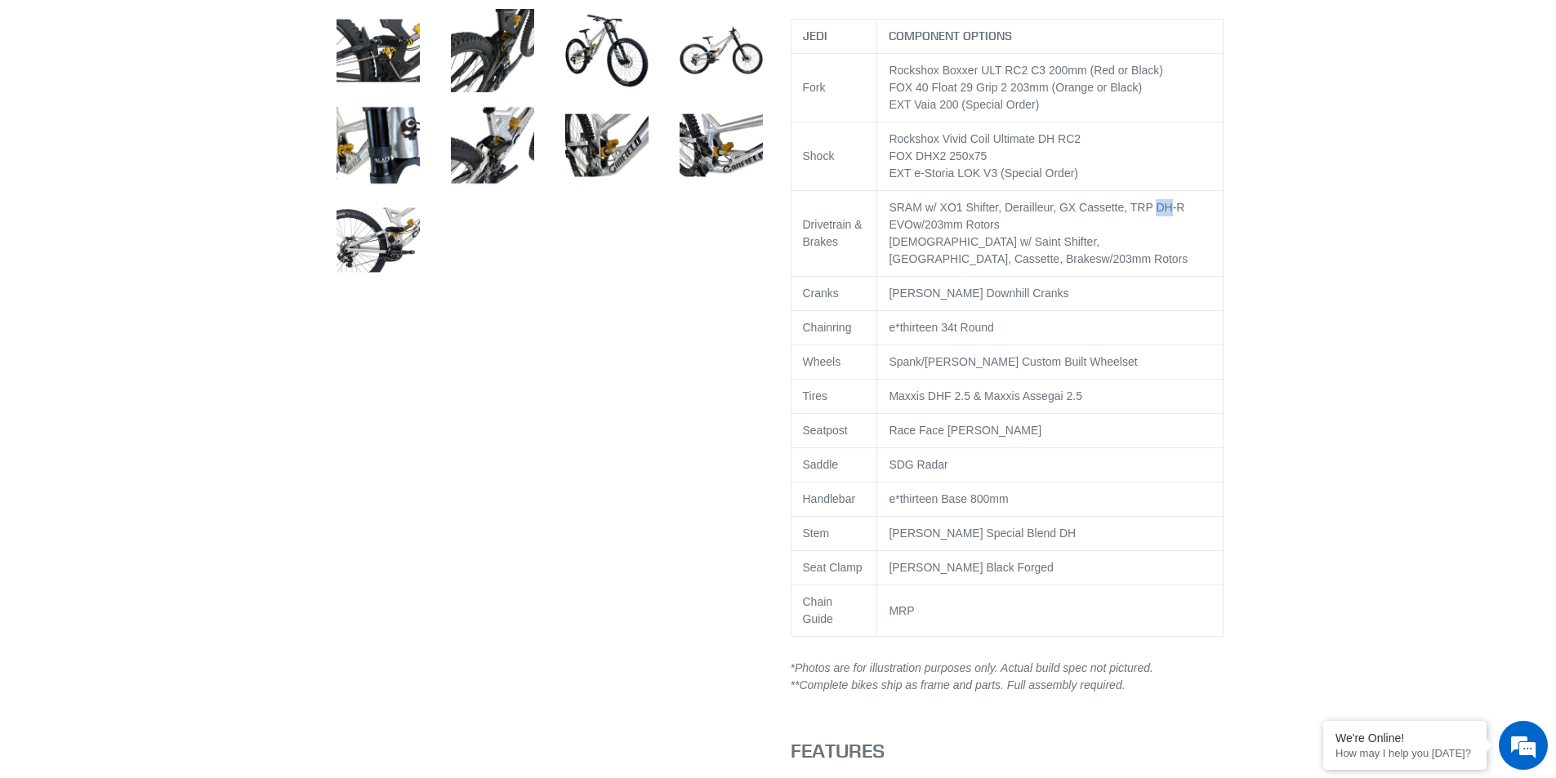
click at [1144, 226] on span "TRP DH-R EVO" at bounding box center [1037, 216] width 296 height 30
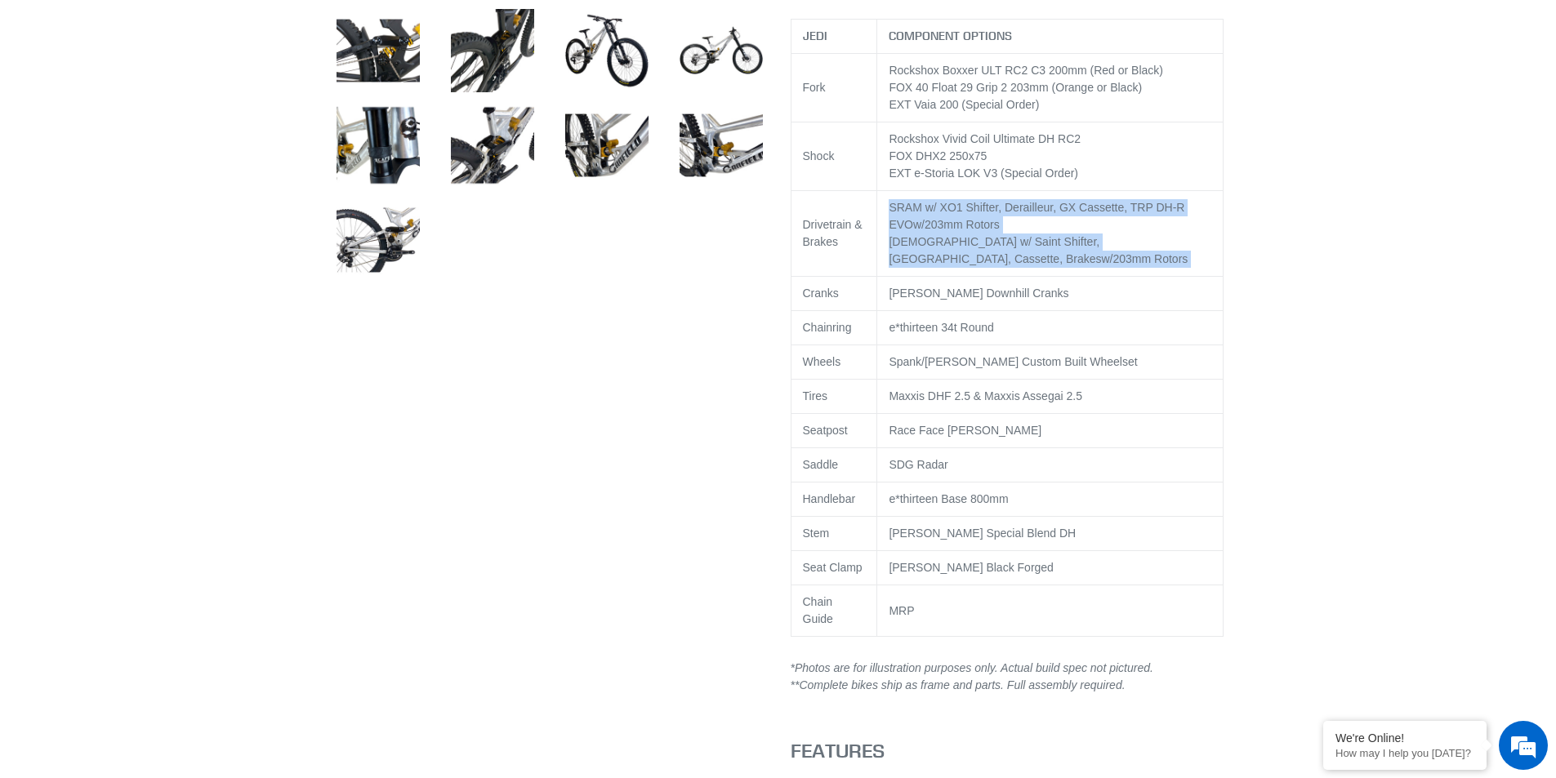
drag, startPoint x: 1144, startPoint y: 226, endPoint x: 1157, endPoint y: 267, distance: 42.6
click at [1157, 267] on td "SRAM w/ XO1 Shifter, Derailleur, GX Cassette, TRP DH-R EVO w/203mm Rotors Shima…" at bounding box center [1050, 234] width 346 height 86
click at [1157, 268] on div "Shimano w/ Saint Shifter, [GEOGRAPHIC_DATA], Cassette, Brakes w/203mm Rotors" at bounding box center [1050, 251] width 323 height 34
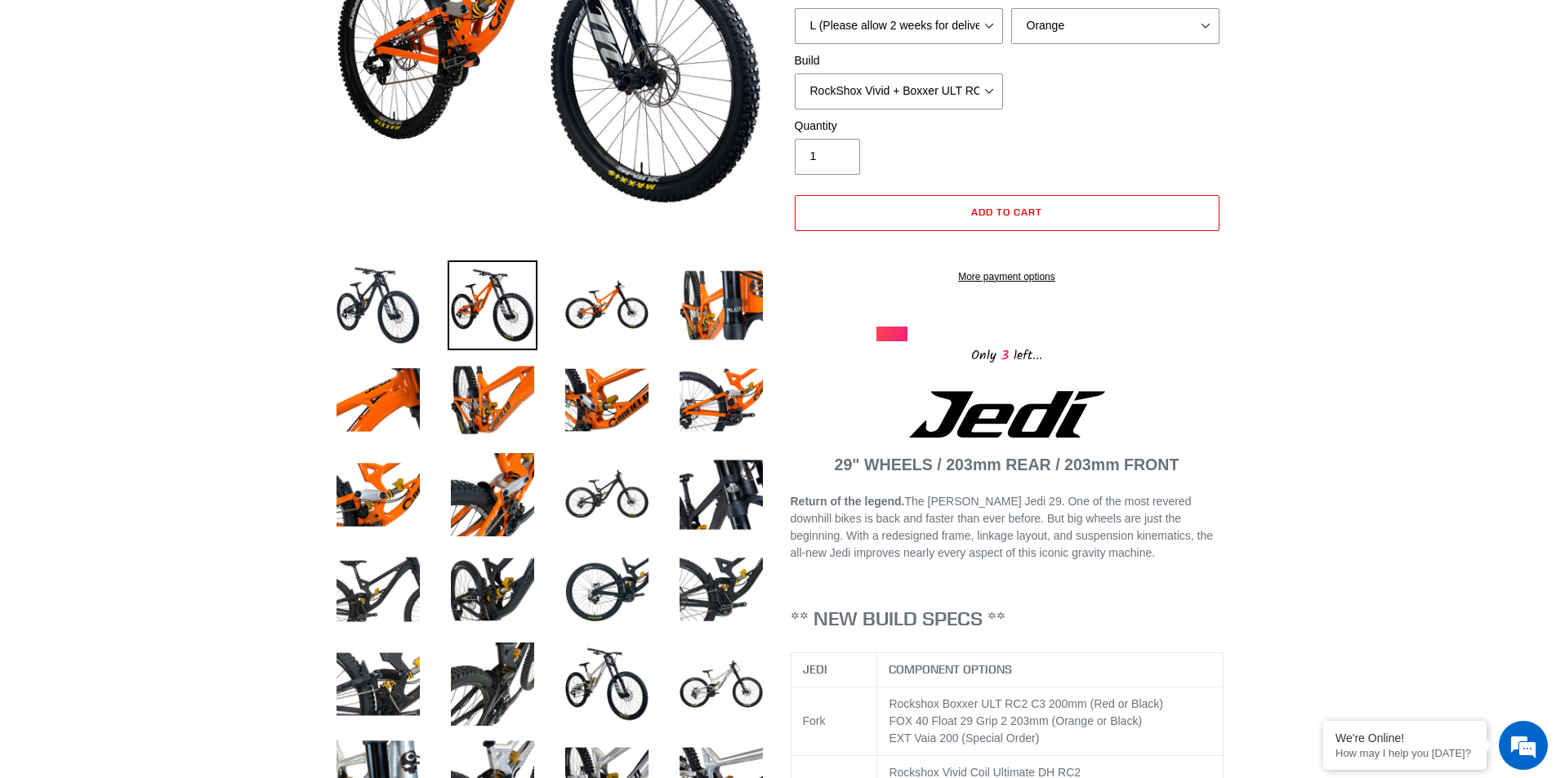
scroll to position [337, 0]
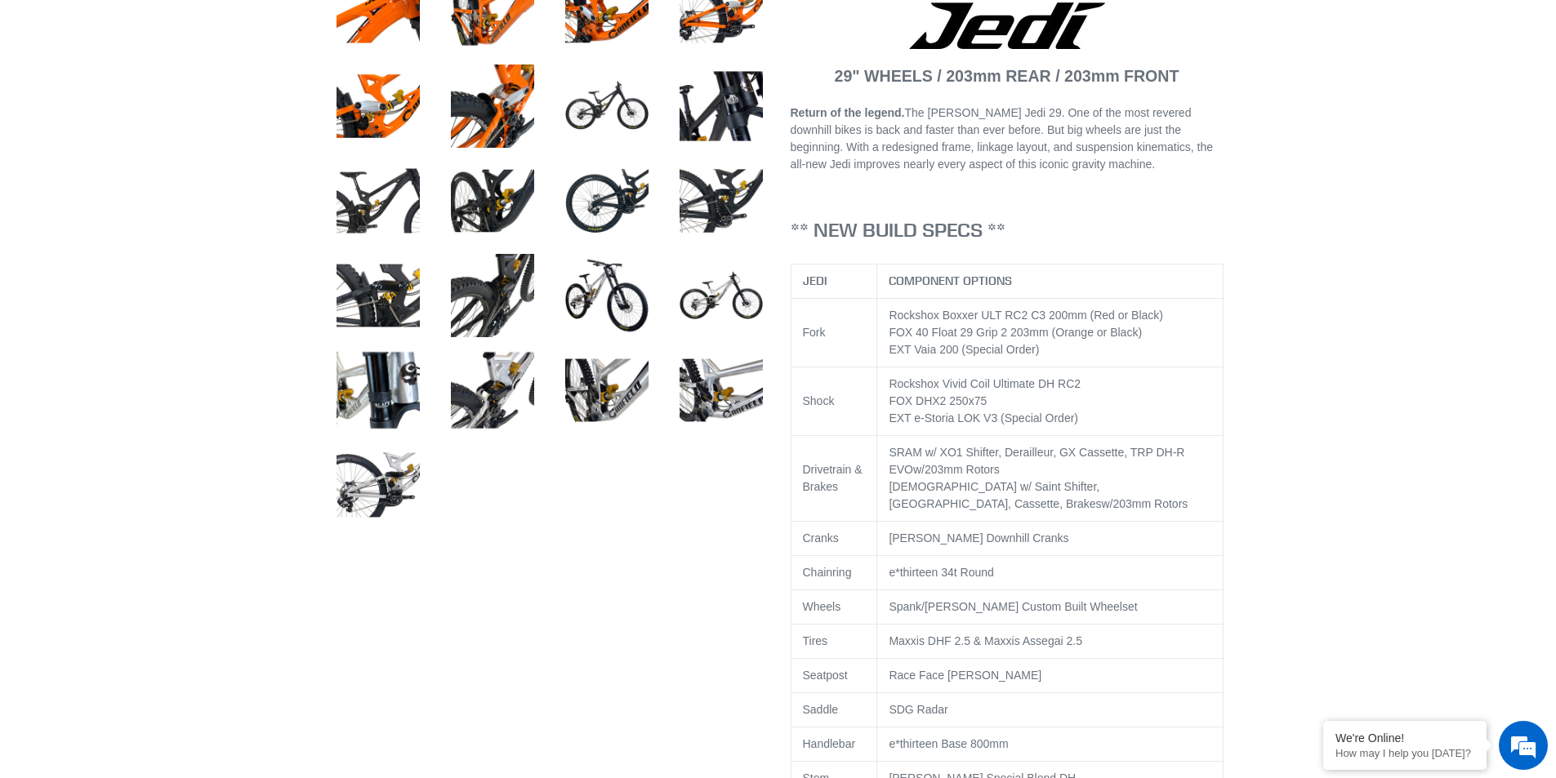
click at [1134, 513] on div "Shimano w/ Saint Shifter, [GEOGRAPHIC_DATA], Cassette, Brakes w/203mm Rotors" at bounding box center [1050, 496] width 323 height 34
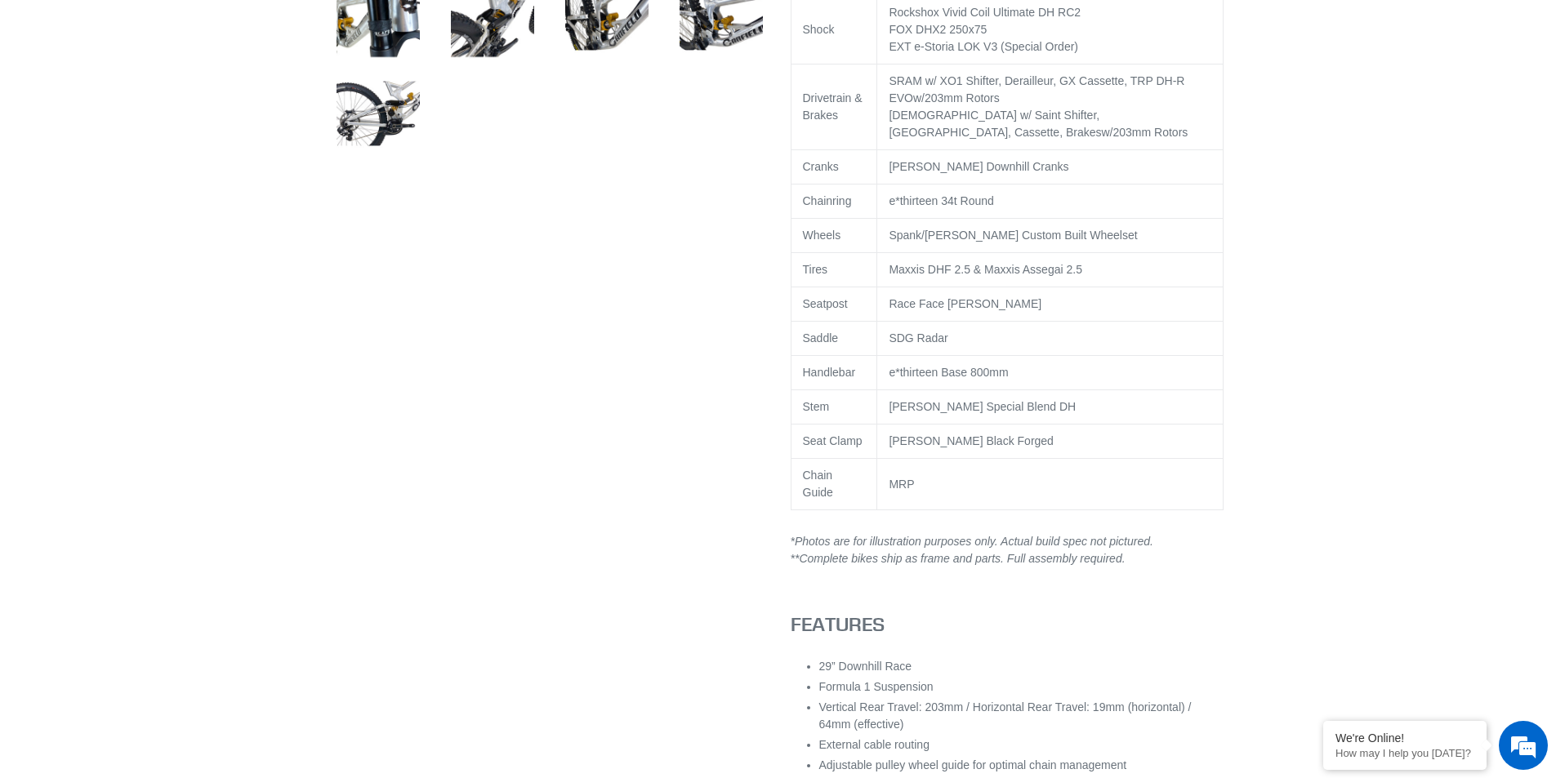
scroll to position [1398, 0]
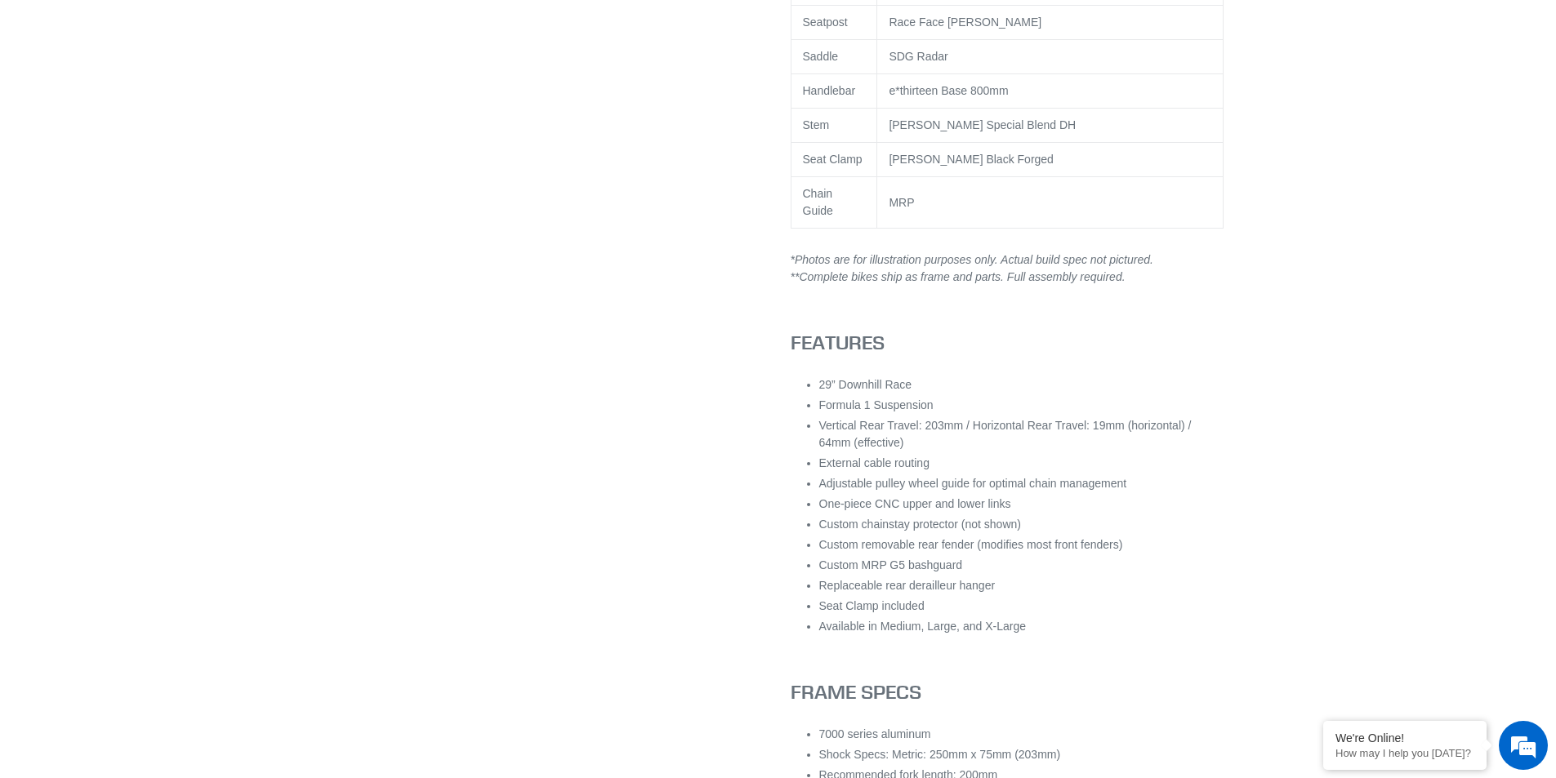
click at [1167, 470] on li "External cable routing" at bounding box center [1021, 463] width 404 height 17
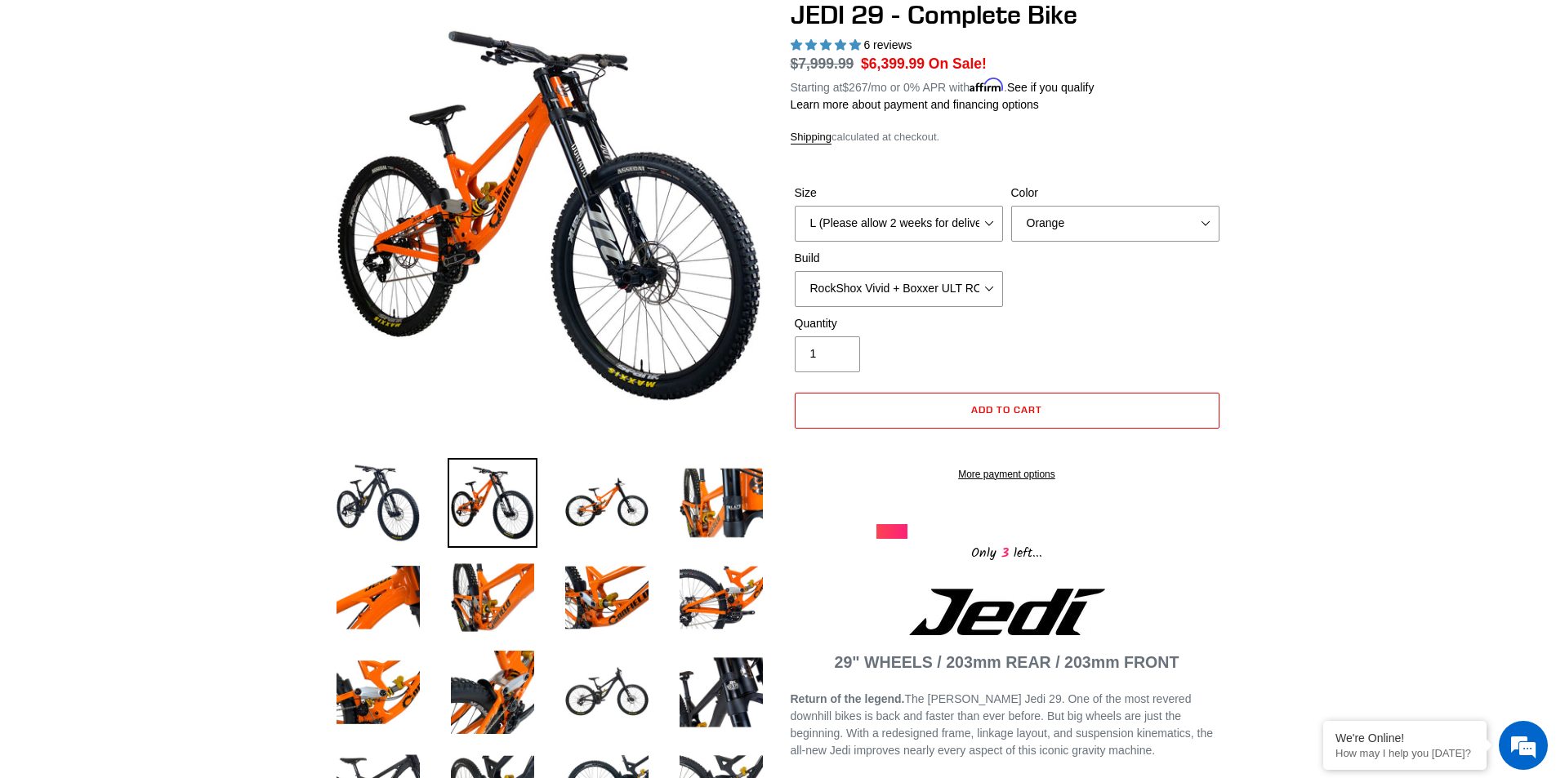
scroll to position [0, 0]
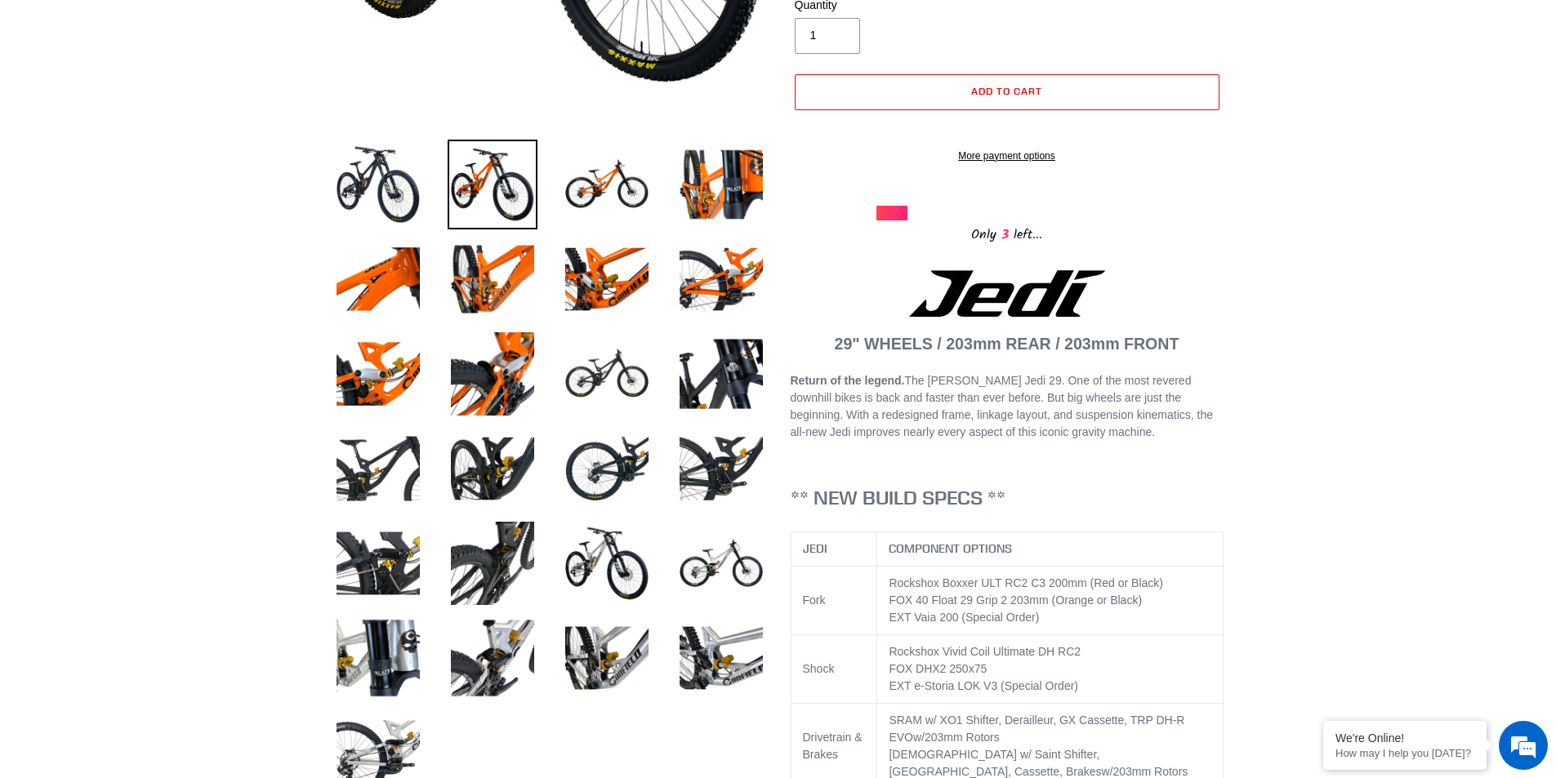
scroll to position [163, 0]
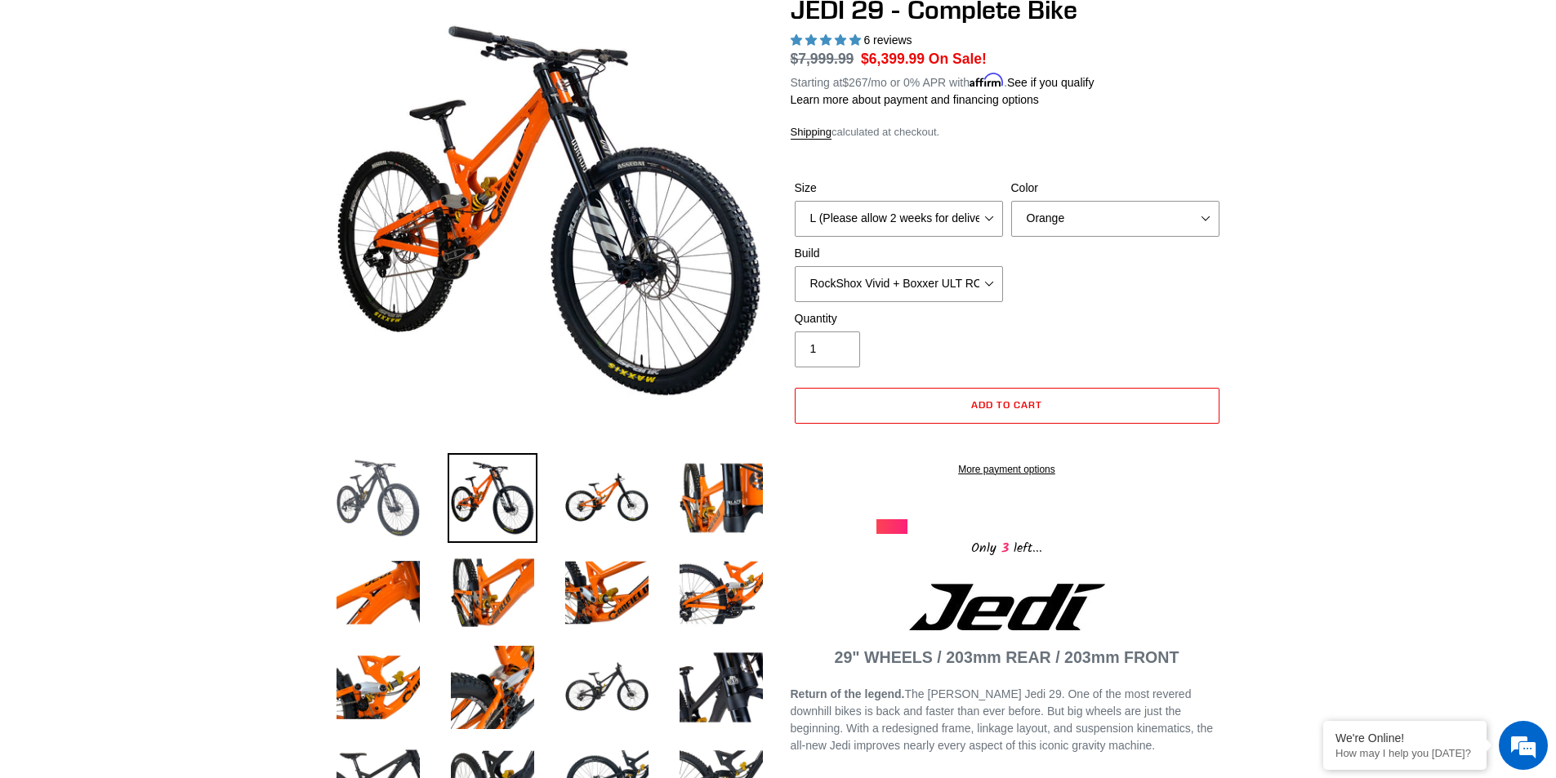
click at [402, 469] on img at bounding box center [378, 498] width 90 height 90
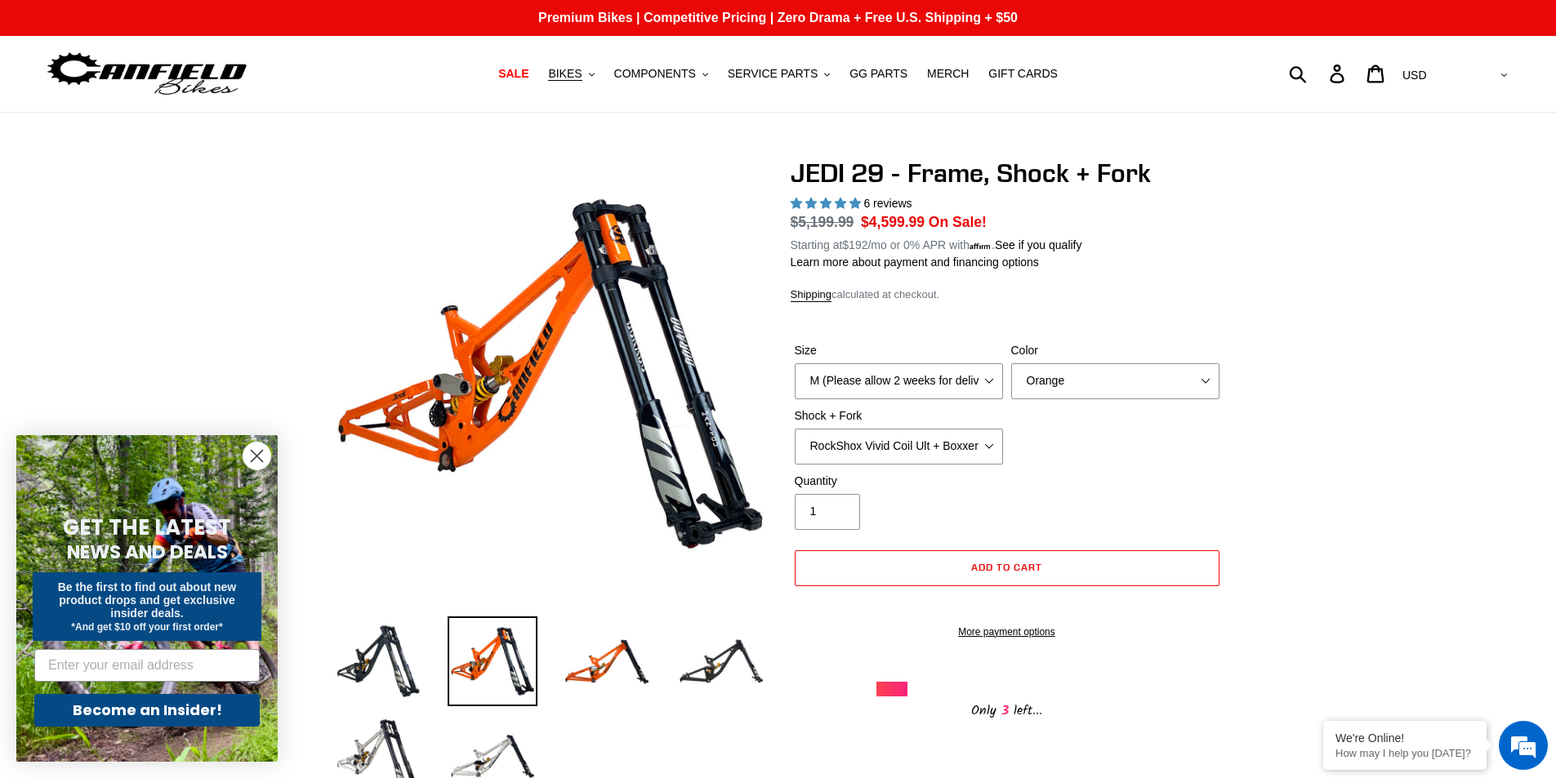
select select "highest-rating"
click at [589, 675] on img at bounding box center [607, 662] width 90 height 90
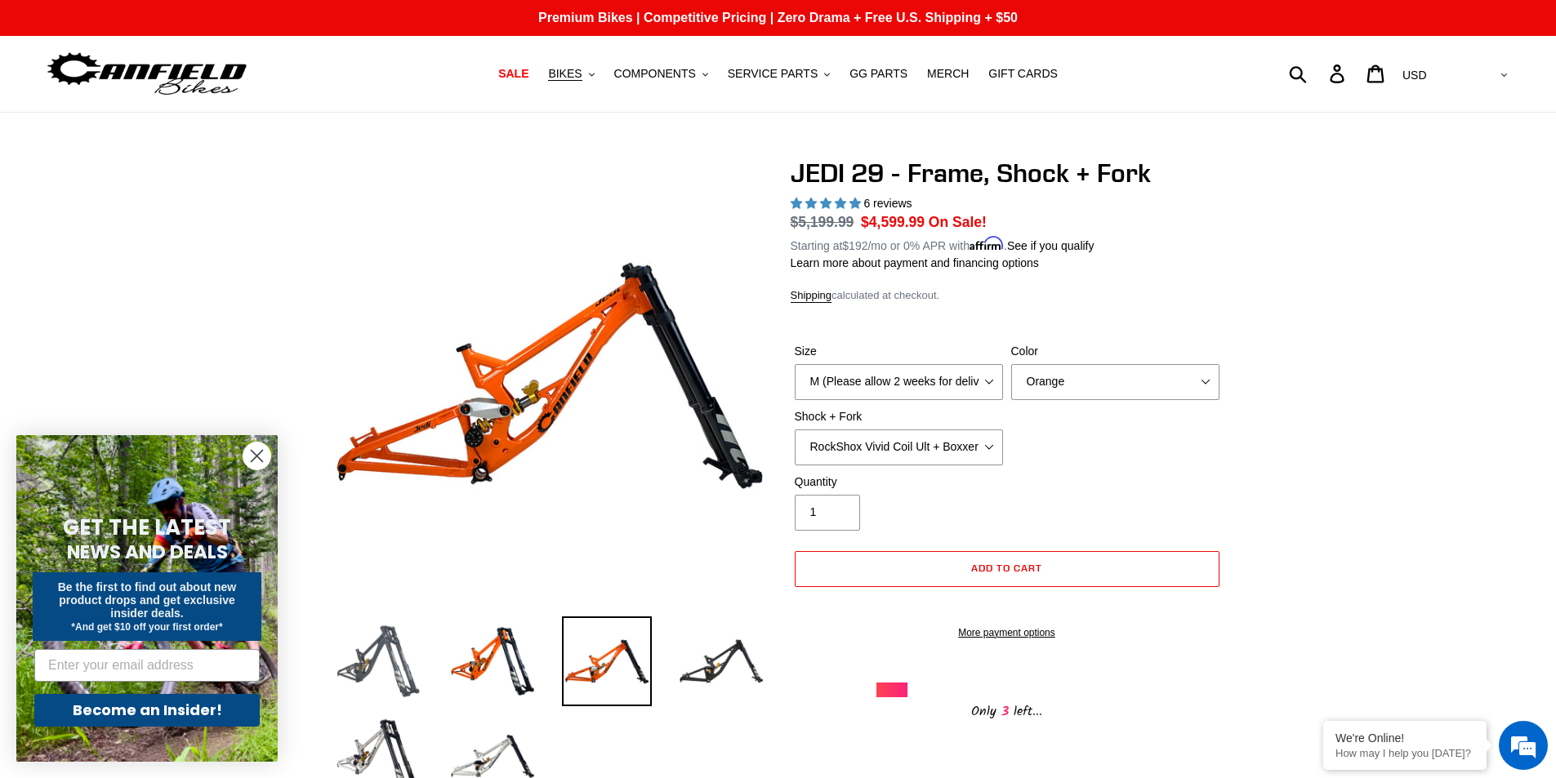
click at [382, 647] on img at bounding box center [378, 662] width 90 height 90
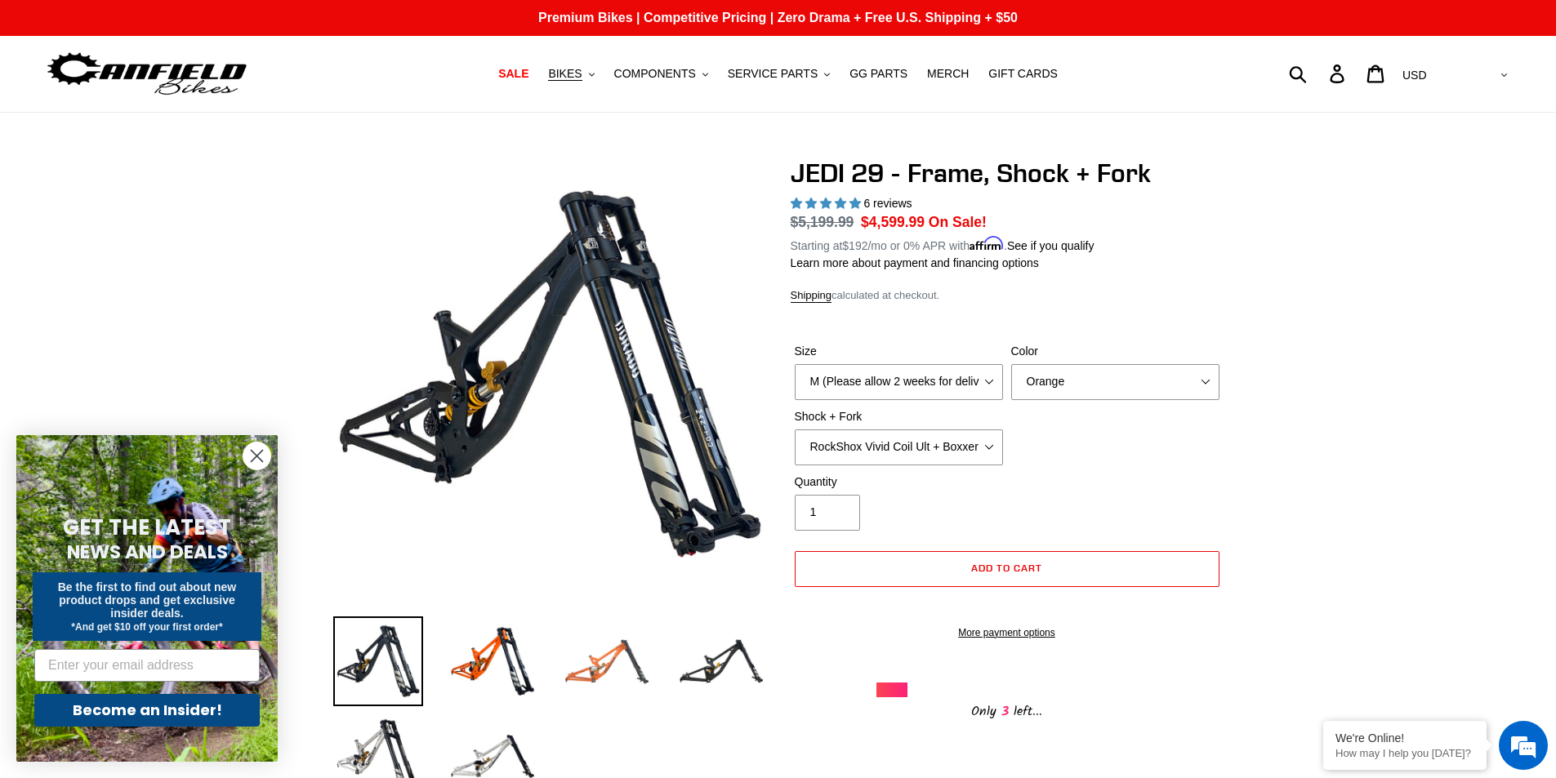
click at [613, 662] on img at bounding box center [607, 662] width 90 height 90
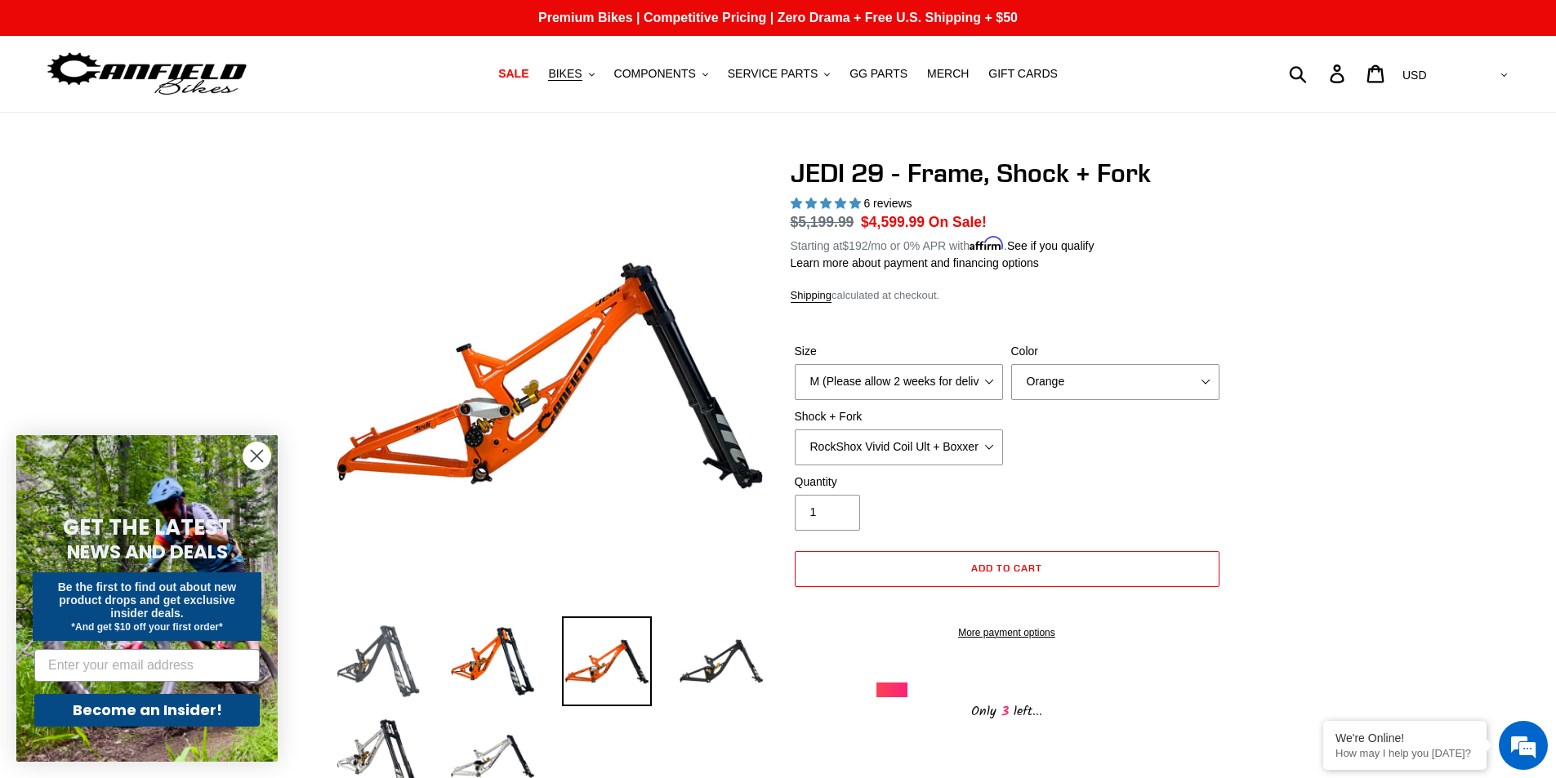
click at [395, 663] on img at bounding box center [378, 662] width 90 height 90
